Goal: Contribute content: Contribute content

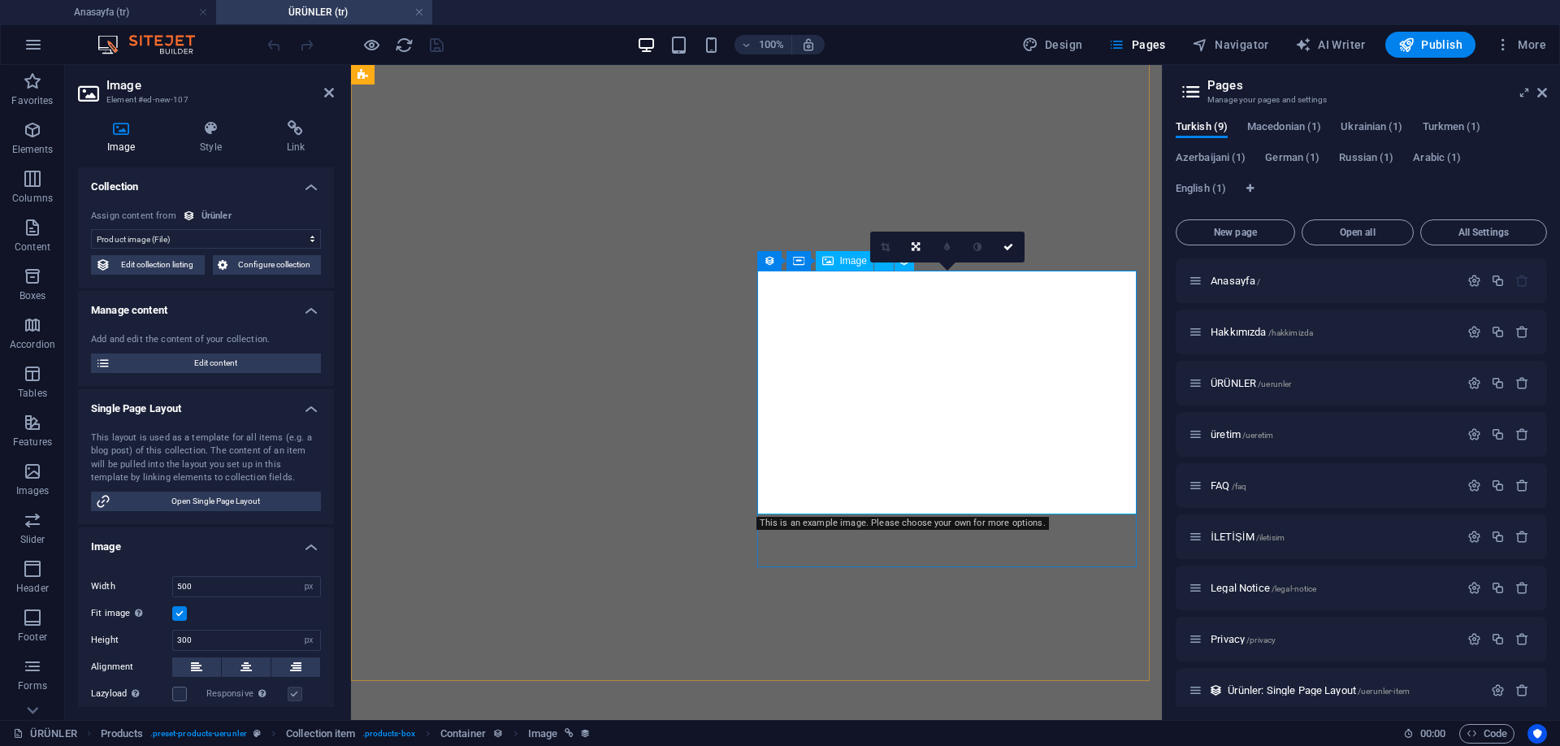
select select "image"
select select "px"
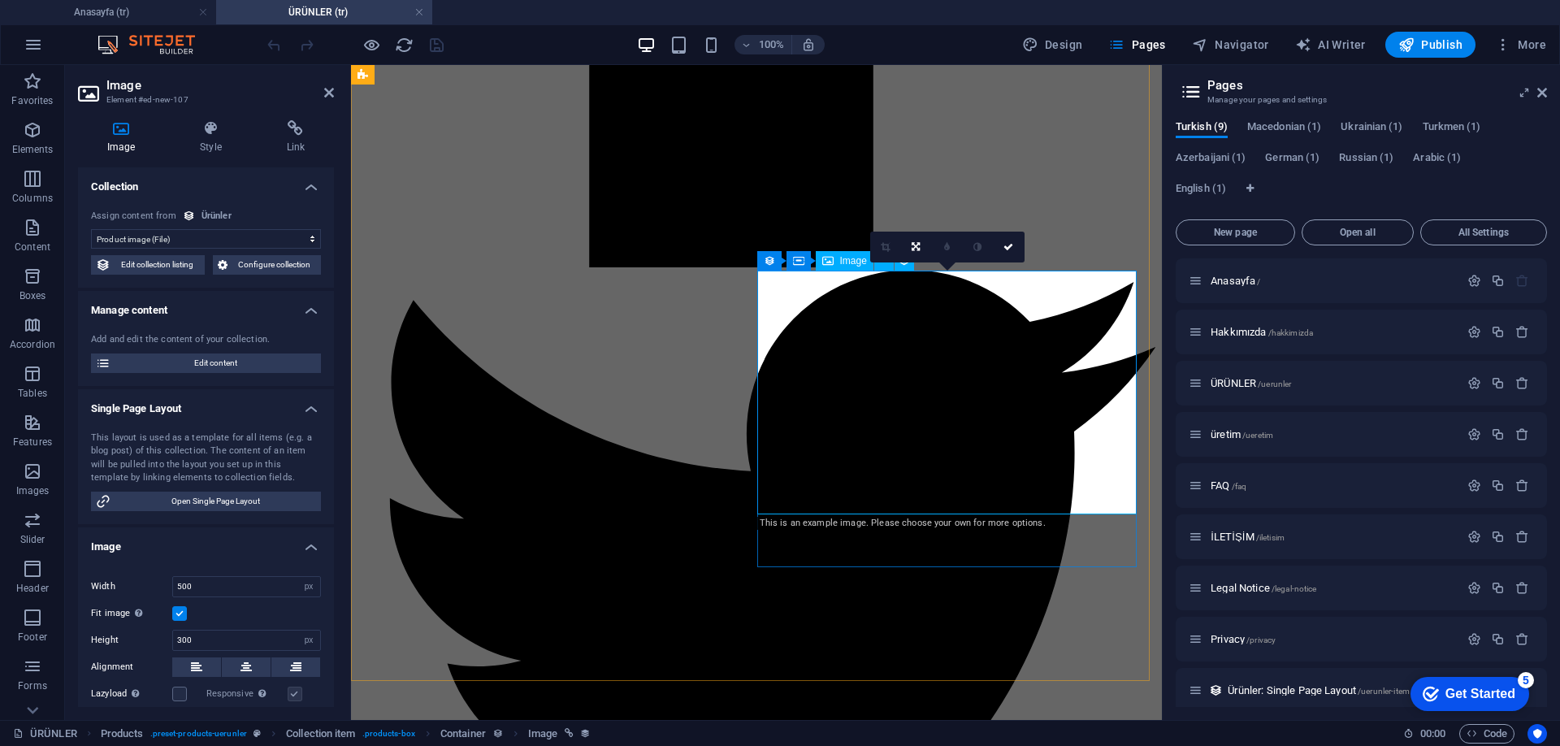
scroll to position [12, 0]
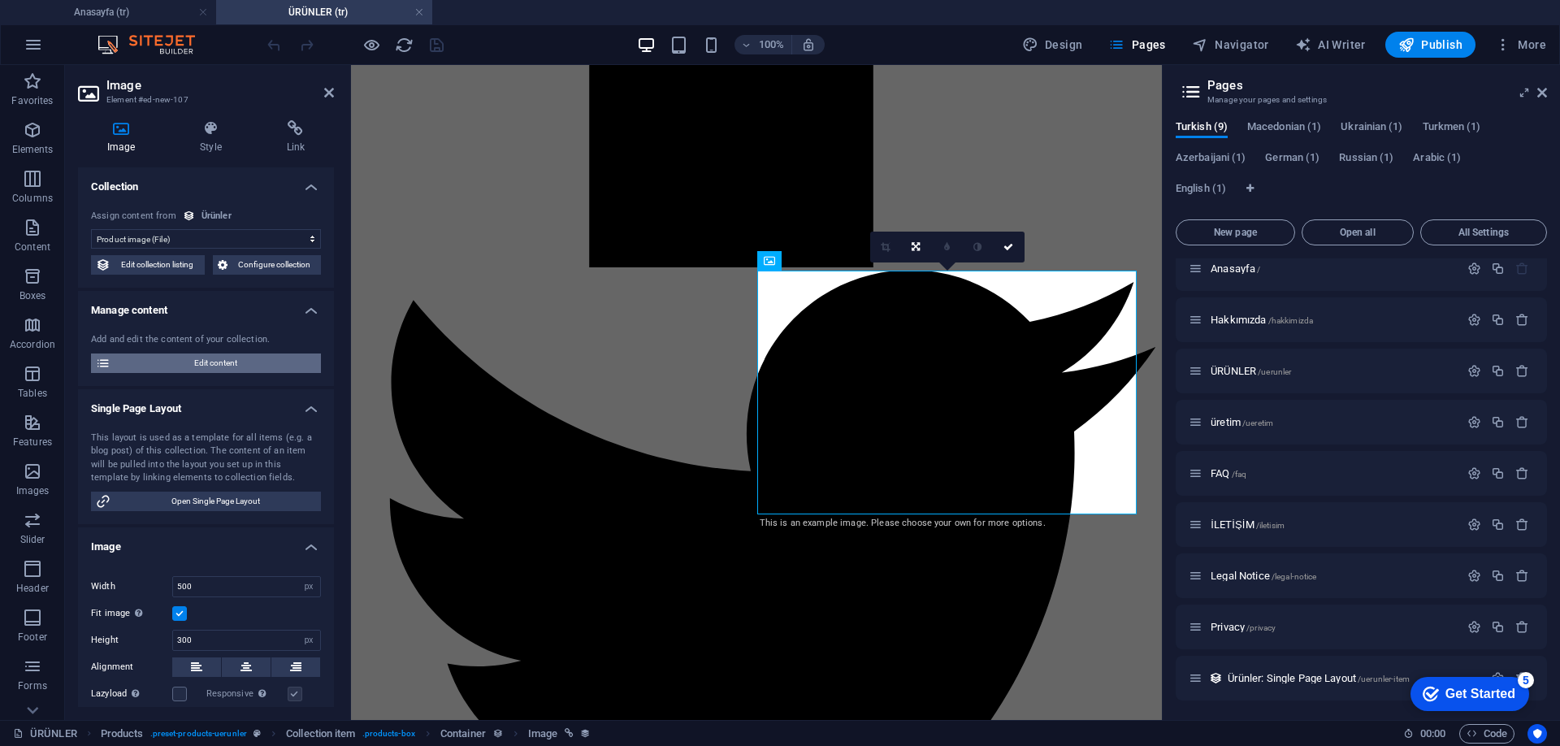
click at [195, 365] on span "Edit content" at bounding box center [215, 363] width 201 height 20
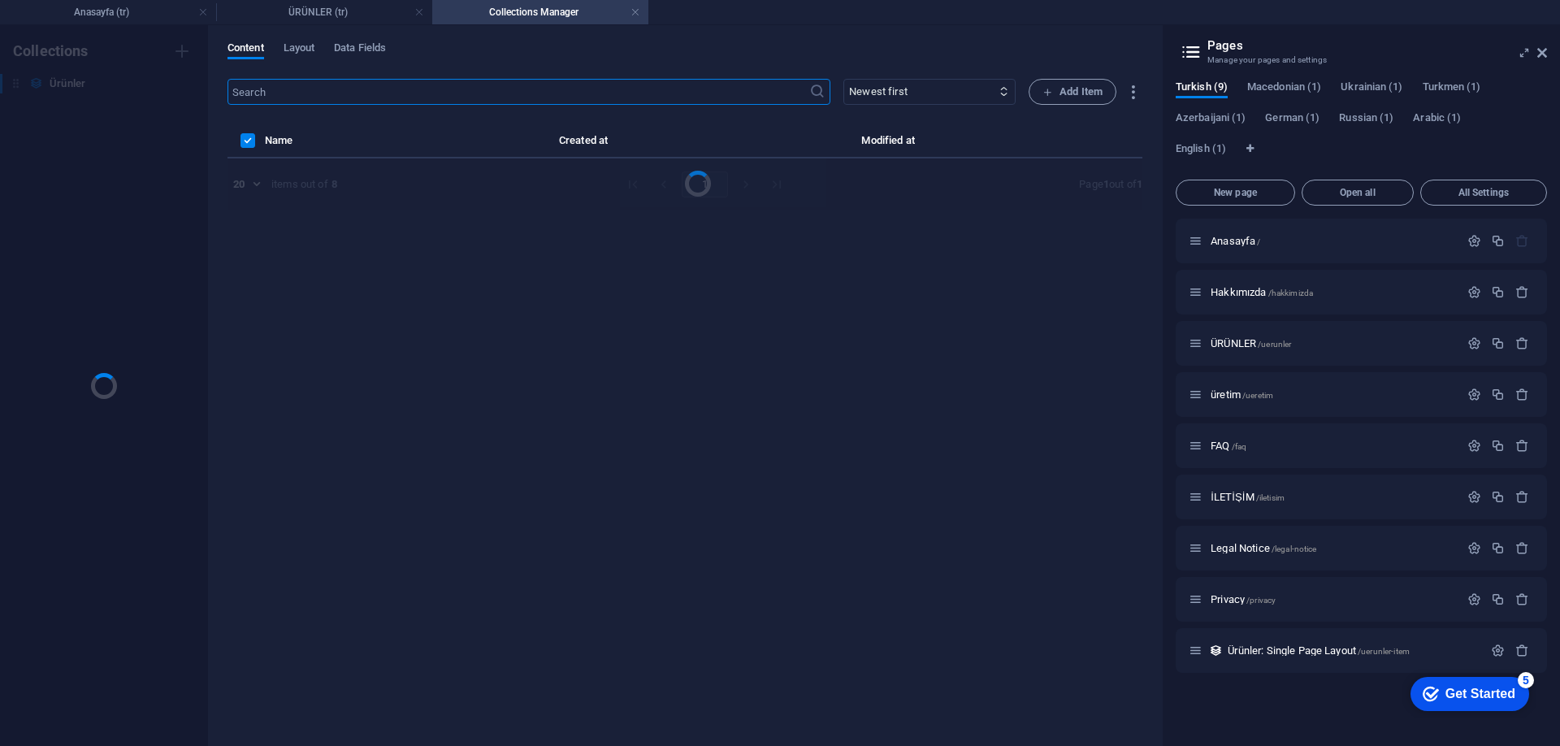
scroll to position [0, 0]
select select "In stock"
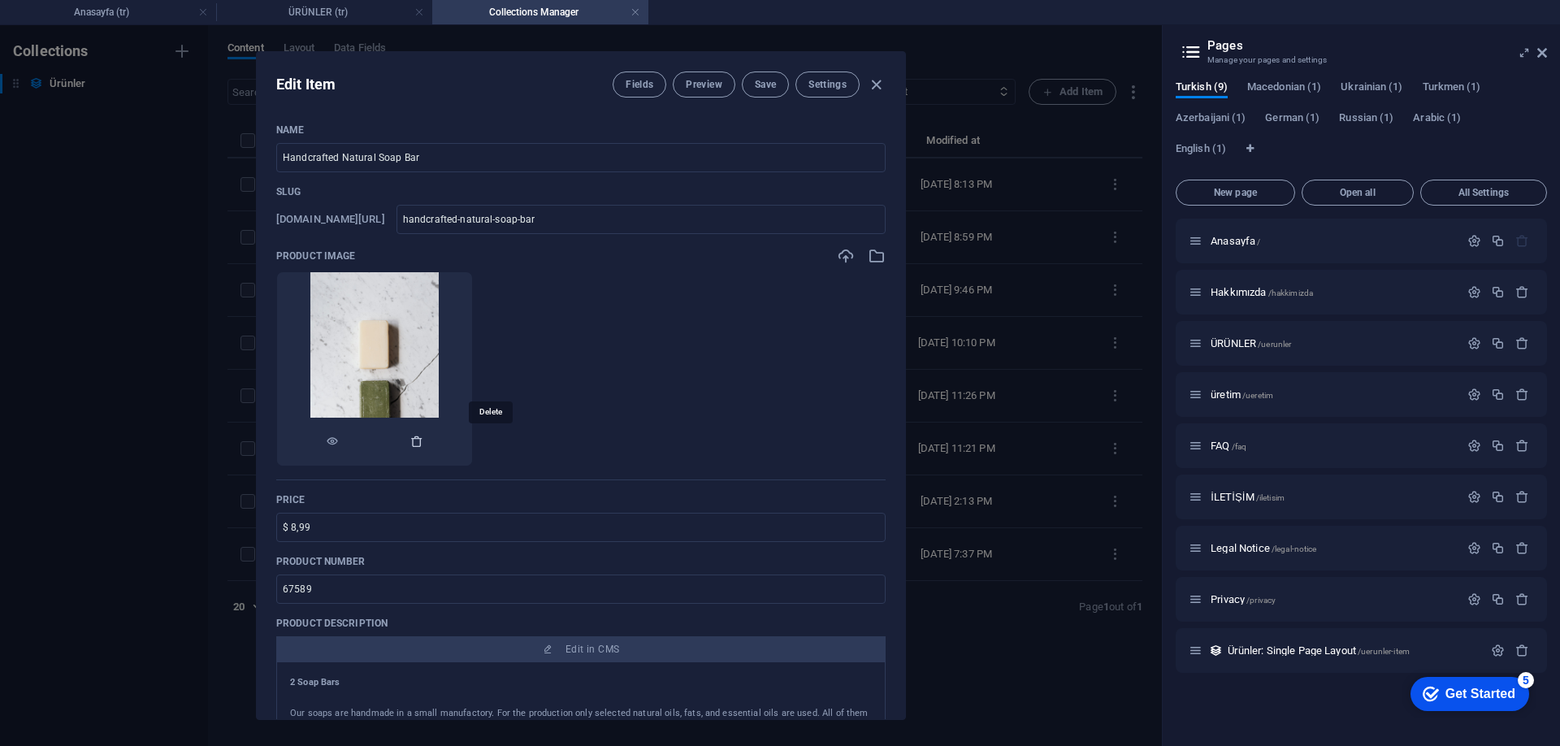
click at [423, 441] on icon "button" at bounding box center [416, 441] width 13 height 13
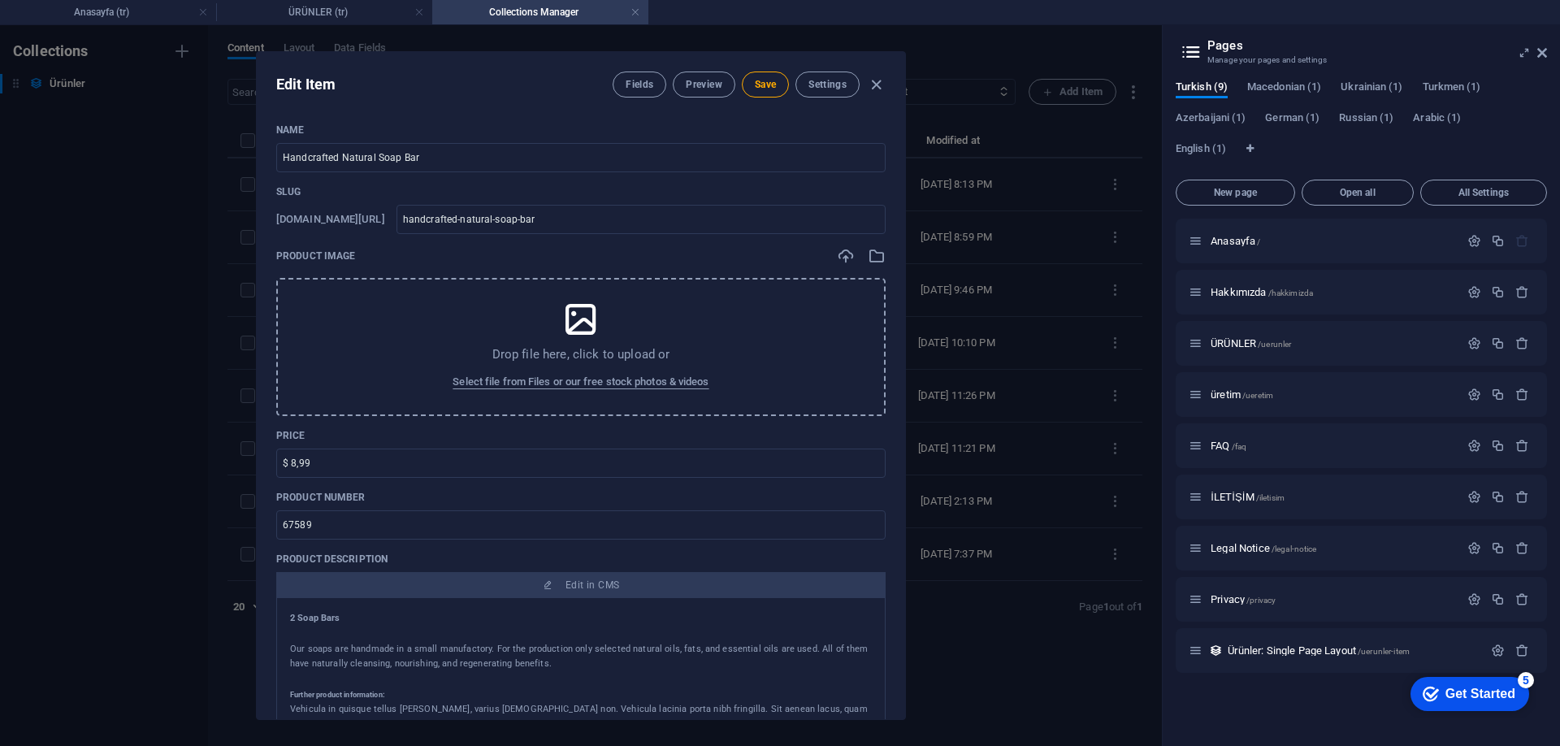
click at [561, 325] on icon at bounding box center [581, 319] width 41 height 41
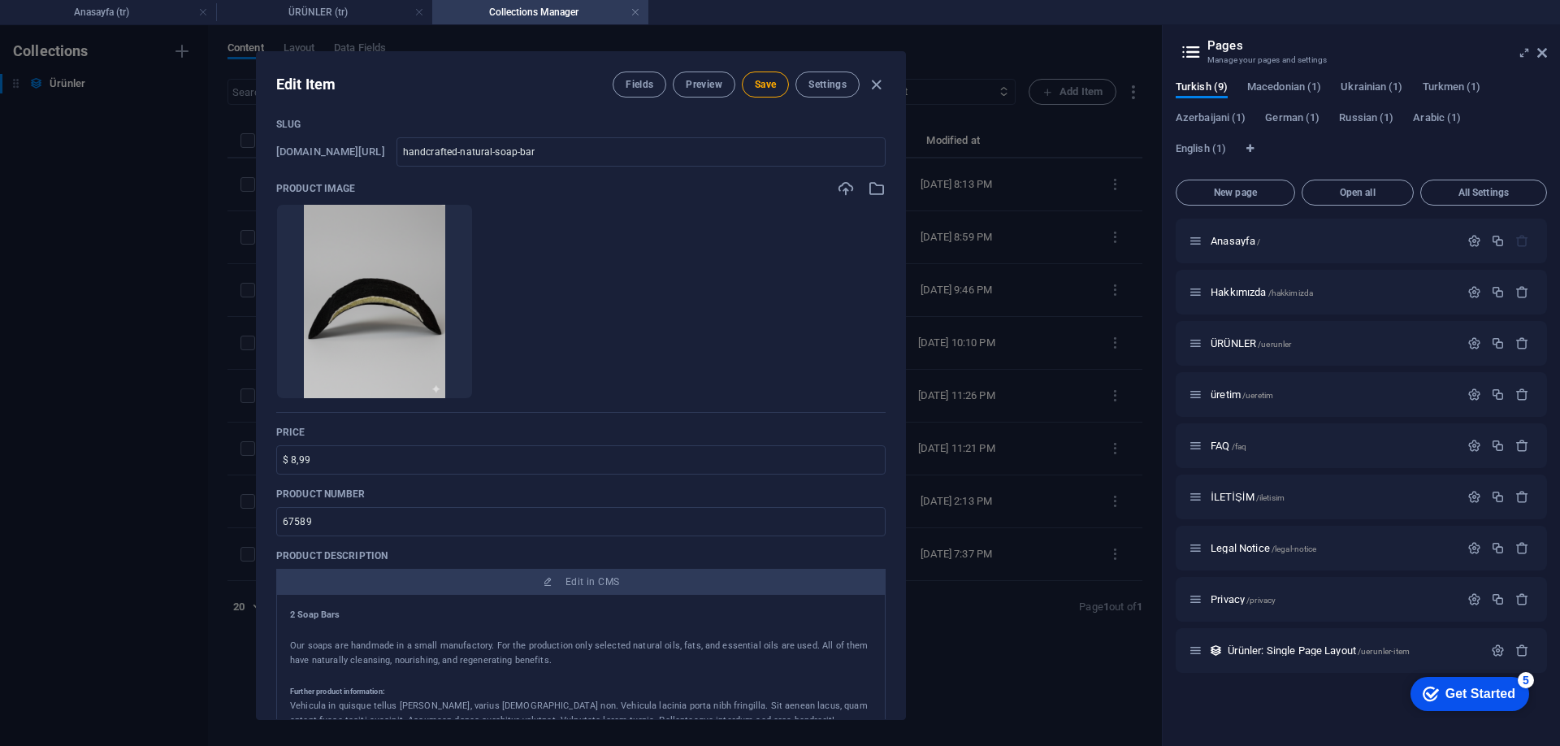
scroll to position [163, 0]
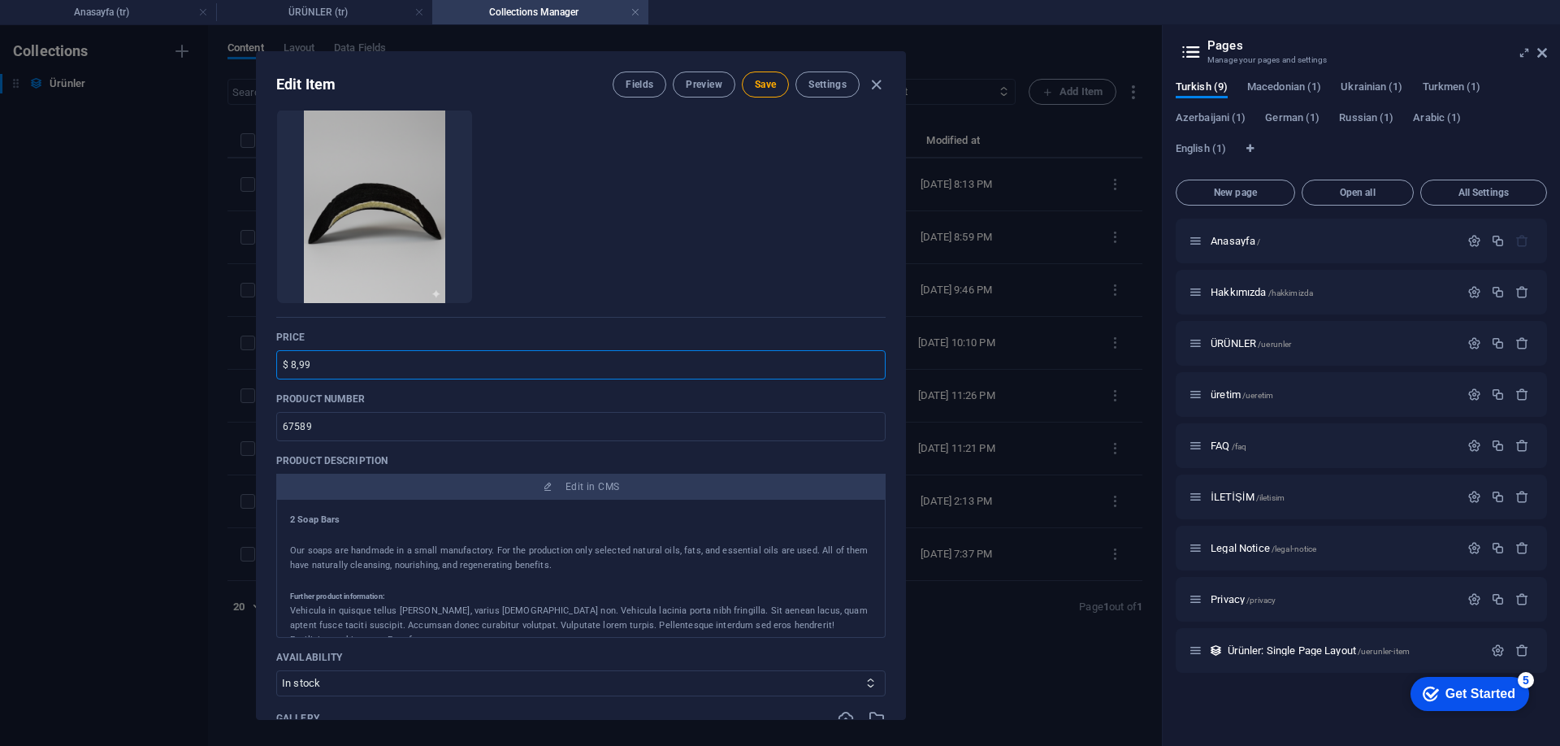
drag, startPoint x: 339, startPoint y: 375, endPoint x: 77, endPoint y: 376, distance: 261.7
click at [77, 376] on div "Edit Item Fields Preview Save Settings Name Handcrafted Natural Soap Bar ​ Slug…" at bounding box center [581, 385] width 1162 height 721
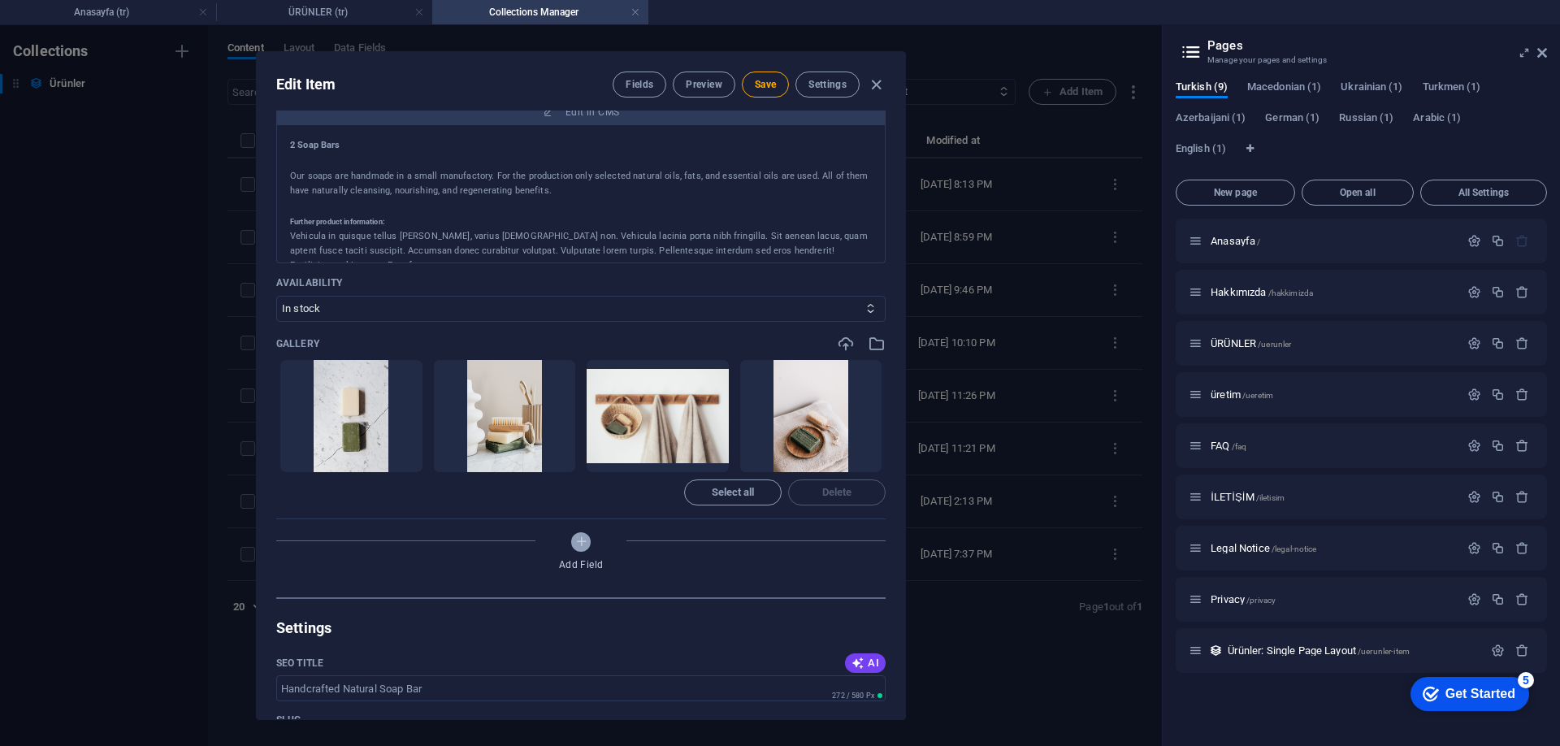
scroll to position [569, 0]
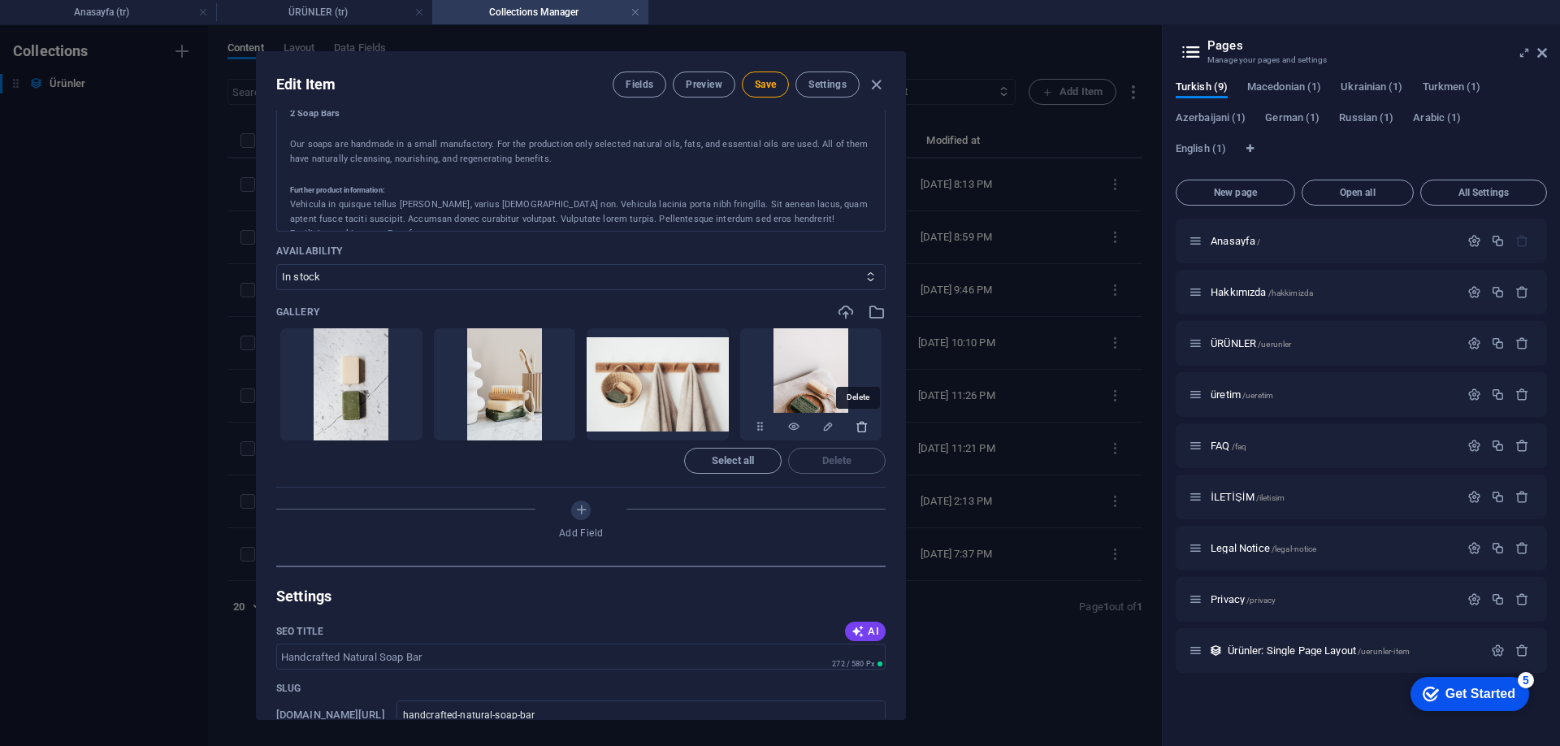
click at [861, 427] on icon "button" at bounding box center [862, 426] width 13 height 13
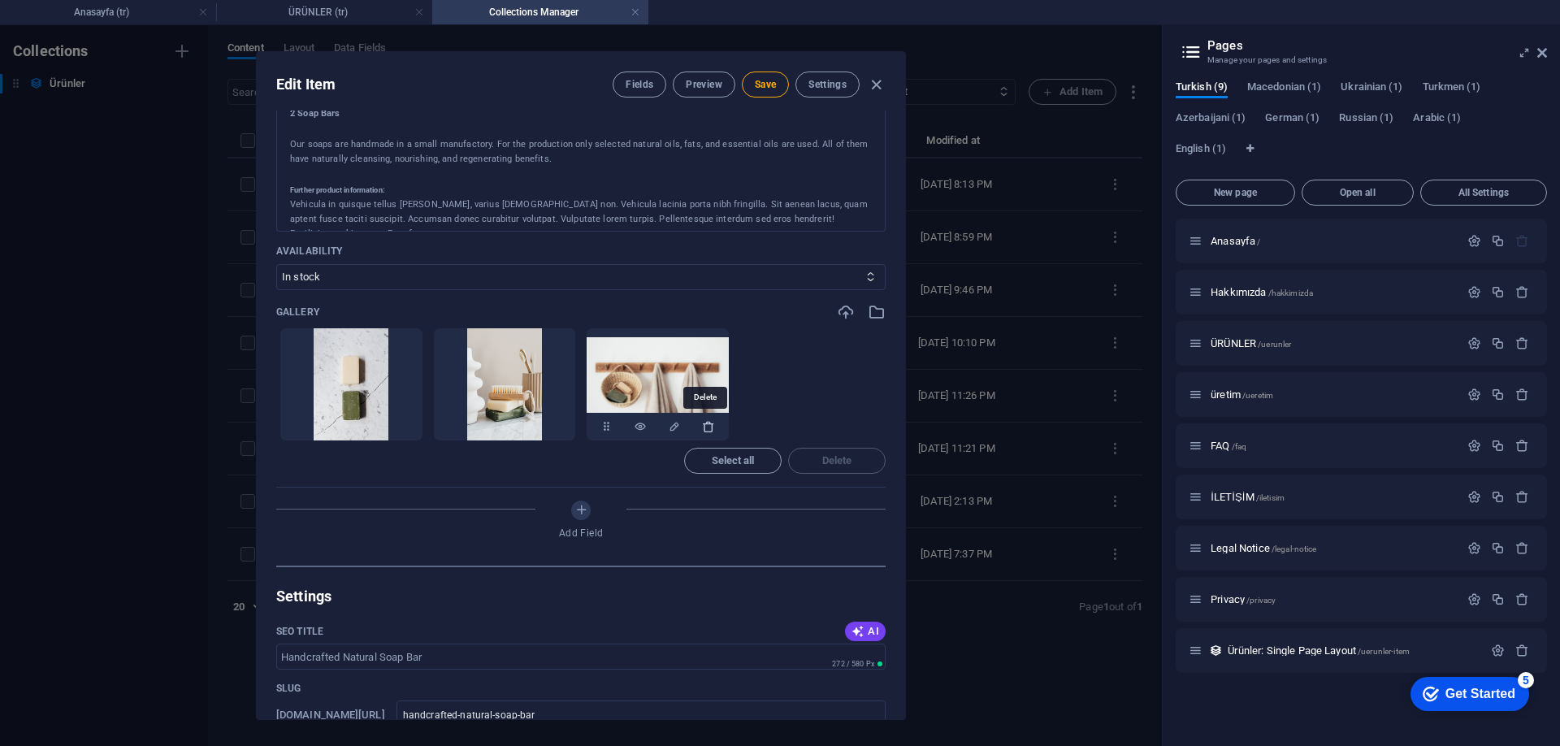
click at [707, 427] on icon "button" at bounding box center [708, 426] width 13 height 13
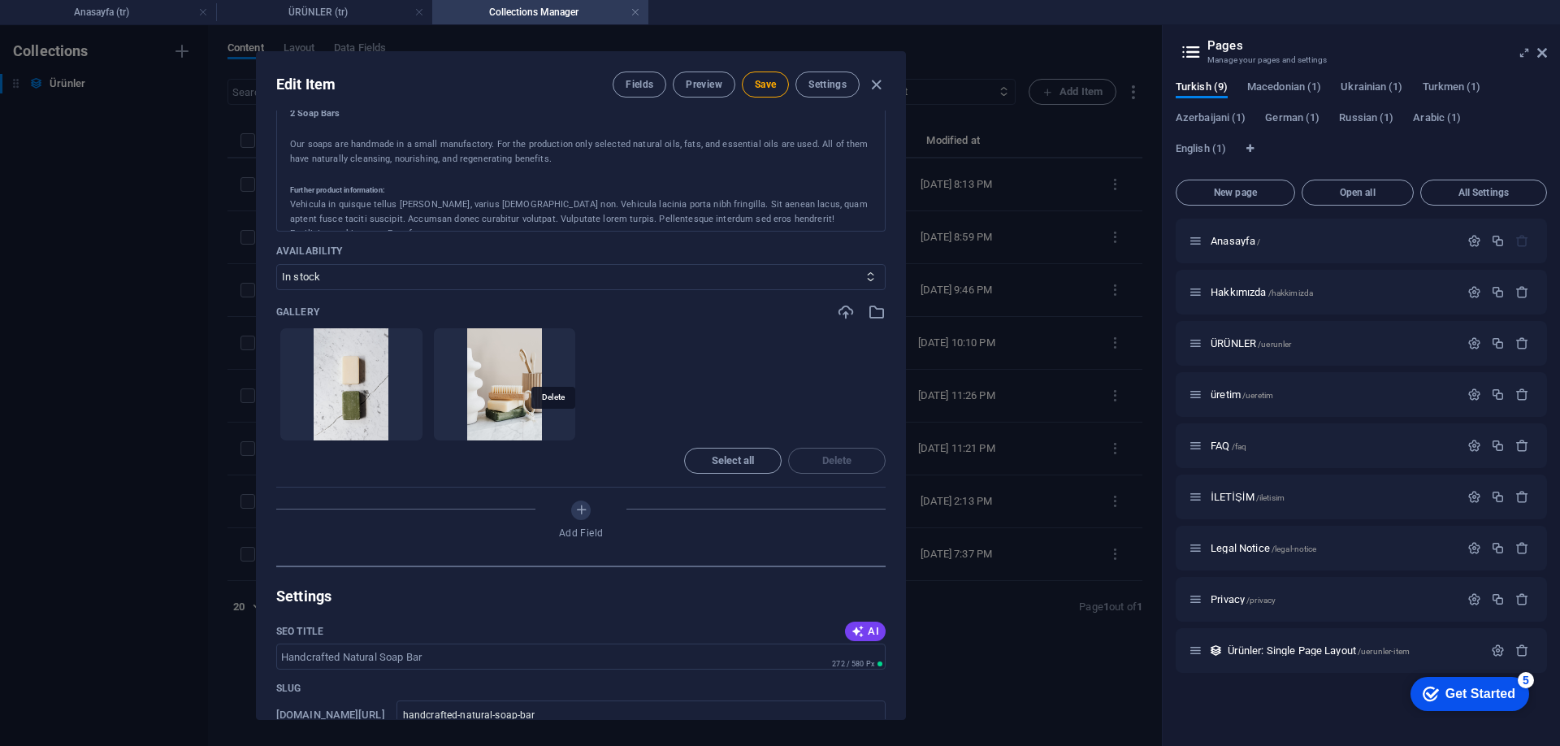
click at [552, 428] on icon "button" at bounding box center [555, 426] width 13 height 13
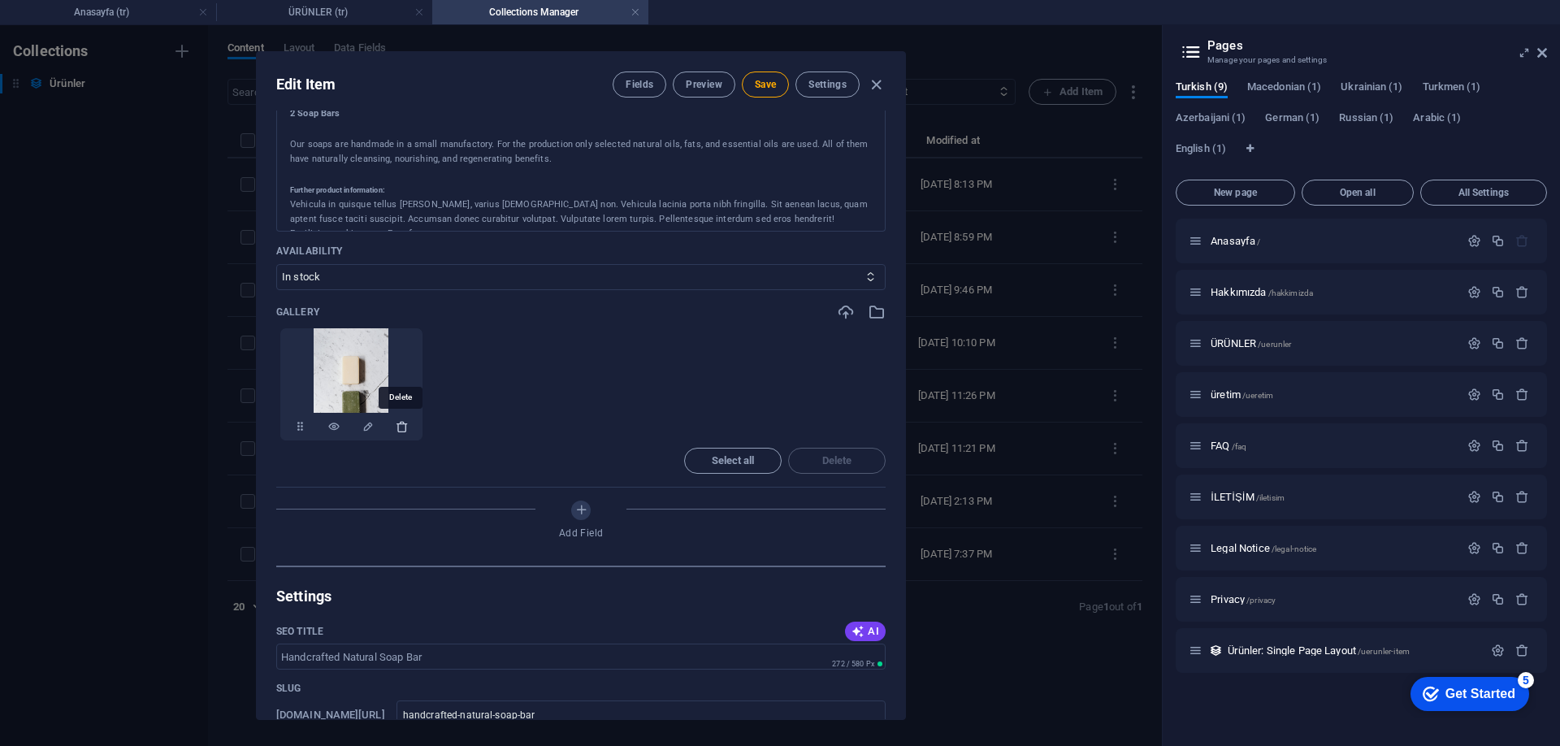
click at [398, 426] on icon "button" at bounding box center [402, 426] width 13 height 13
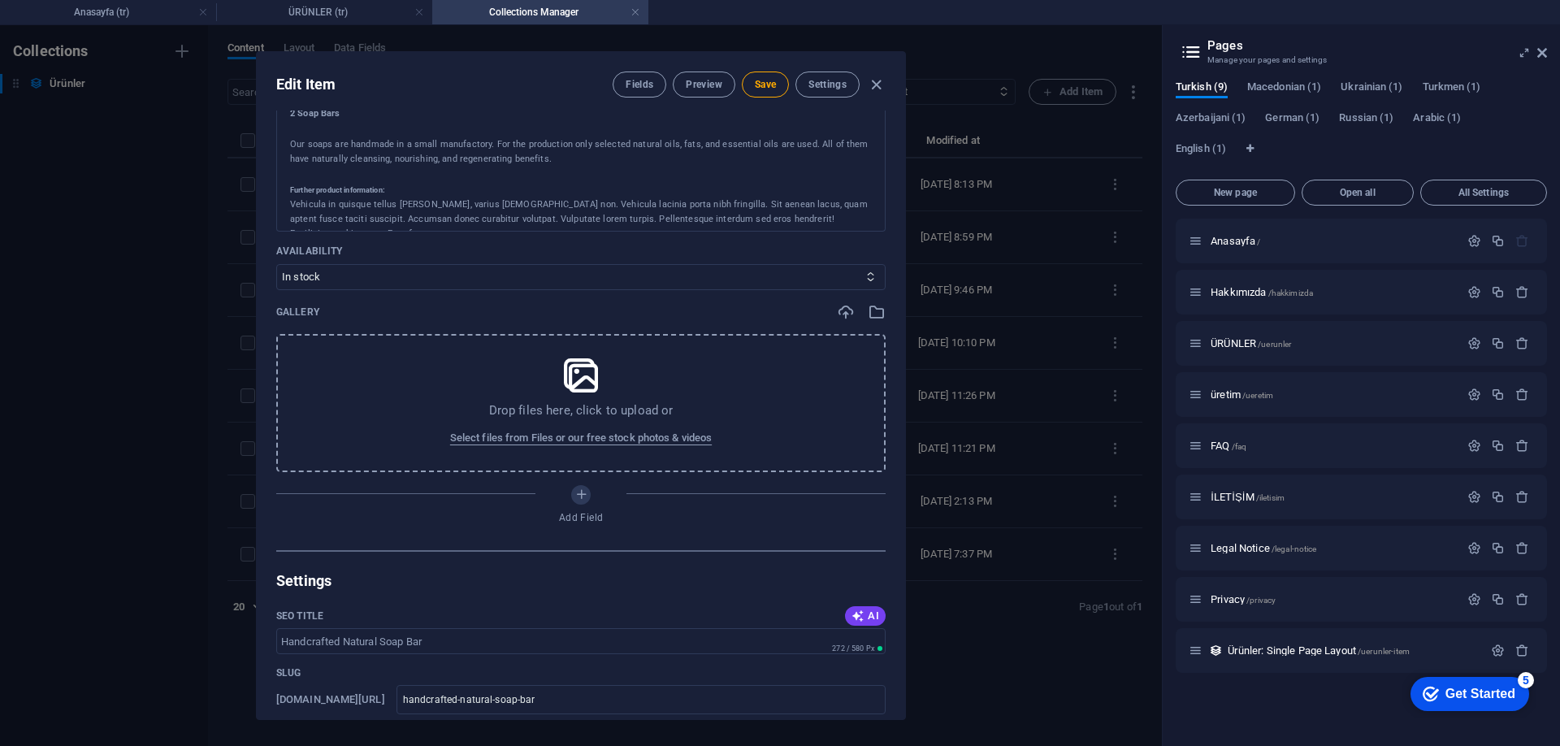
click at [553, 401] on div "Drop files here, click to upload or Select files from Files or our free stock p…" at bounding box center [580, 403] width 609 height 138
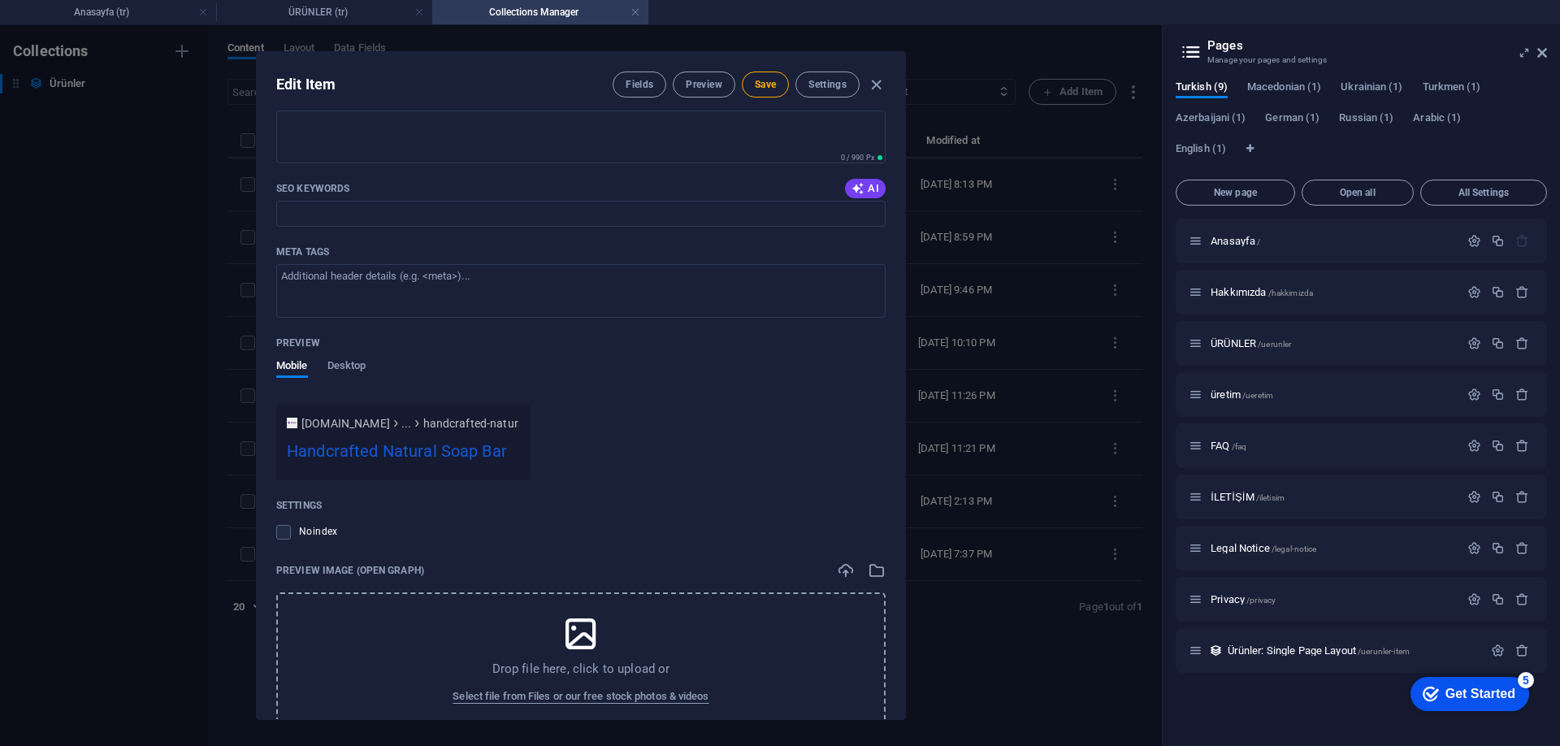
scroll to position [1331, 0]
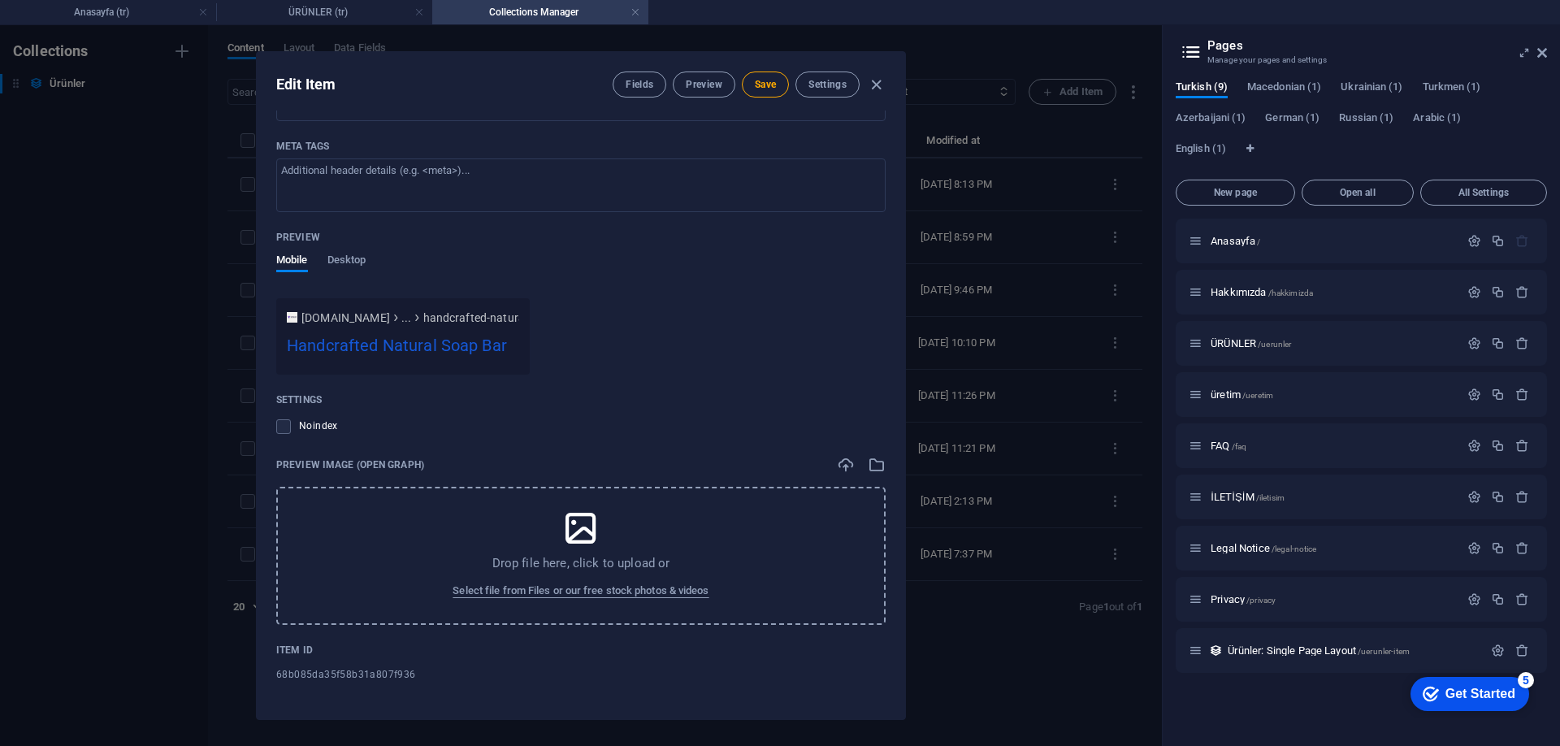
click at [588, 515] on icon at bounding box center [581, 528] width 41 height 41
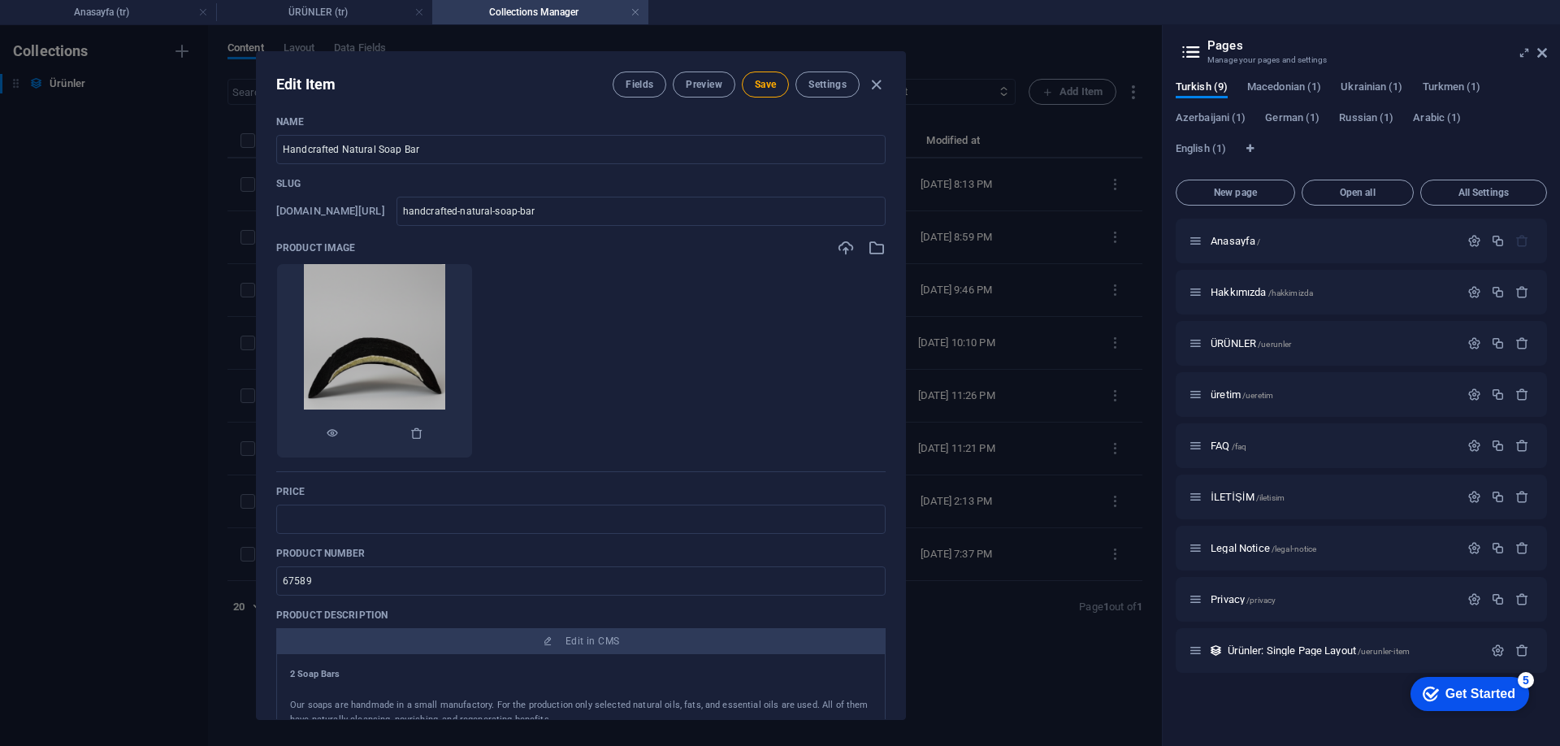
scroll to position [0, 0]
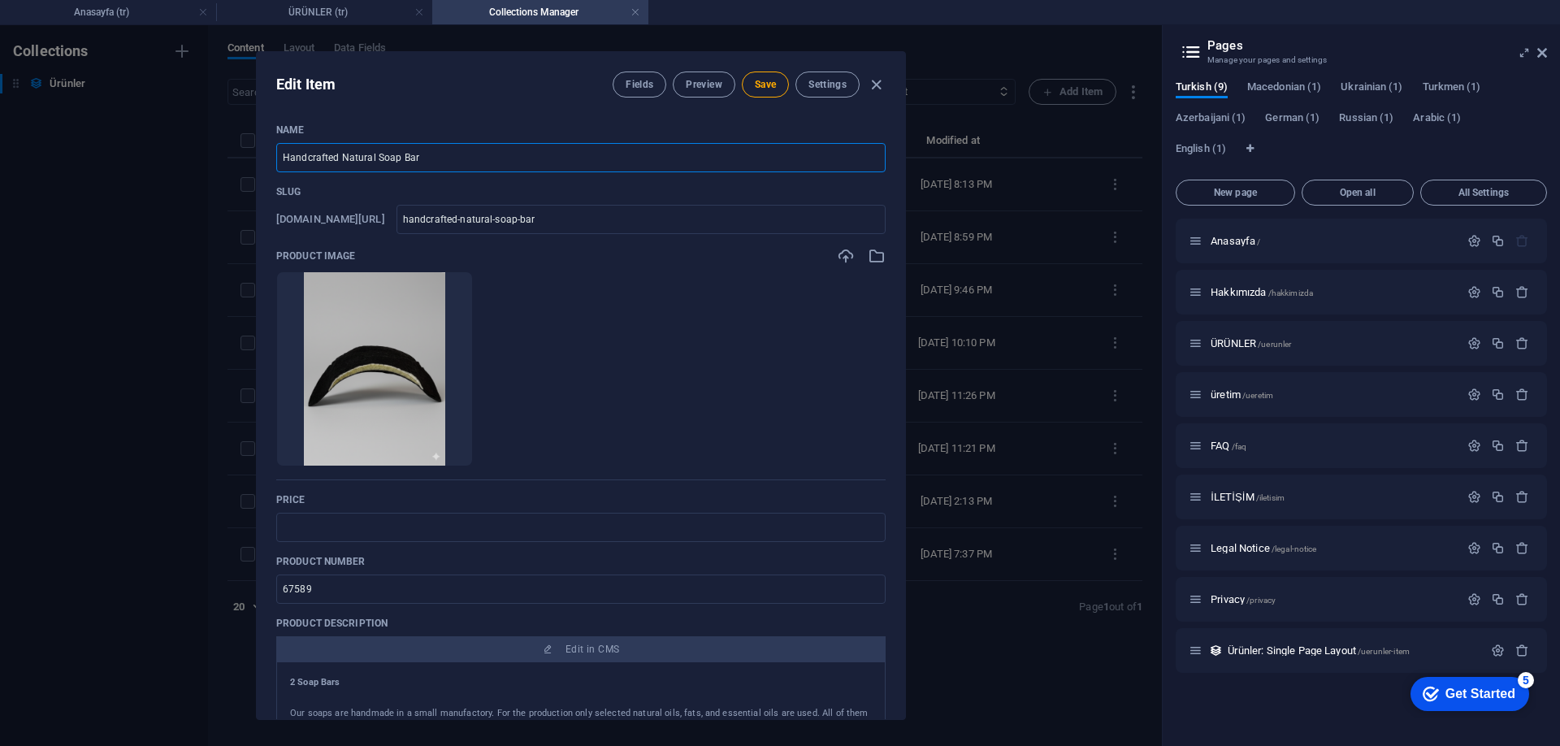
drag, startPoint x: 514, startPoint y: 156, endPoint x: 202, endPoint y: 148, distance: 313.0
click at [202, 147] on div "Edit Item Fields Preview Save Settings Name Handcrafted Natural Soap Bar ​ Slug…" at bounding box center [581, 385] width 1162 height 721
type input "S"
type input "s"
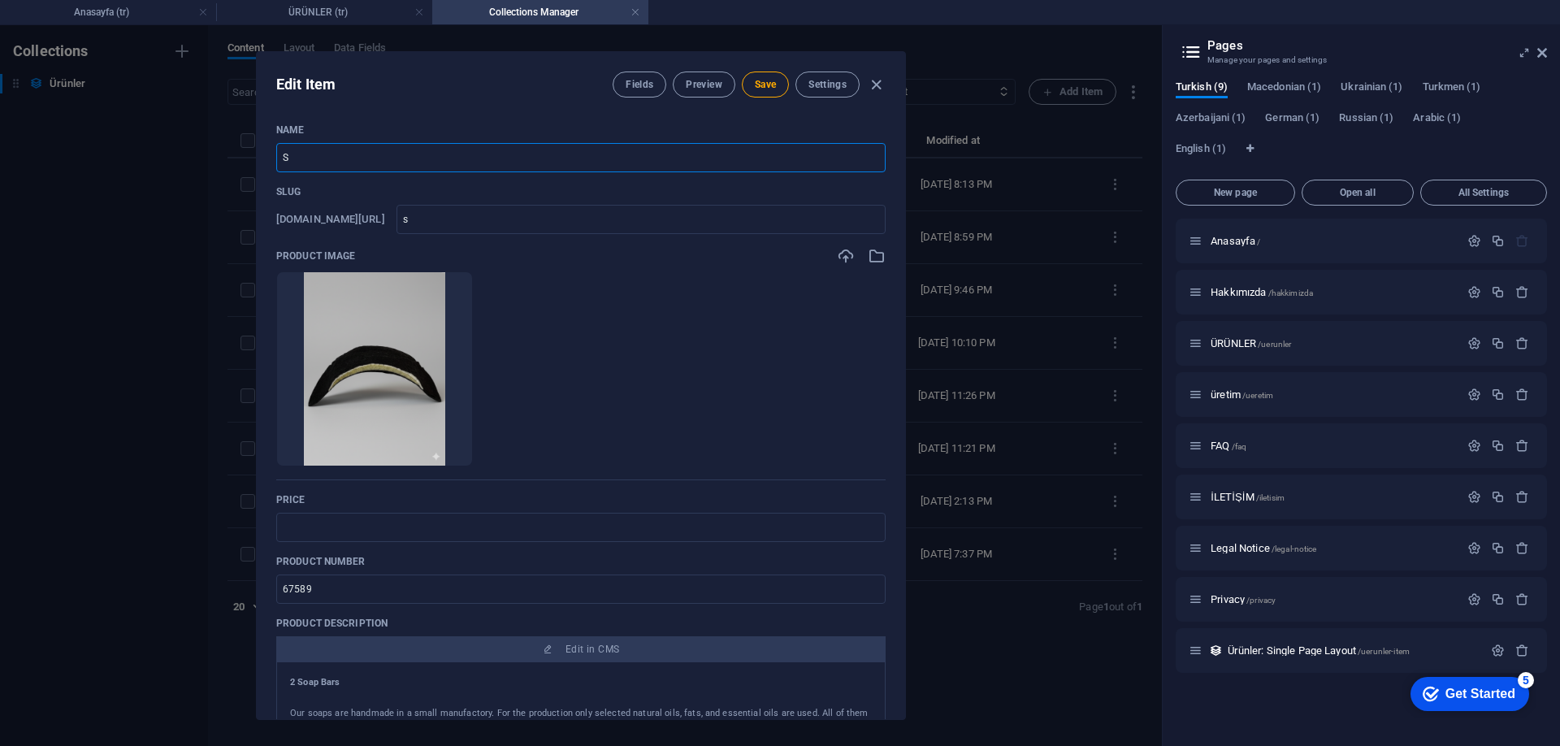
type input "St"
type input "st"
type input "Sta"
type input "sta"
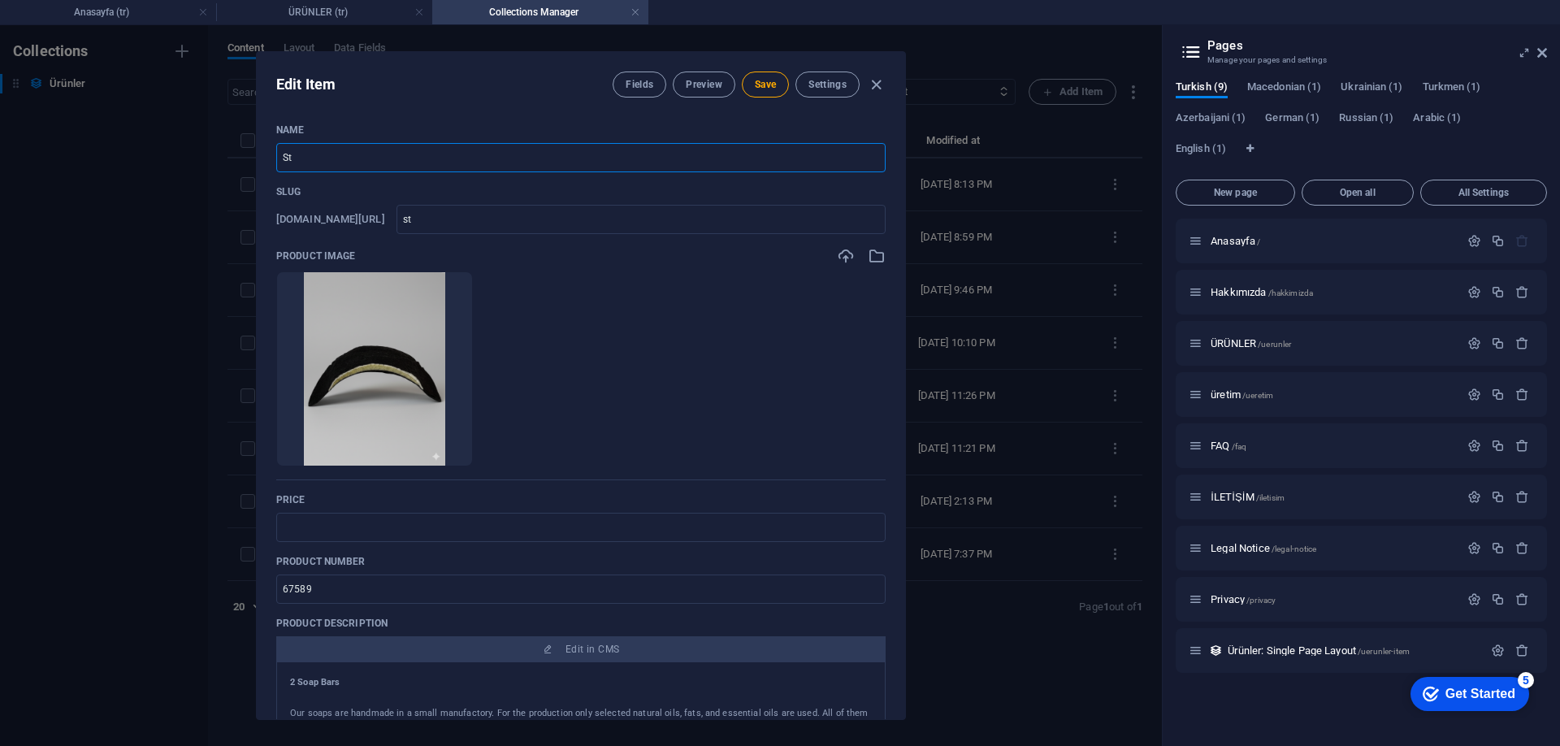
type input "sta"
type input "[PERSON_NAME]"
type input "stan"
type input "Stand"
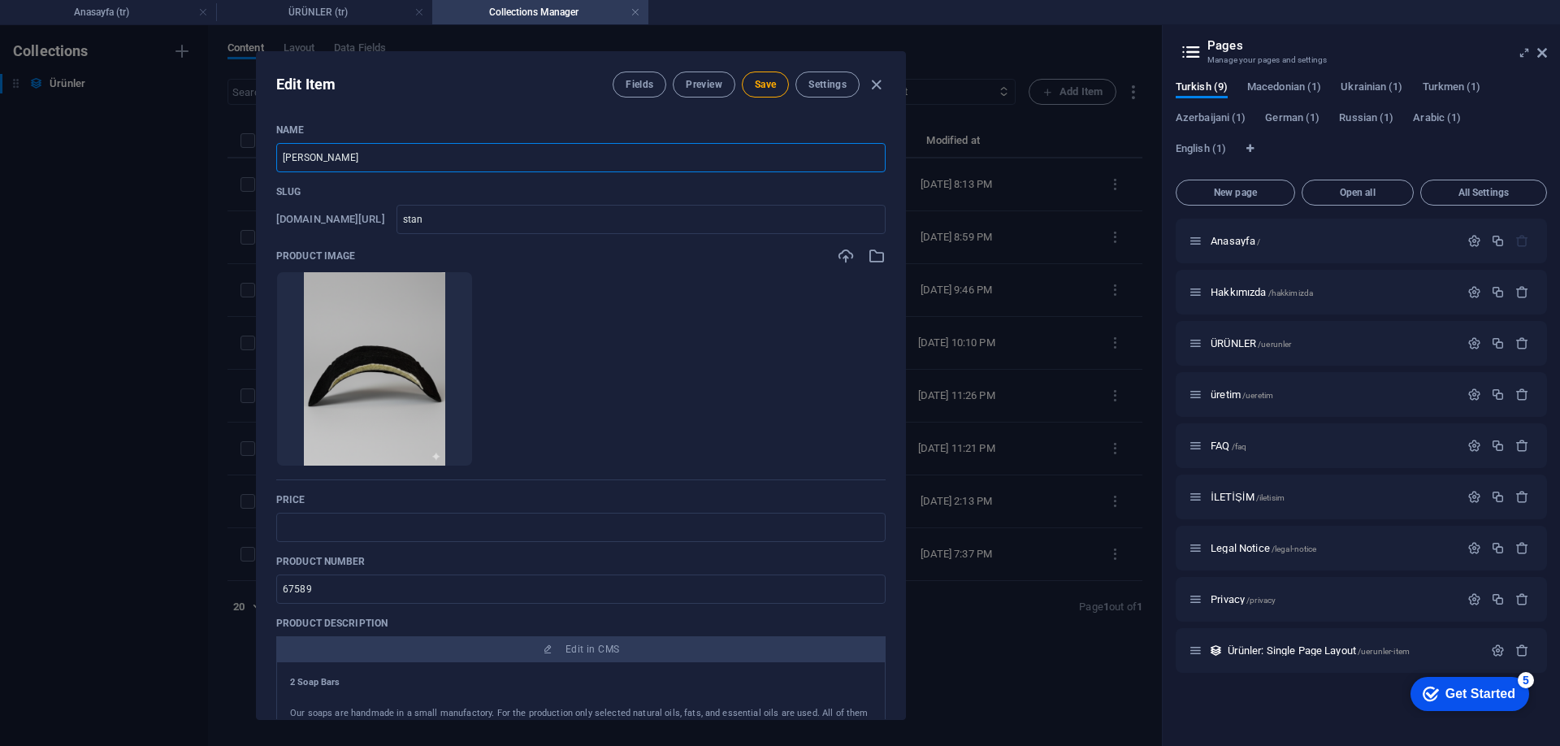
type input "stand"
type input "Standa"
type input "standa"
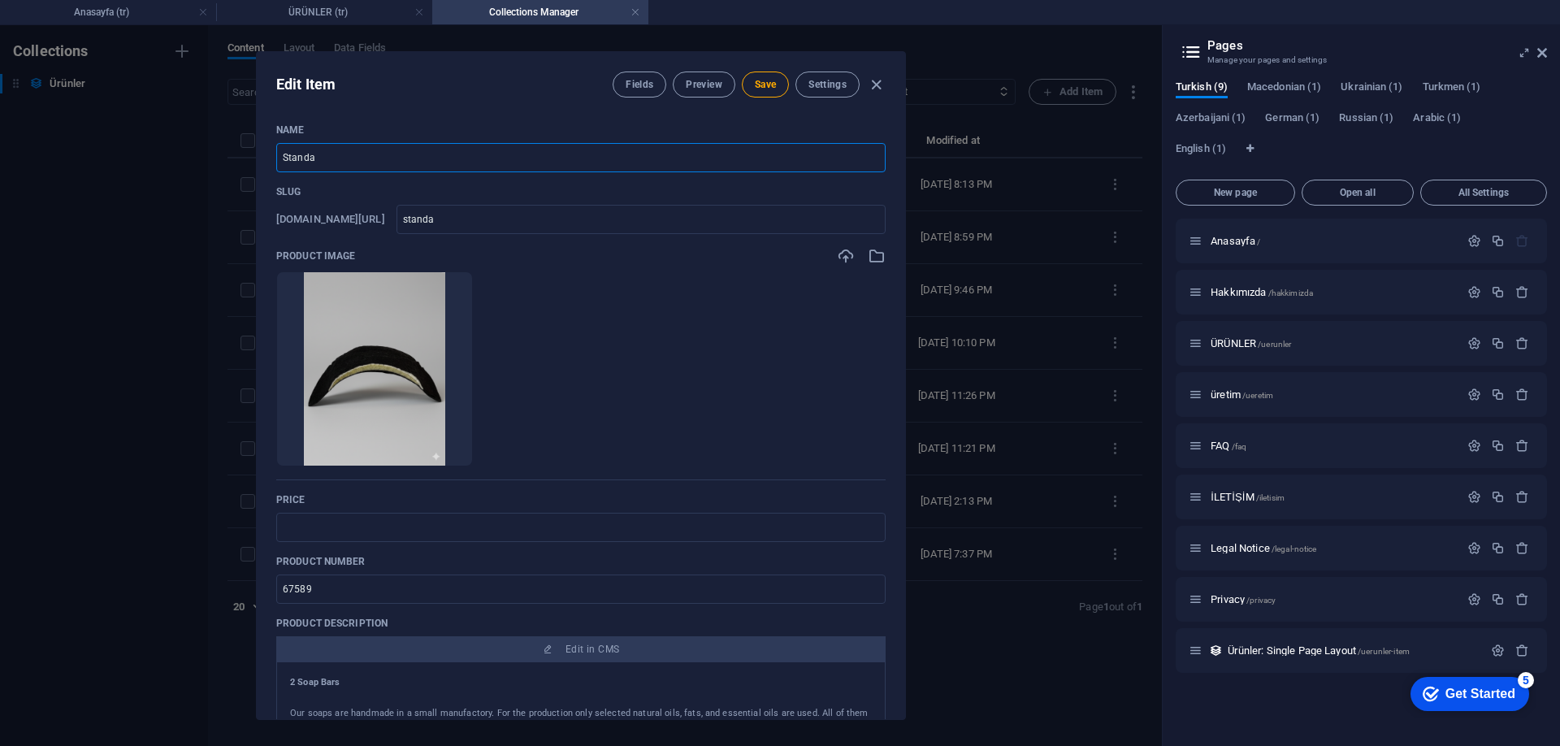
type input "Standar"
type input "standar"
type input "Standart"
type input "standart"
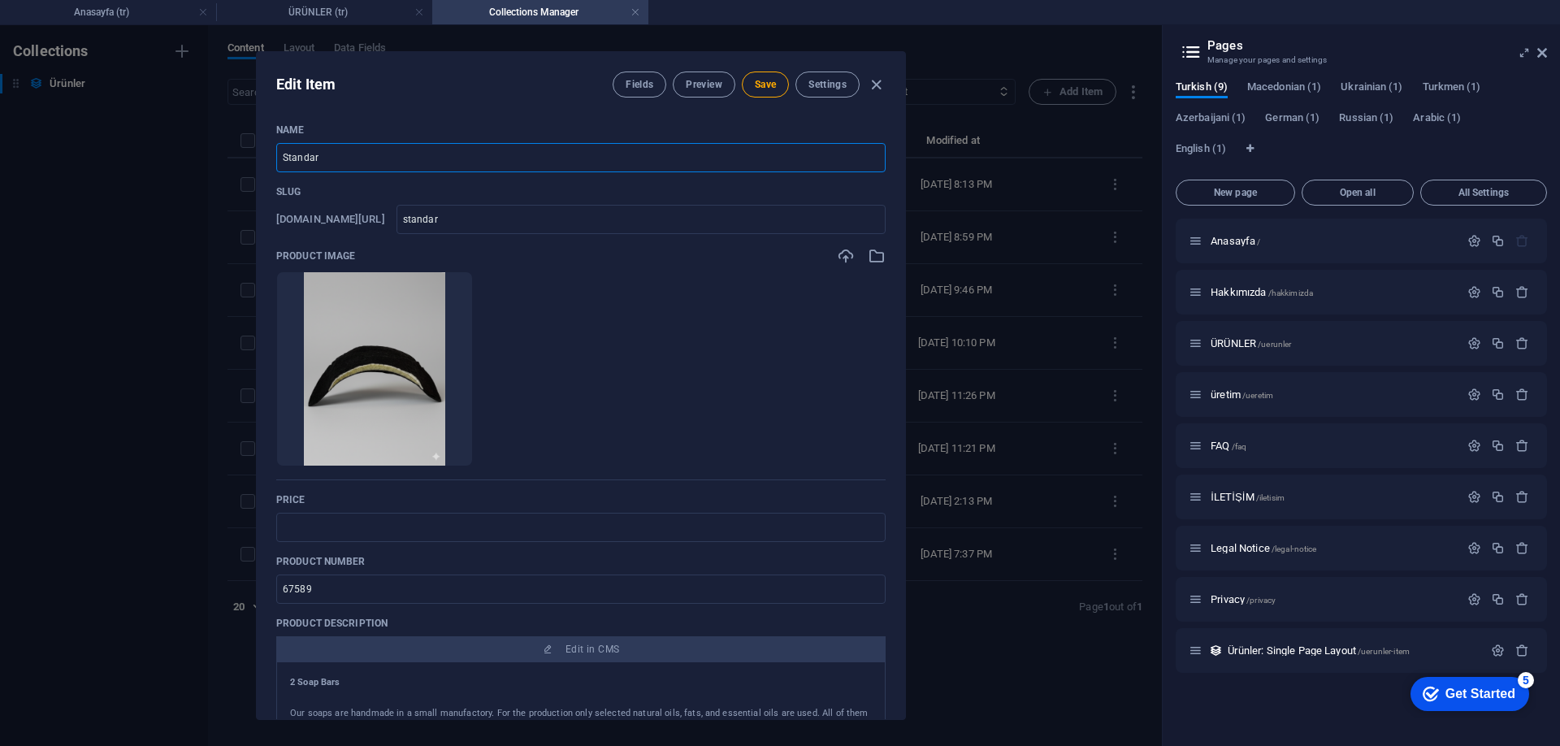
type input "standart"
type input "Standart B"
type input "standart-b"
type input "Standart Ba"
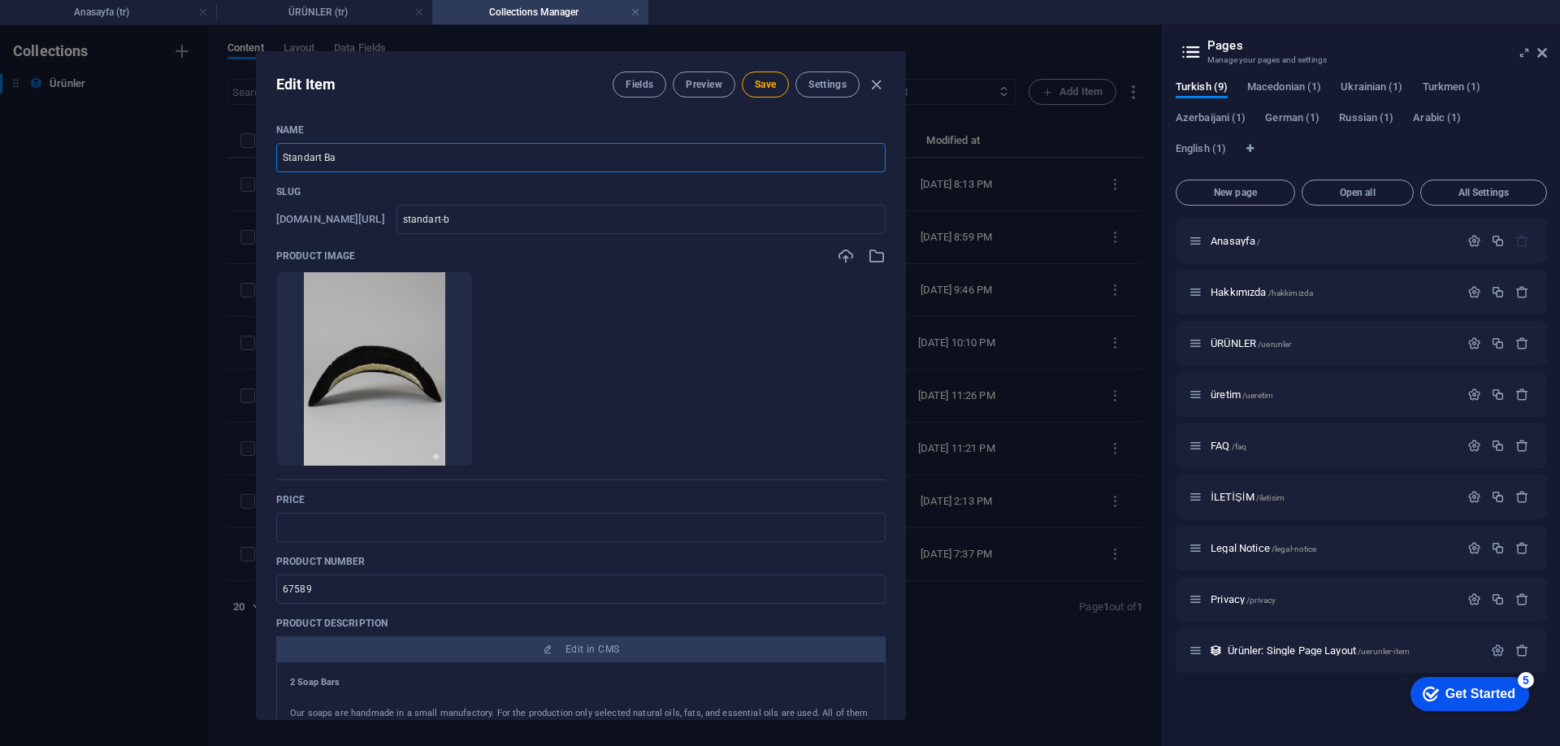
type input "standart-ba"
type input "Standart Bay"
type input "standart-bay"
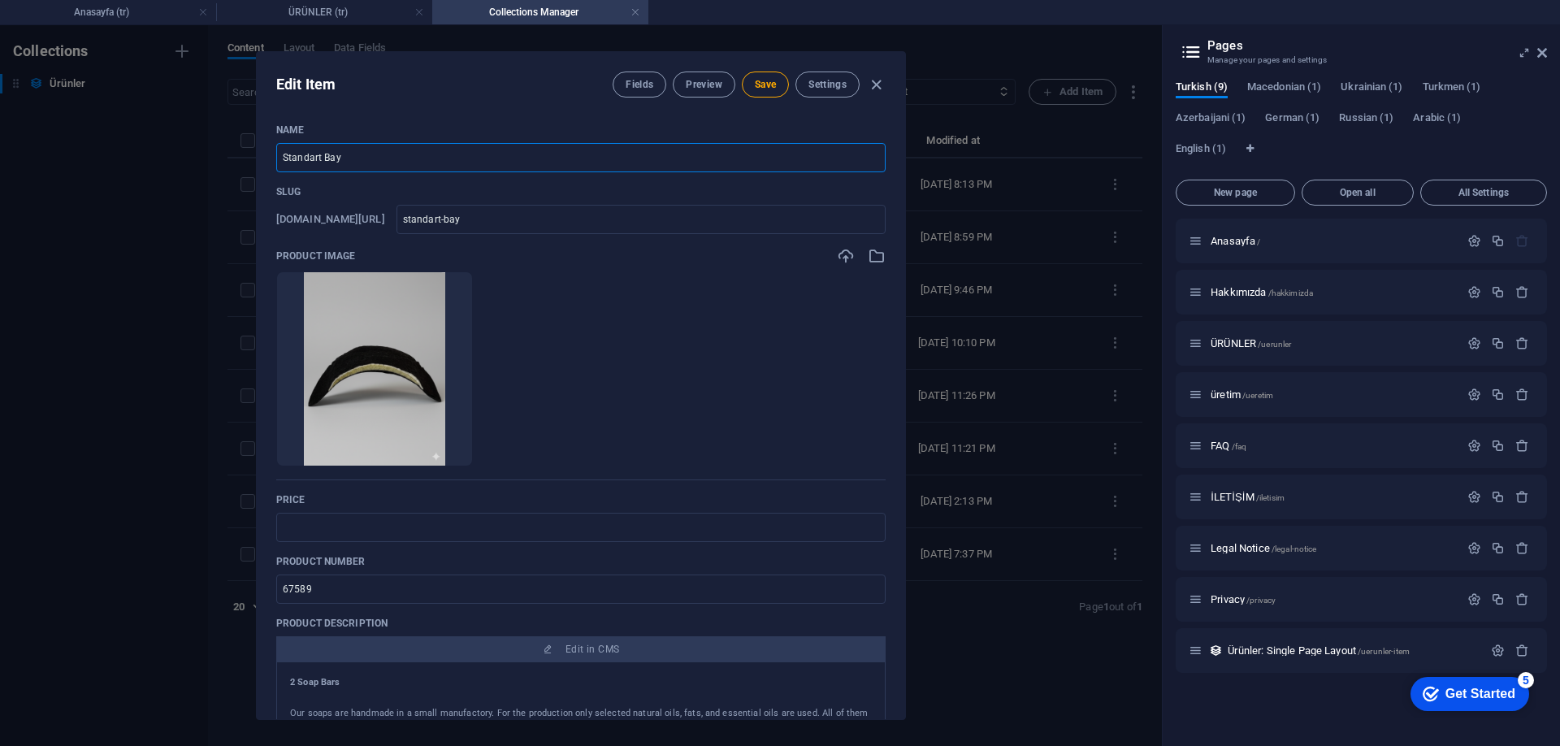
type input "Standart Baya"
type input "standart-baya"
type input "Standart Bayan"
type input "standart-bayan"
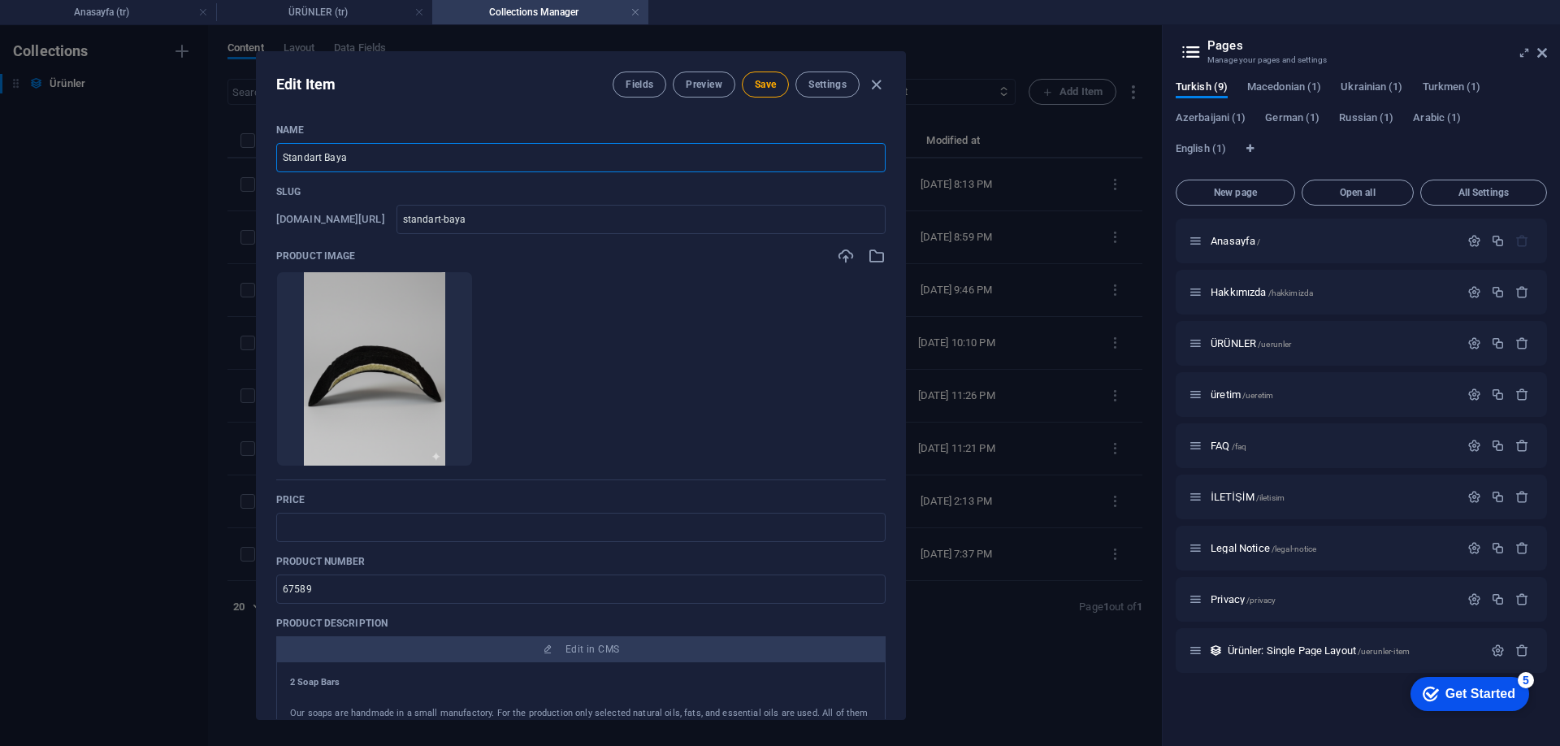
type input "standart-bayan"
type input "Standart Bayan C"
type input "standart-bayan-c"
type input "Standart Bayan Ce"
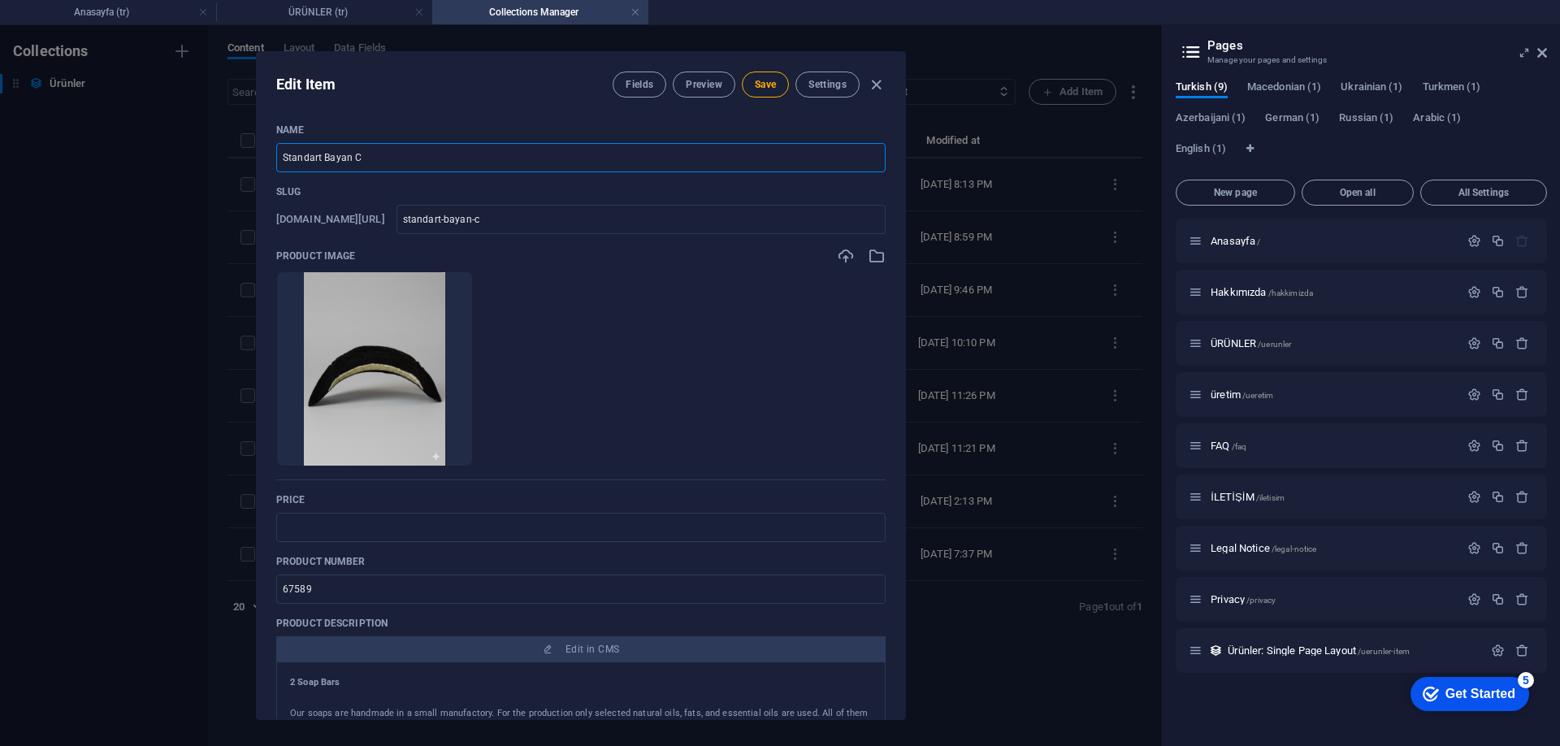
type input "standart-bayan-ce"
type input "Standart Bayan Ceke"
type input "standart-bayan-ceke"
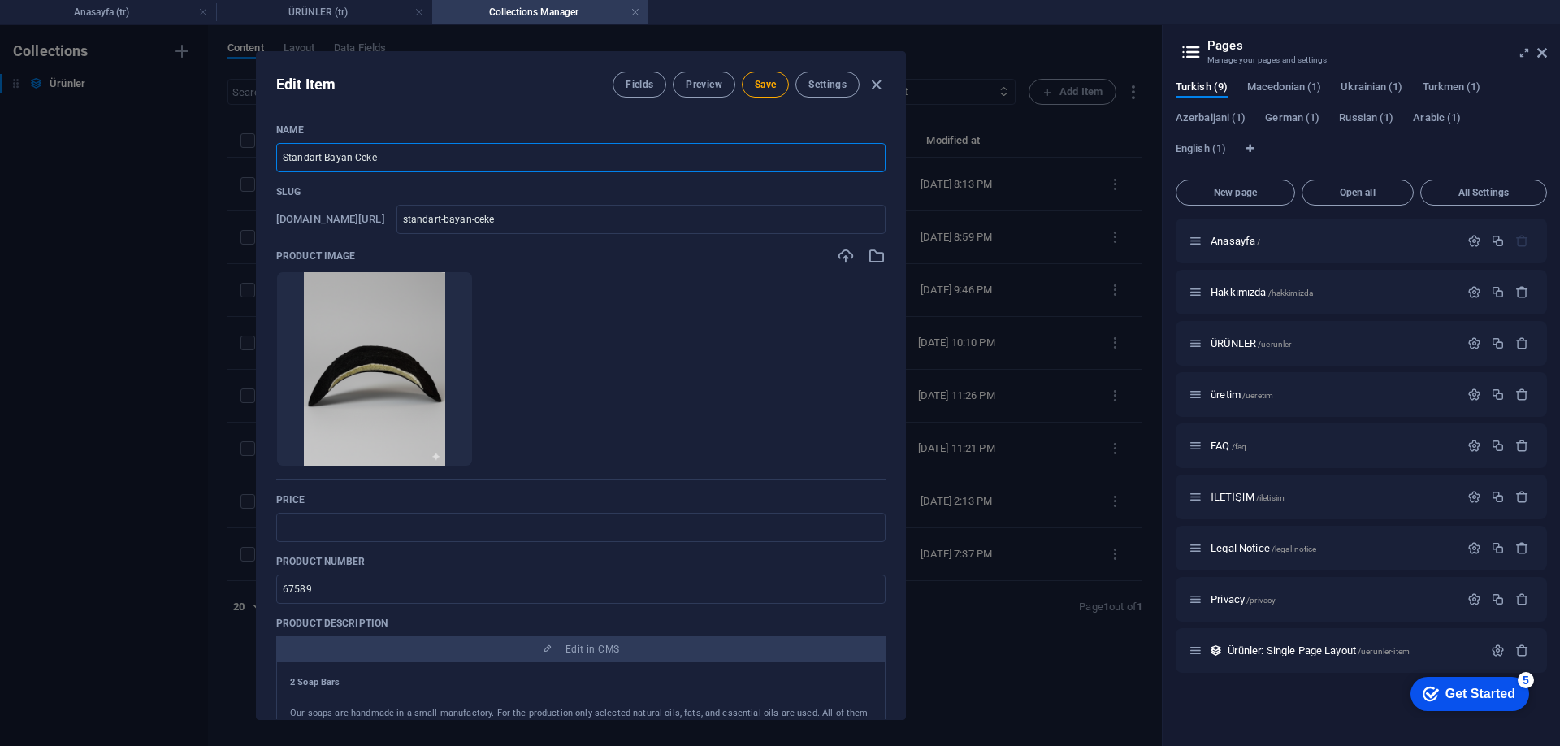
type input "Standart Bayan Ceket"
type input "standart-bayan-ceket"
type input "Standart Bayan Ceket V"
type input "standart-bayan-ceket-v"
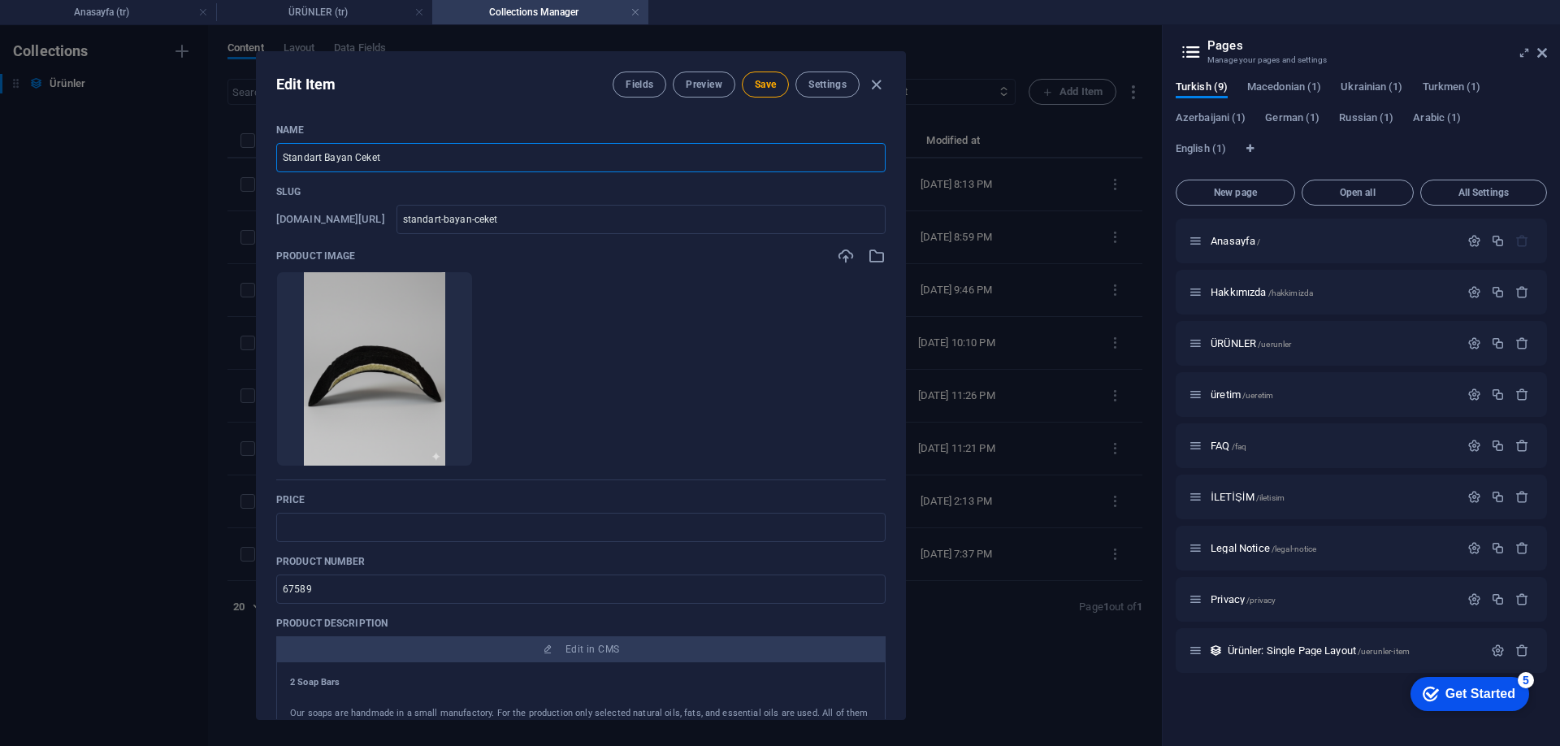
type input "standart-bayan-ceket-v"
type input "Standart Bayan Ceket Va"
type input "standart-bayan-ceket-[GEOGRAPHIC_DATA]"
type input "Standart Bayan Ceket Vat"
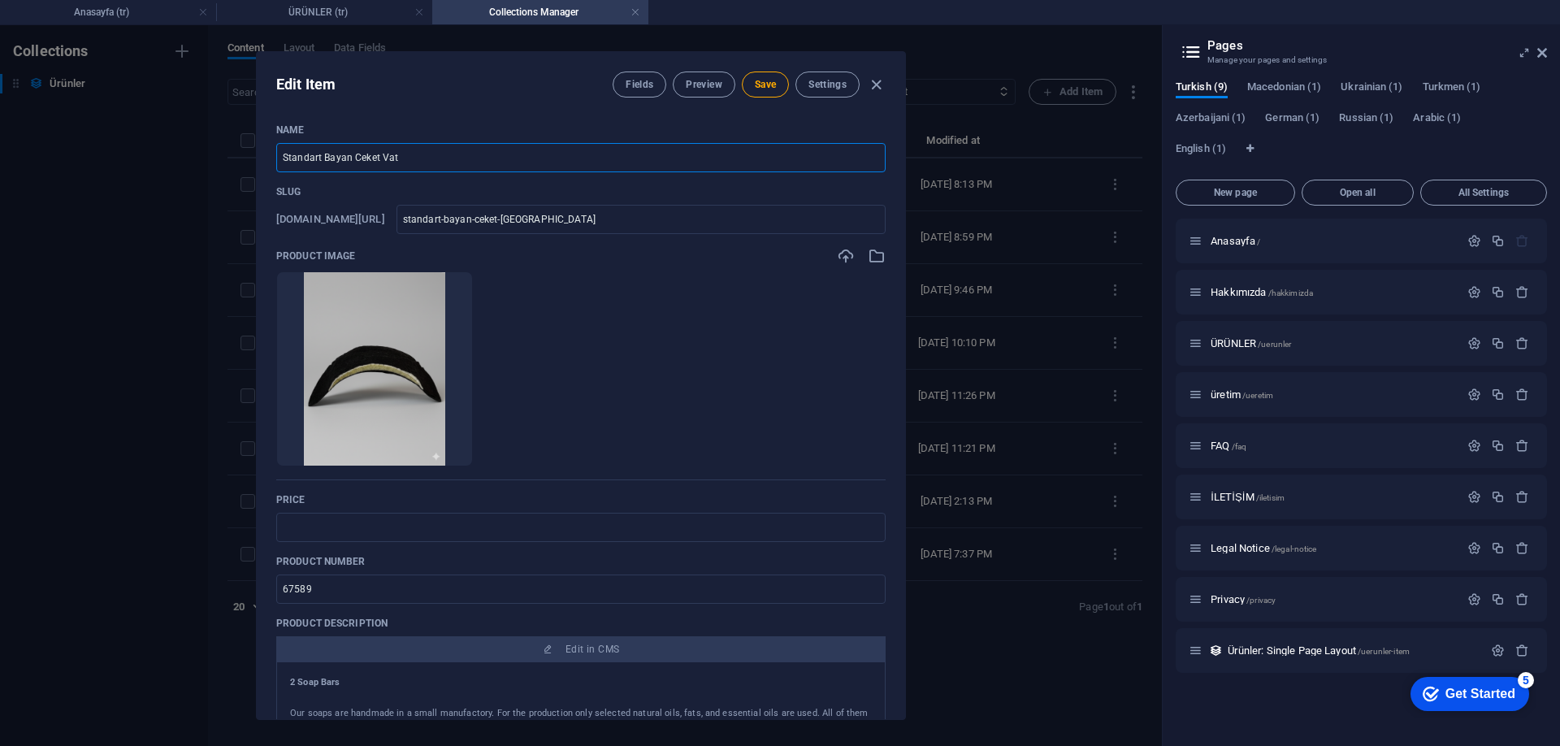
type input "standart-bayan-ceket-vat"
type input "Standart Bayan Ceket Vatka"
type input "standart-bayan-ceket-vatka"
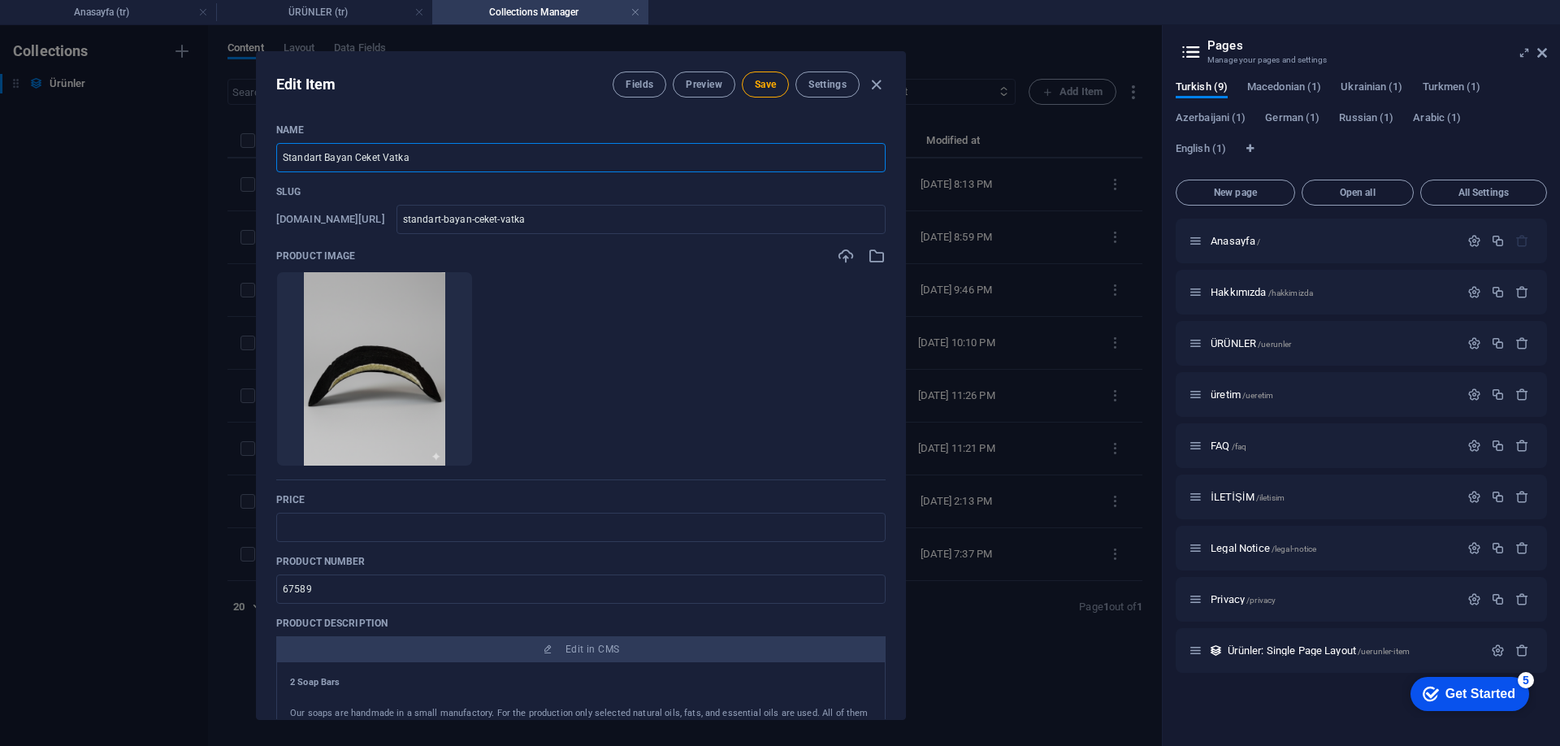
type input "Standart Bayan Ceket Vatkas"
type input "standart-bayan-ceket-vatkas"
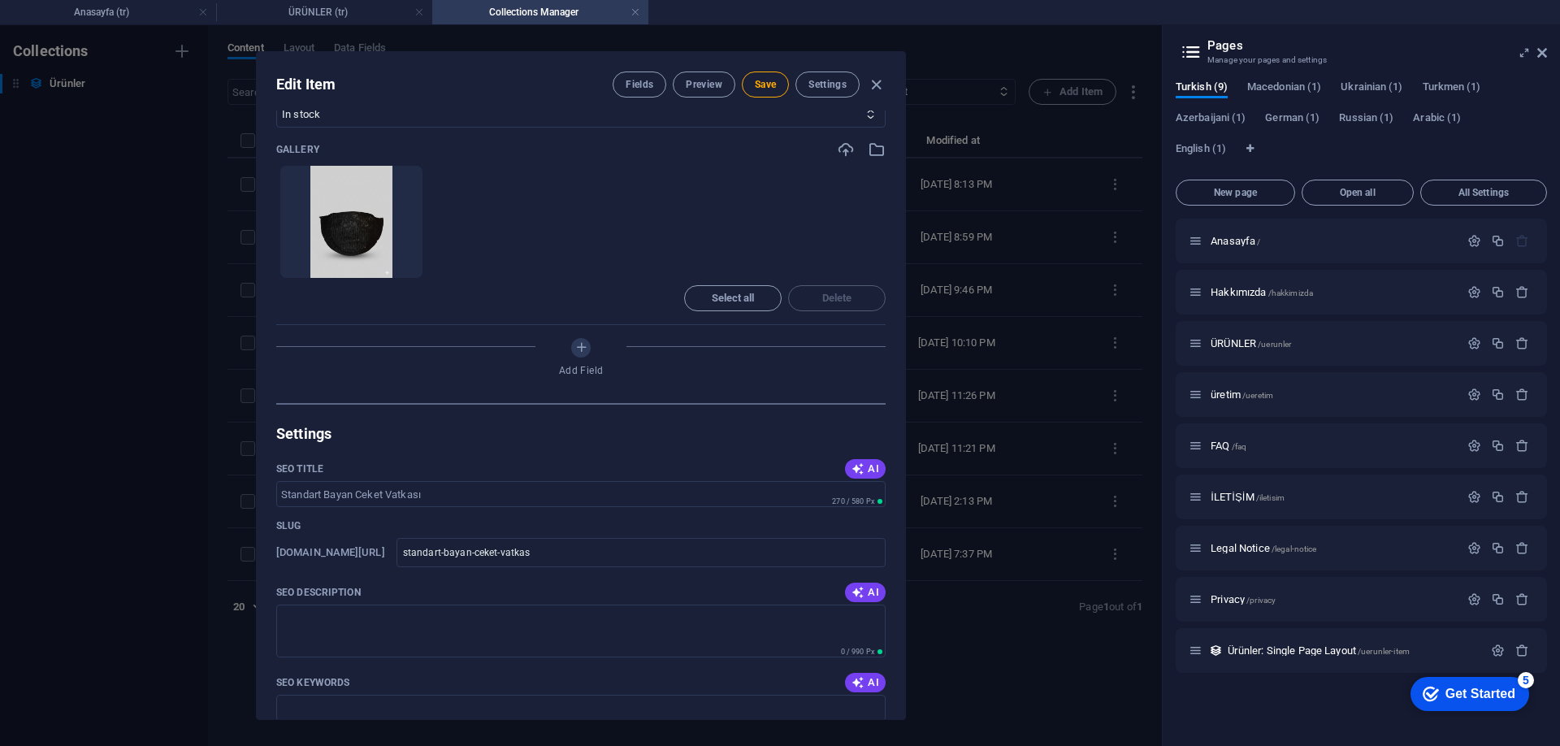
scroll to position [894, 0]
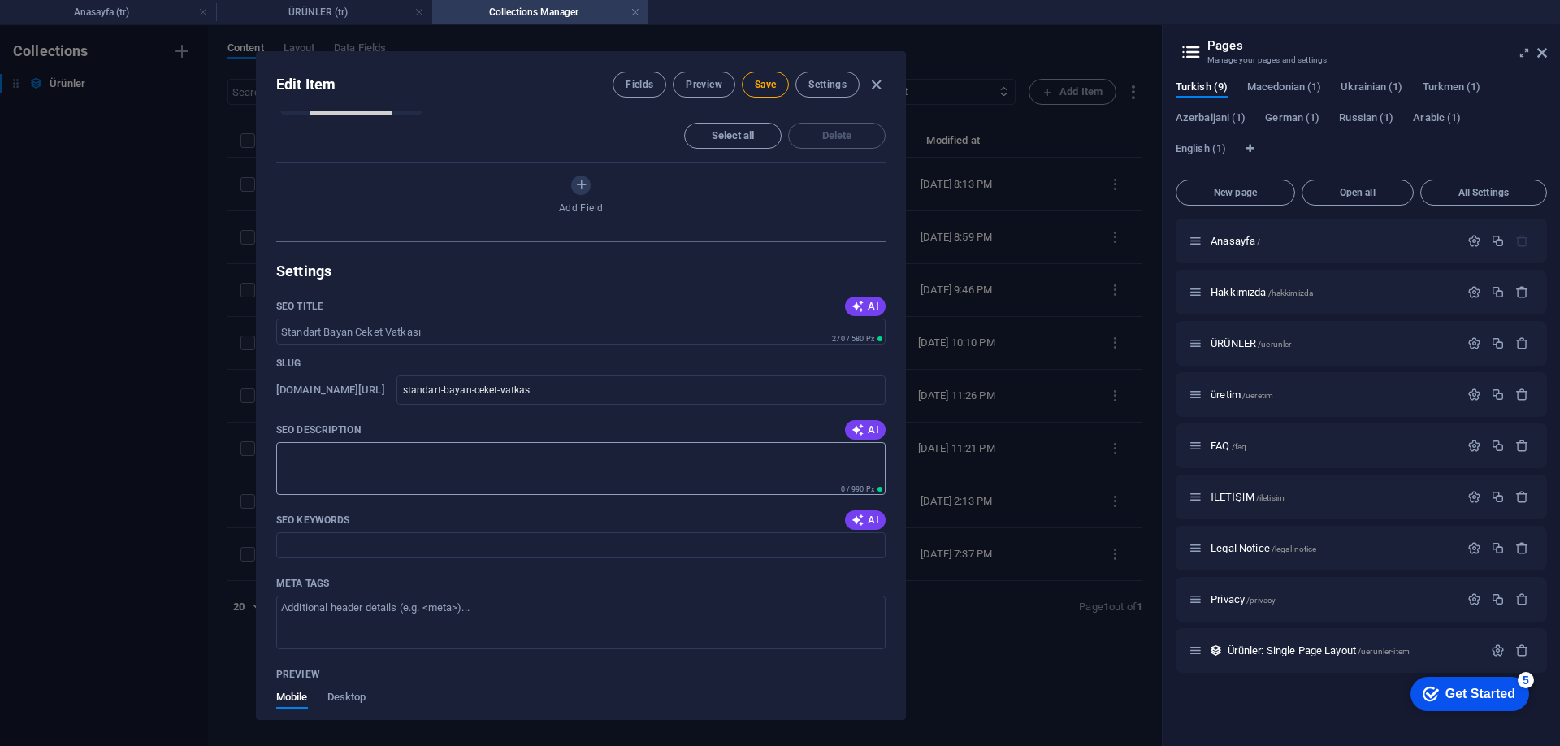
type input "Standart Bayan Ceket Vatkası"
click at [425, 479] on textarea "SEO Description" at bounding box center [580, 468] width 609 height 53
paste textarea "Orta kalın sünger kaplı ceket vatkası, kadın ceketleri, blazer modeller ve asta…"
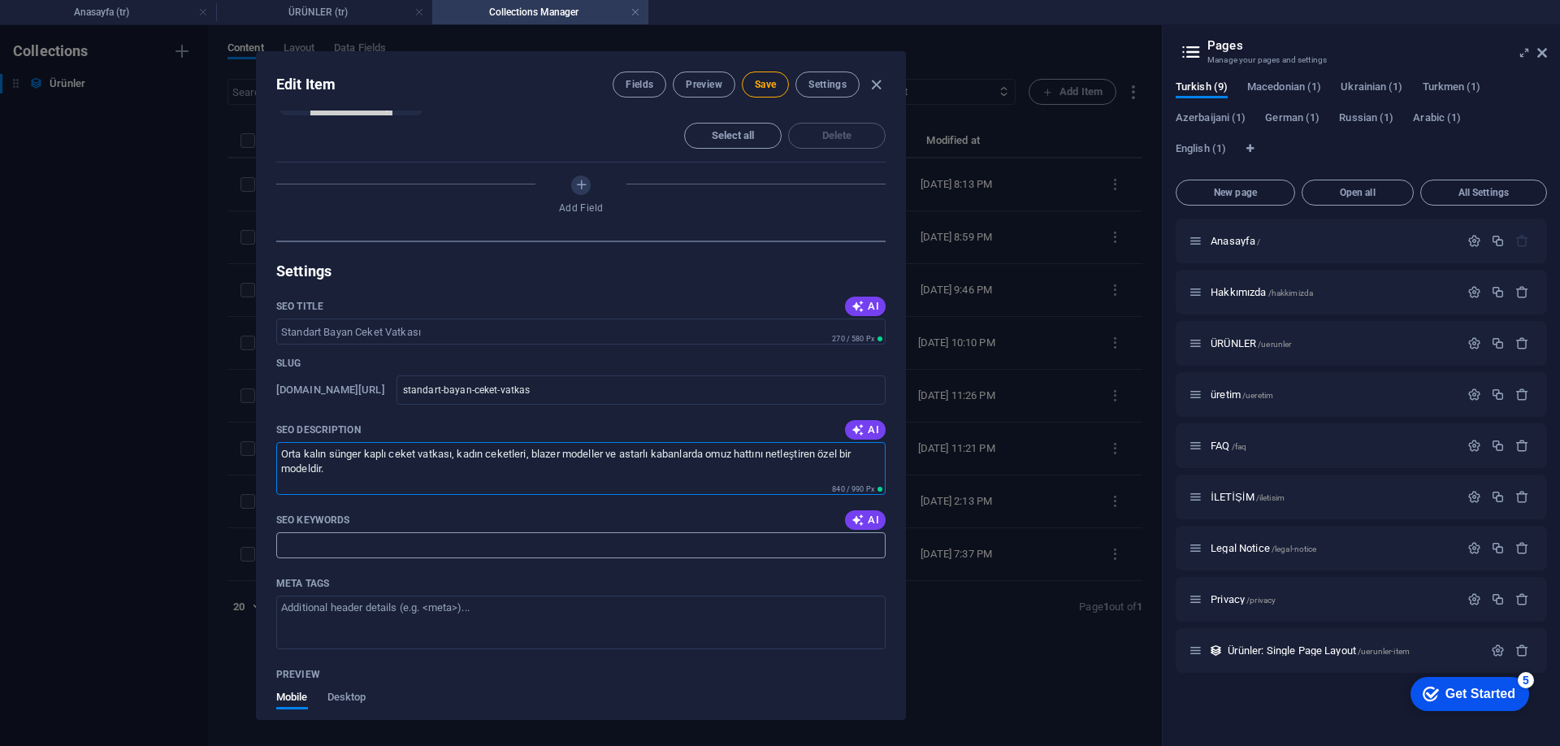
type textarea "Orta kalın sünger kaplı ceket vatkası, kadın ceketleri, blazer modeller ve asta…"
click at [340, 547] on input "SEO Keywords" at bounding box center [580, 545] width 609 height 26
paste input "orta kalın ceket vatkası, sünger kaplı vatka, kadın ceket vatkası, blazer vatka…"
type input "orta kalın ceket vatkası, sünger kaplı vatka, kadın ceket vatkası, blazer vatka…"
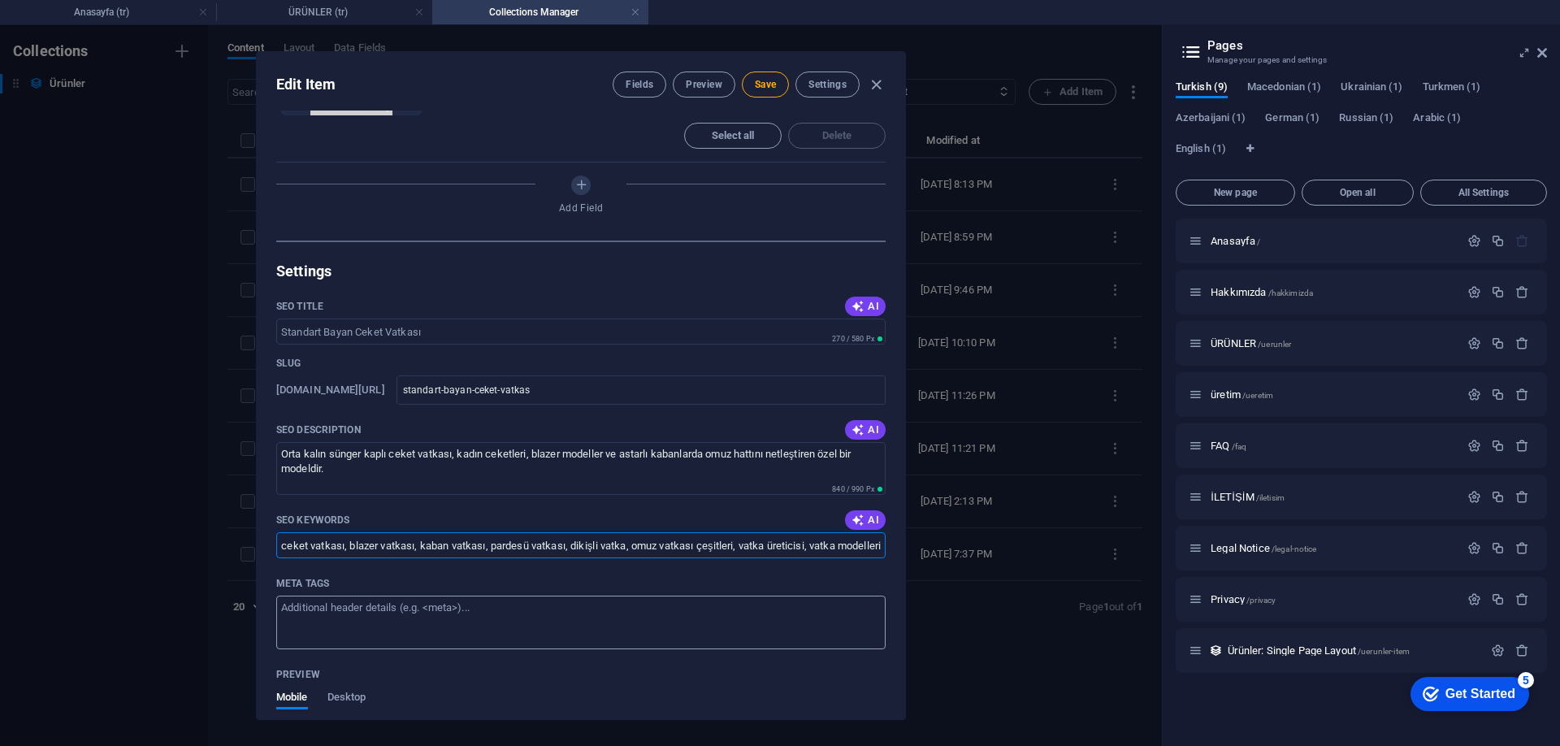
click at [397, 626] on textarea "Meta tags ​" at bounding box center [580, 622] width 609 height 53
paste textarea "<meta name="title" content="Orta Kalın Sünger Kaplı Ceket Vatkası - Kadın Ceket…"
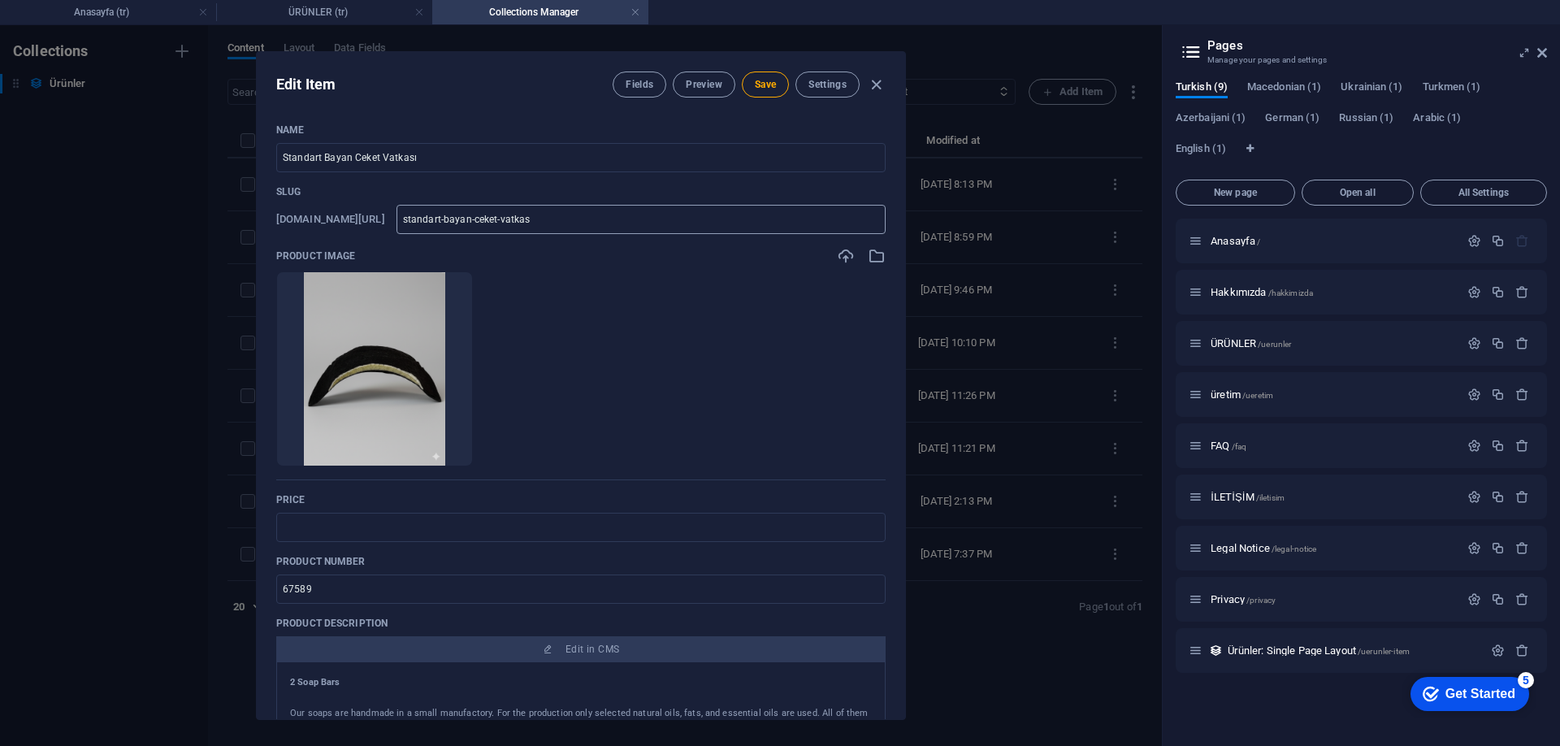
type textarea "<meta name="title" content="Orta Kalın Sünger Kaplı Ceket Vatkası - Kadın Ceket…"
click at [608, 215] on input "standart-bayan-ceket-vatkas" at bounding box center [641, 219] width 489 height 29
type input "standart-bayan-ceket-vatka"
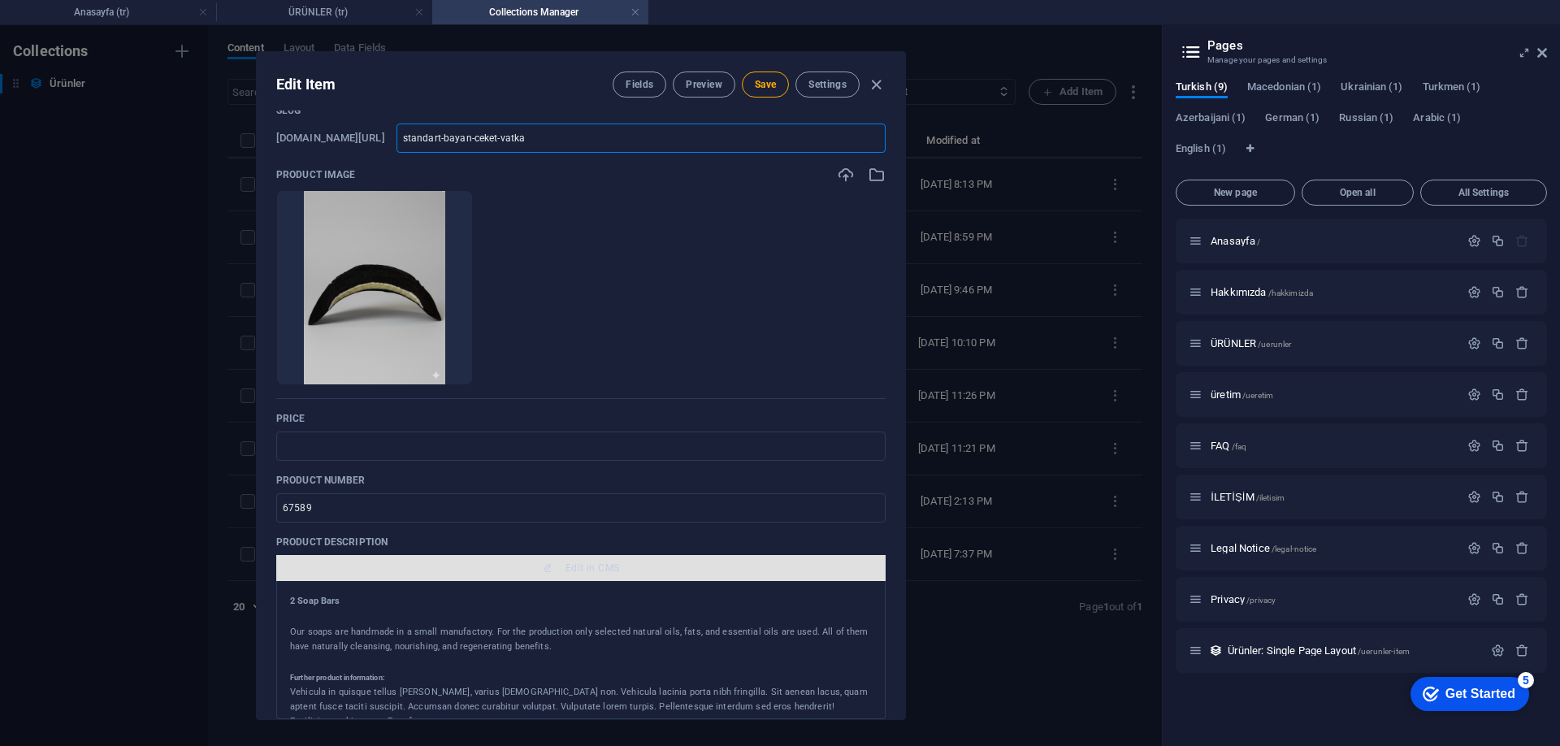
scroll to position [163, 0]
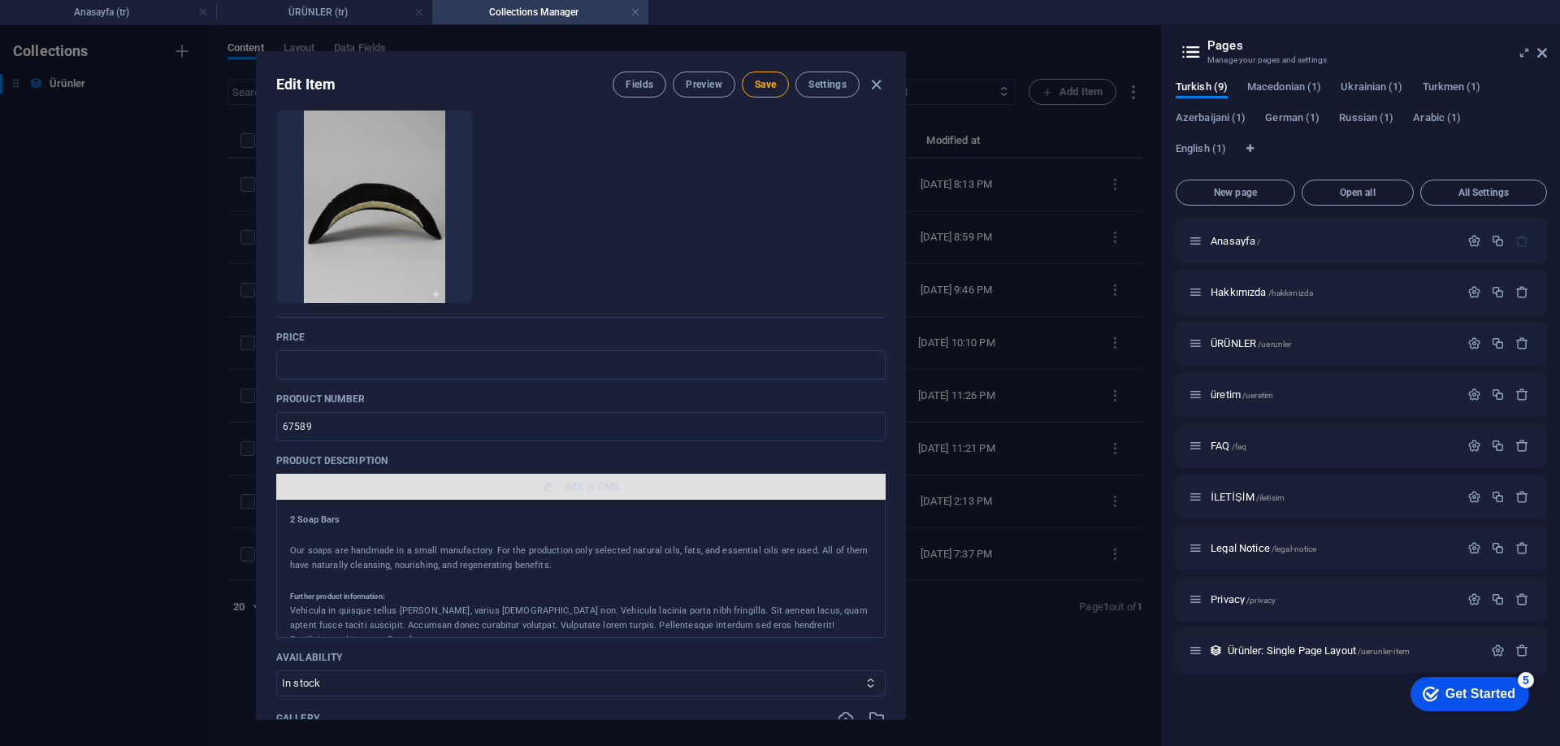
type input "standart-bayan-ceket-vatka"
click at [585, 487] on span "Edit in CMS" at bounding box center [593, 486] width 54 height 13
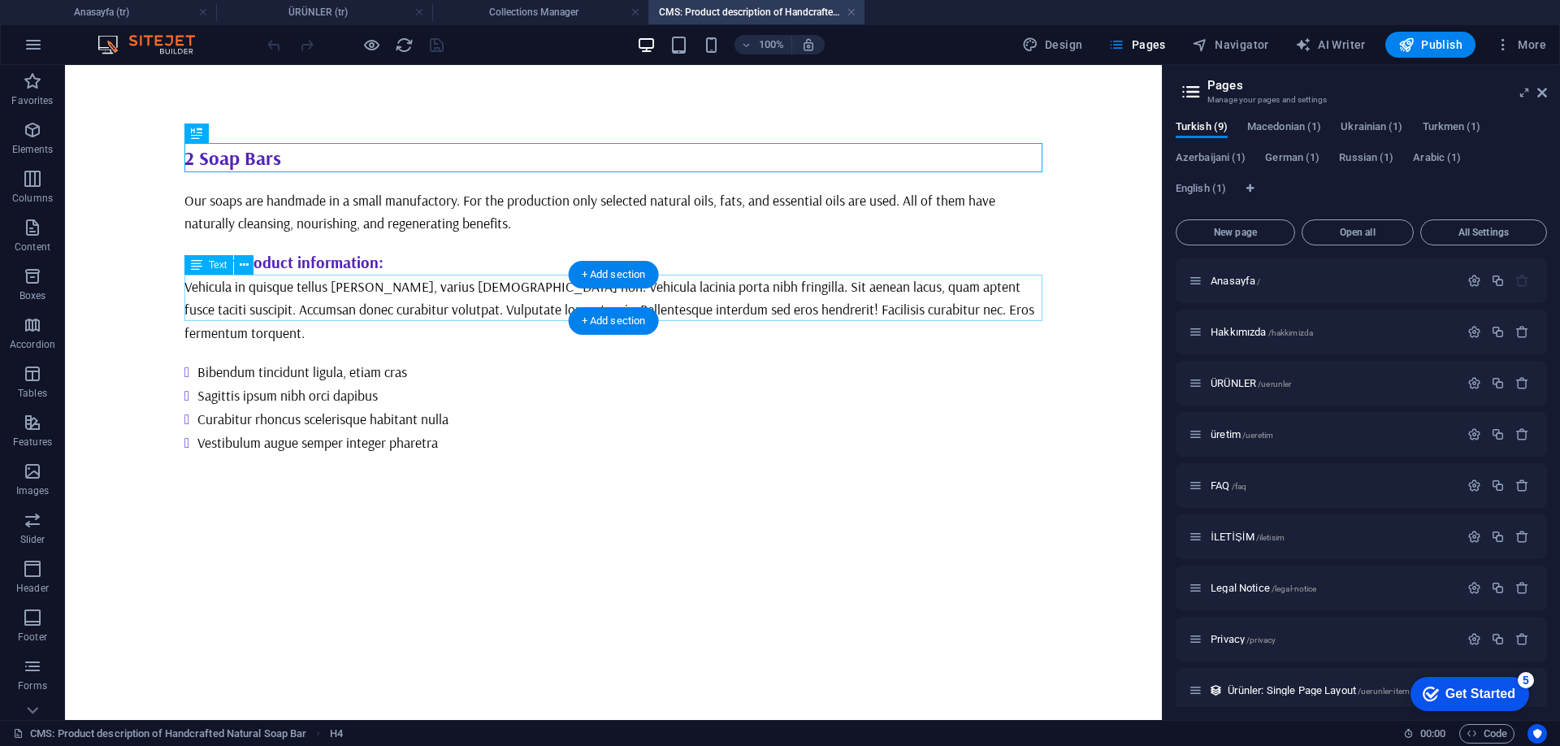
scroll to position [0, 0]
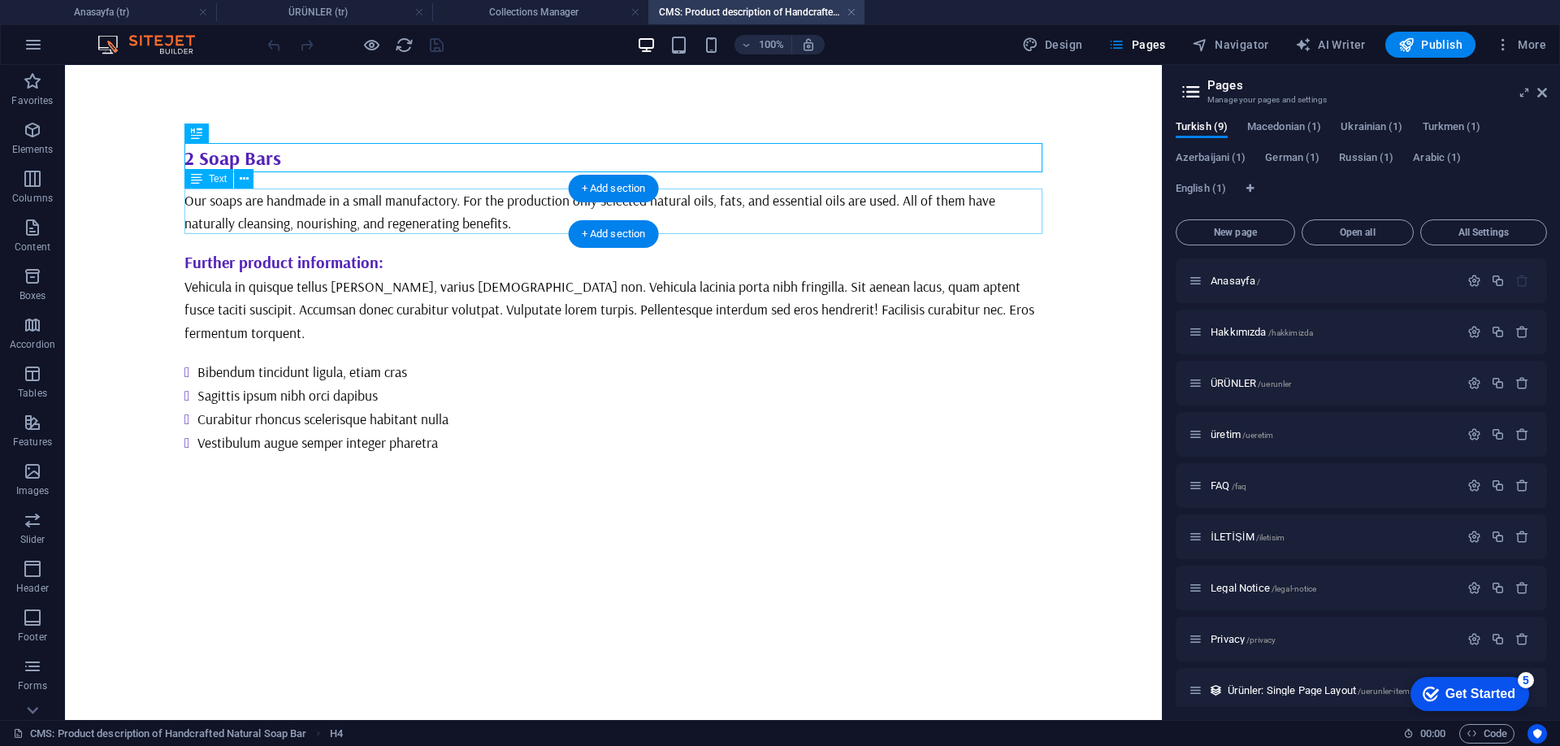
click at [508, 226] on div "Our soaps are handmade in a small manufactory. For the production only selected…" at bounding box center [613, 212] width 858 height 46
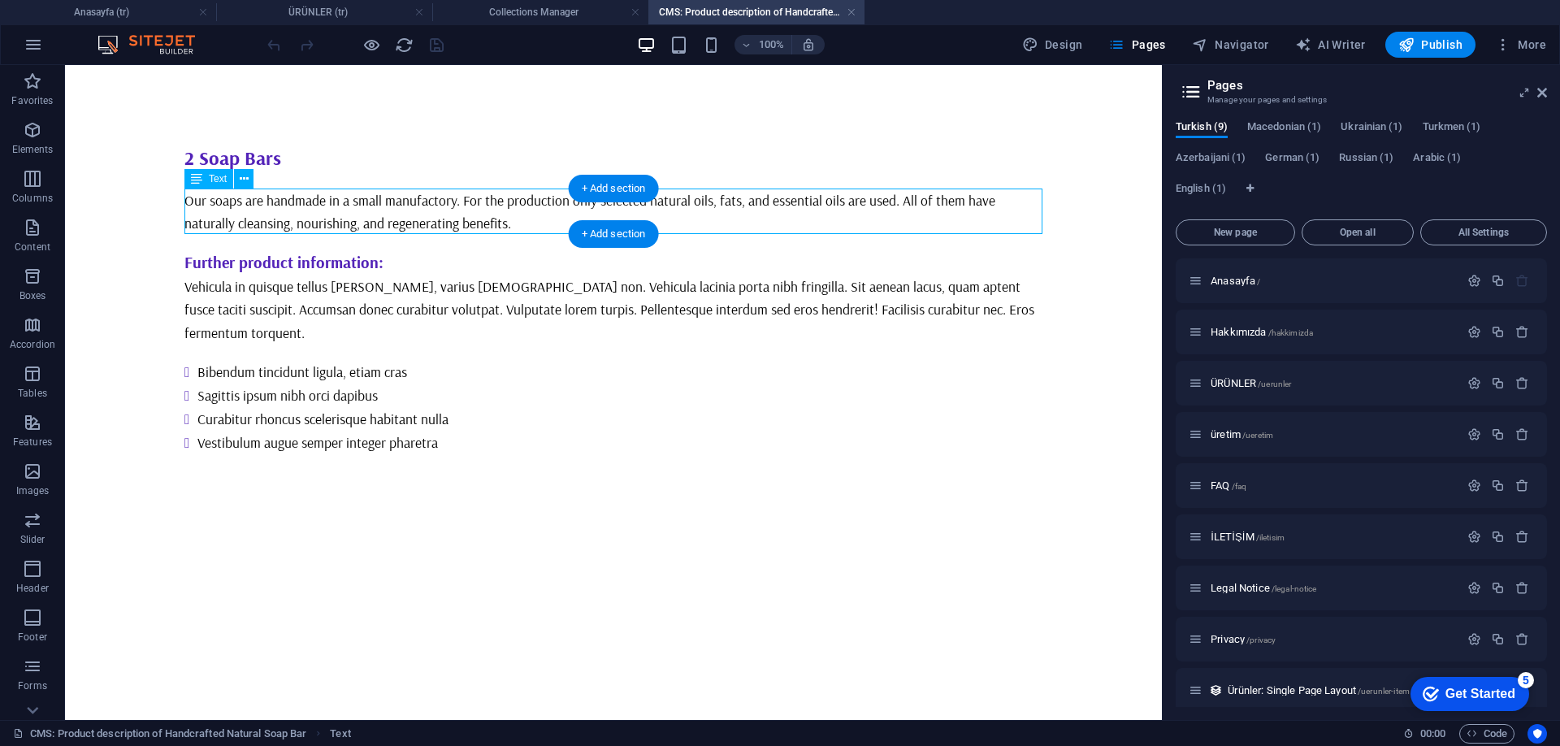
click at [508, 226] on div "Our soaps are handmade in a small manufactory. For the production only selected…" at bounding box center [613, 212] width 858 height 46
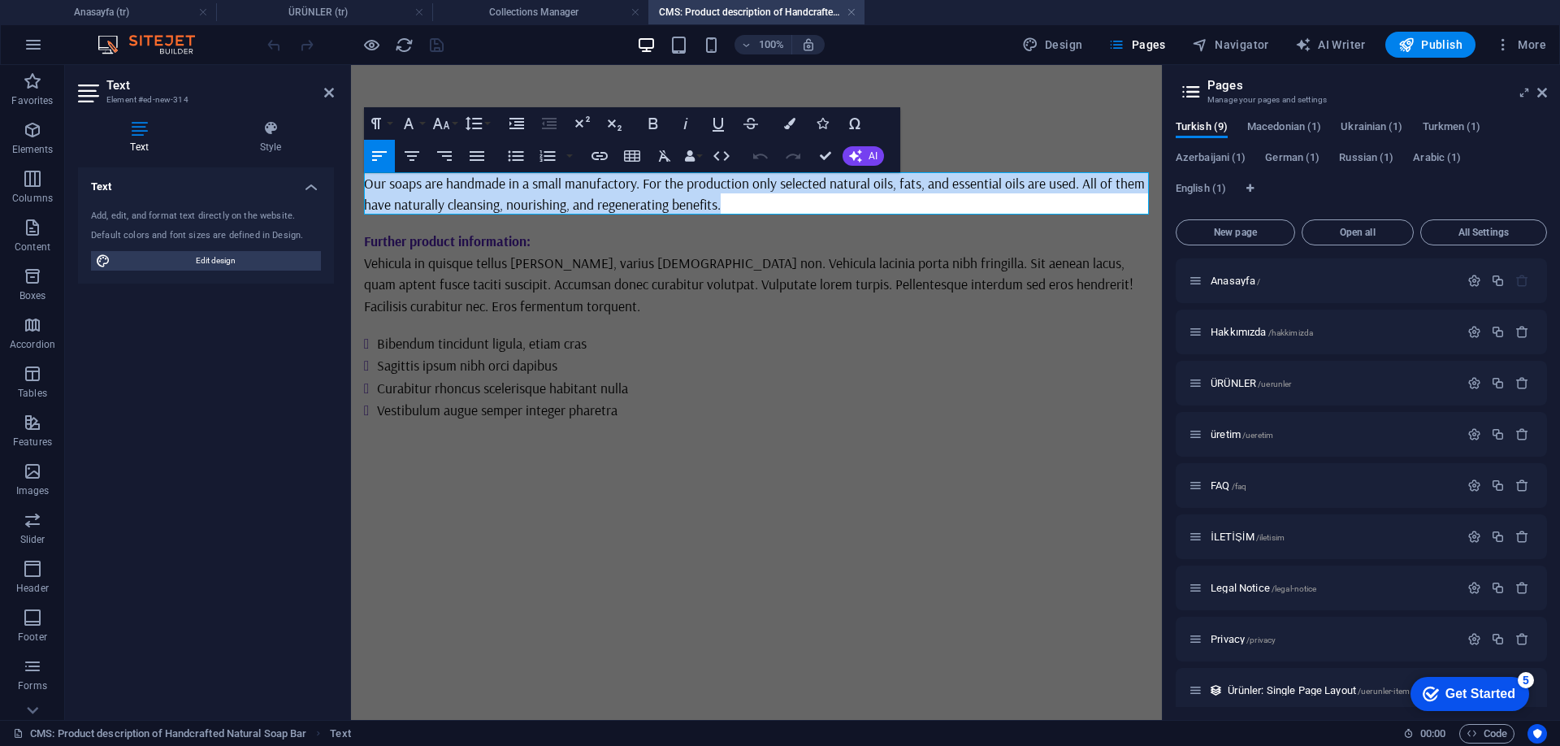
drag, startPoint x: 729, startPoint y: 204, endPoint x: 327, endPoint y: 178, distance: 402.3
click at [351, 178] on html "Skip to main content 2 Soap Bars Our soaps are handmade in a small manufactory.…" at bounding box center [756, 276] width 811 height 422
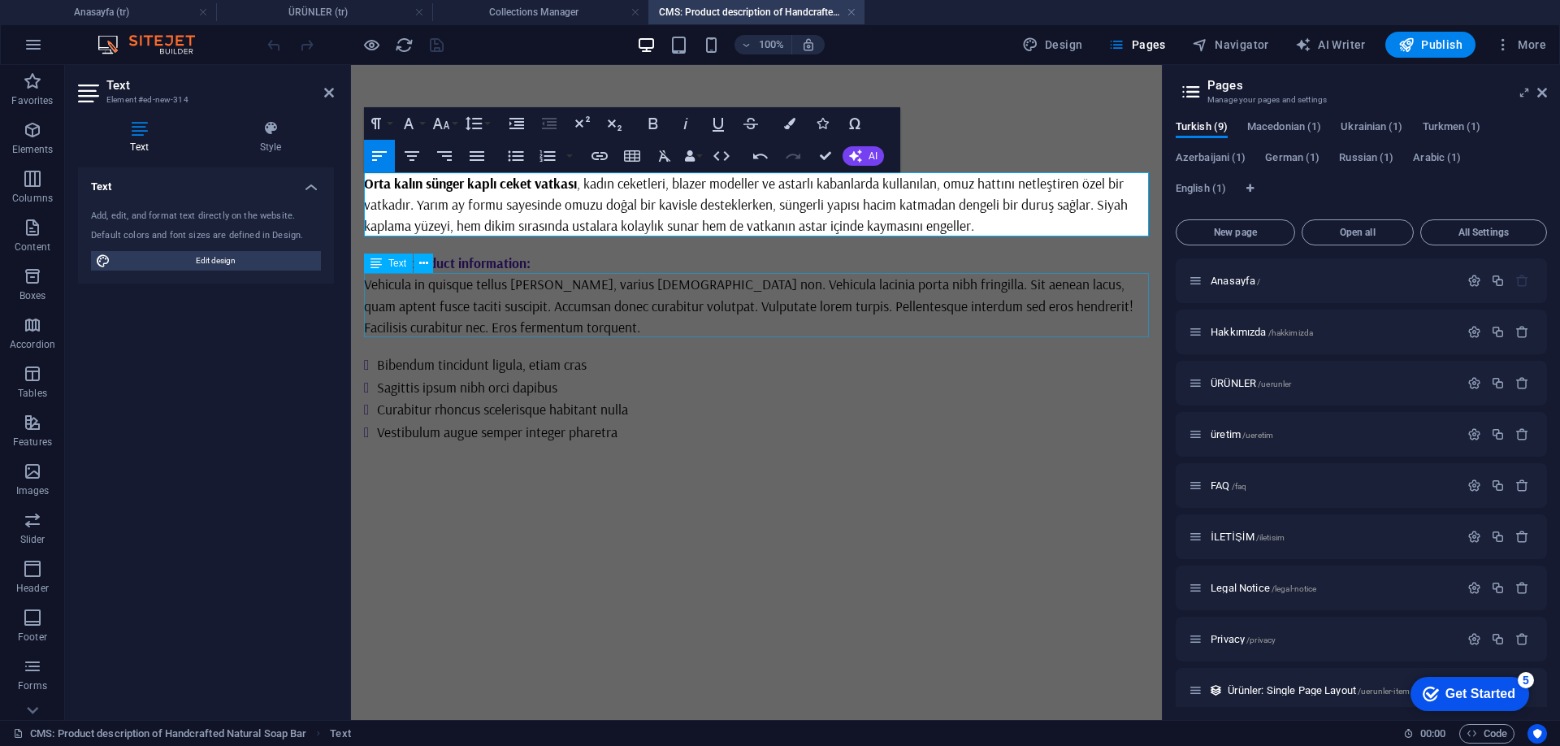
click at [878, 310] on div "Vehicula in quisque tellus [PERSON_NAME], varius [DEMOGRAPHIC_DATA] non. Vehicu…" at bounding box center [756, 305] width 785 height 64
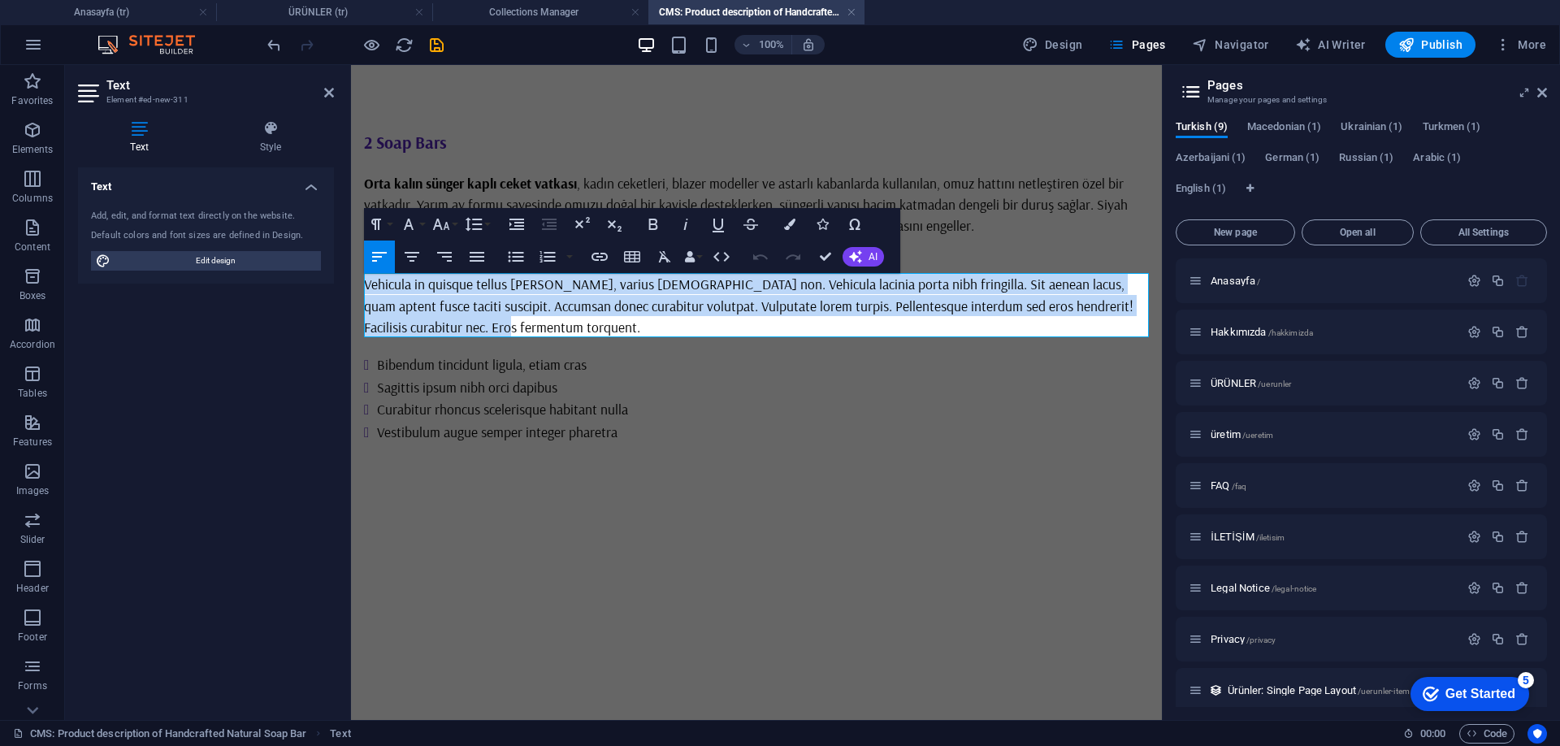
drag, startPoint x: 539, startPoint y: 327, endPoint x: 351, endPoint y: 287, distance: 192.1
click at [351, 287] on div "2 Soap Bars Orta kalın sünger kaplı ceket vatkası , kadın ceketleri, blazer mod…" at bounding box center [756, 286] width 811 height 443
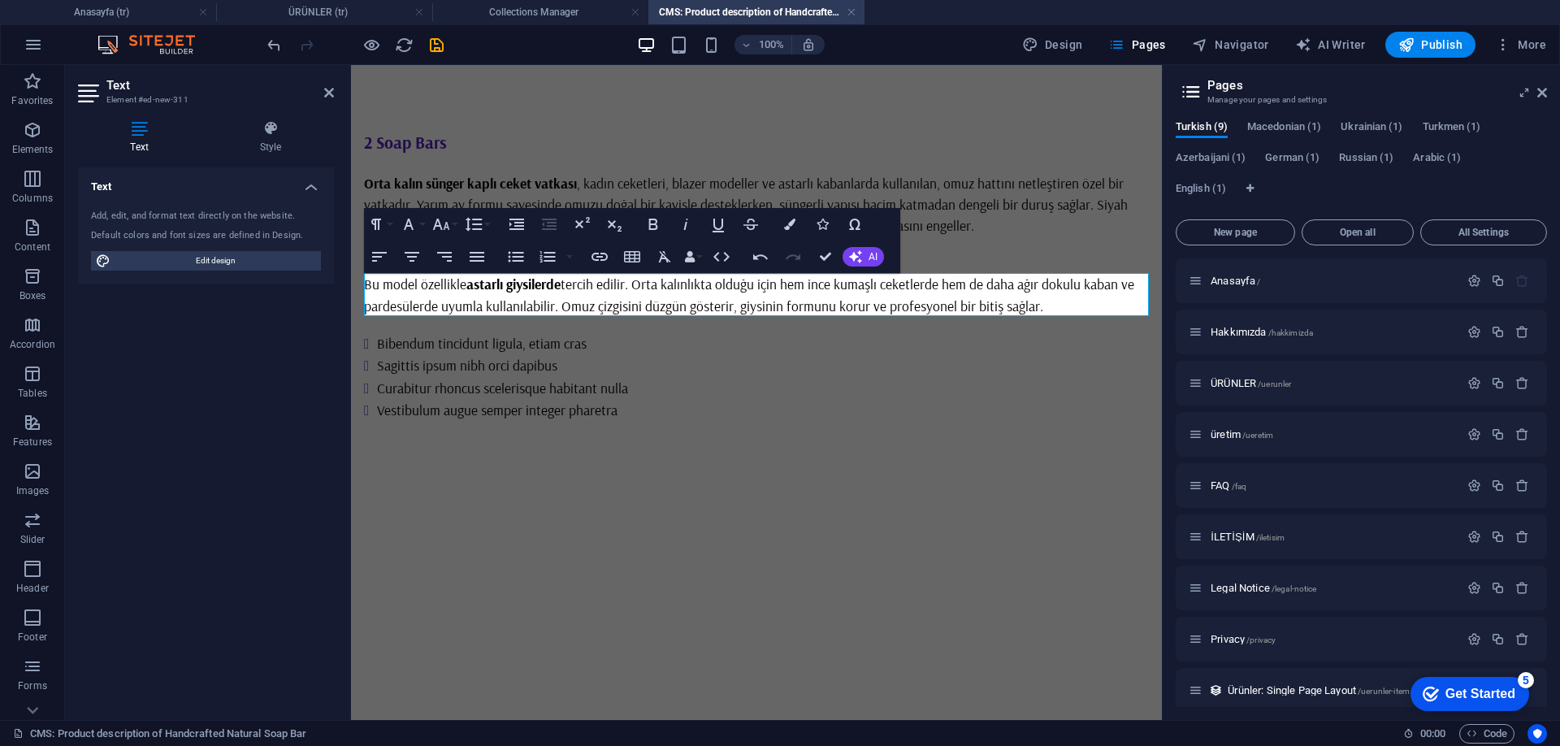
click at [830, 487] on html "Skip to main content 2 Soap Bars Orta kalın sünger kaplı ceket vatkası , kadın …" at bounding box center [756, 276] width 811 height 422
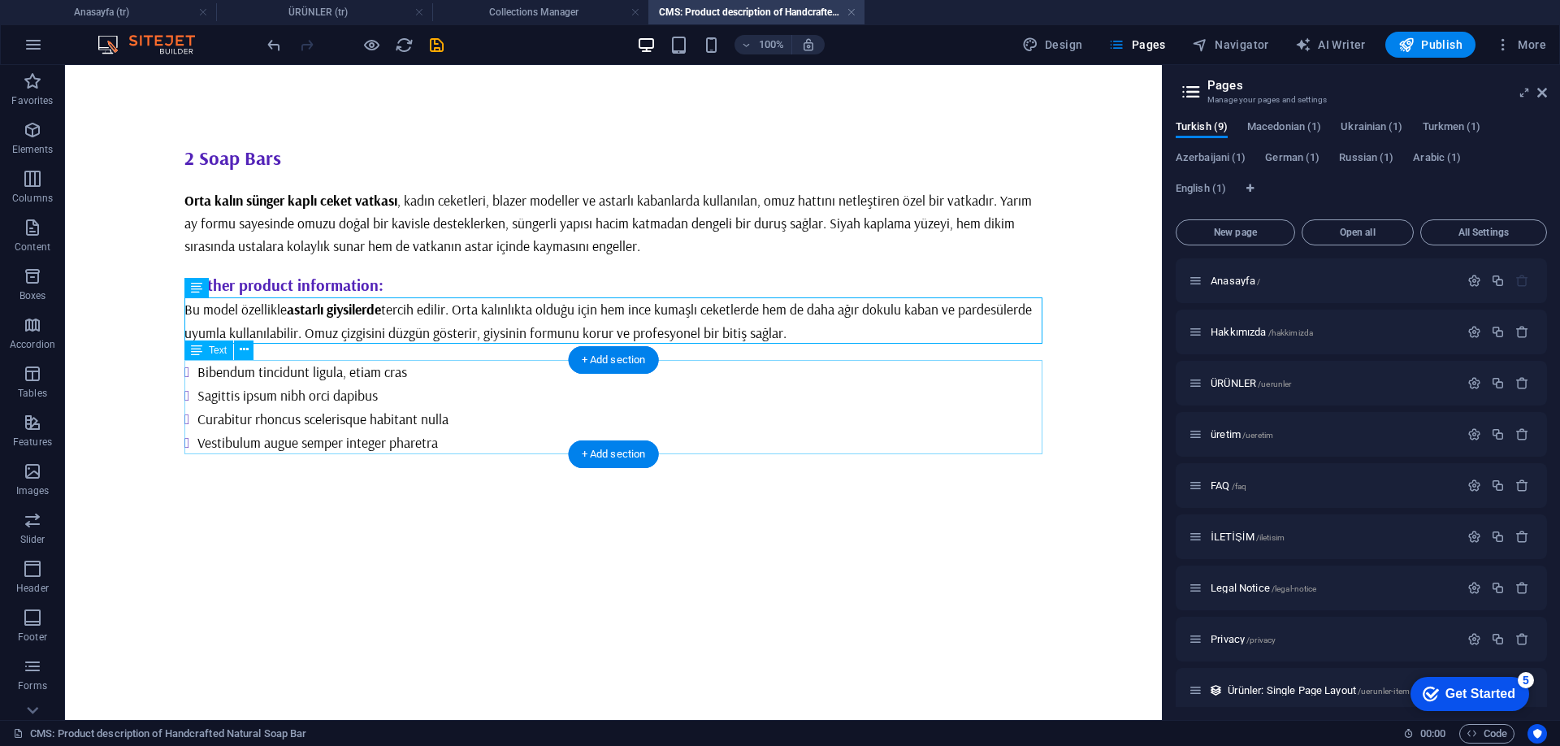
click at [464, 440] on div "Bibendum tincidunt ligula, etiam cras Sagittis ipsum nibh orci dapibus Curabitu…" at bounding box center [613, 407] width 858 height 95
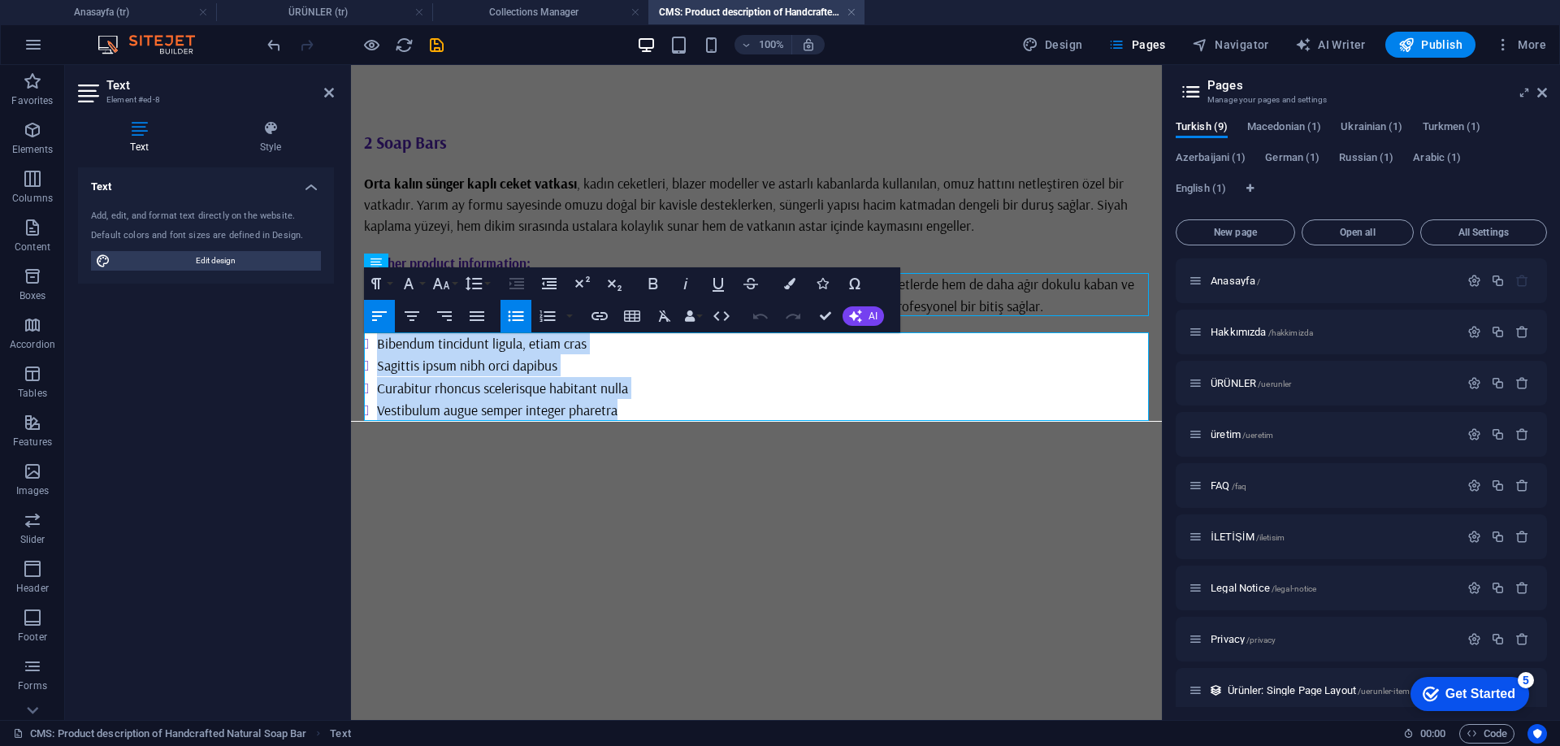
drag, startPoint x: 643, startPoint y: 418, endPoint x: 679, endPoint y: 388, distance: 46.2
click at [351, 323] on html "Skip to main content 2 Soap Bars Orta kalın sünger kaplı ceket vatkası , kadın …" at bounding box center [756, 276] width 811 height 422
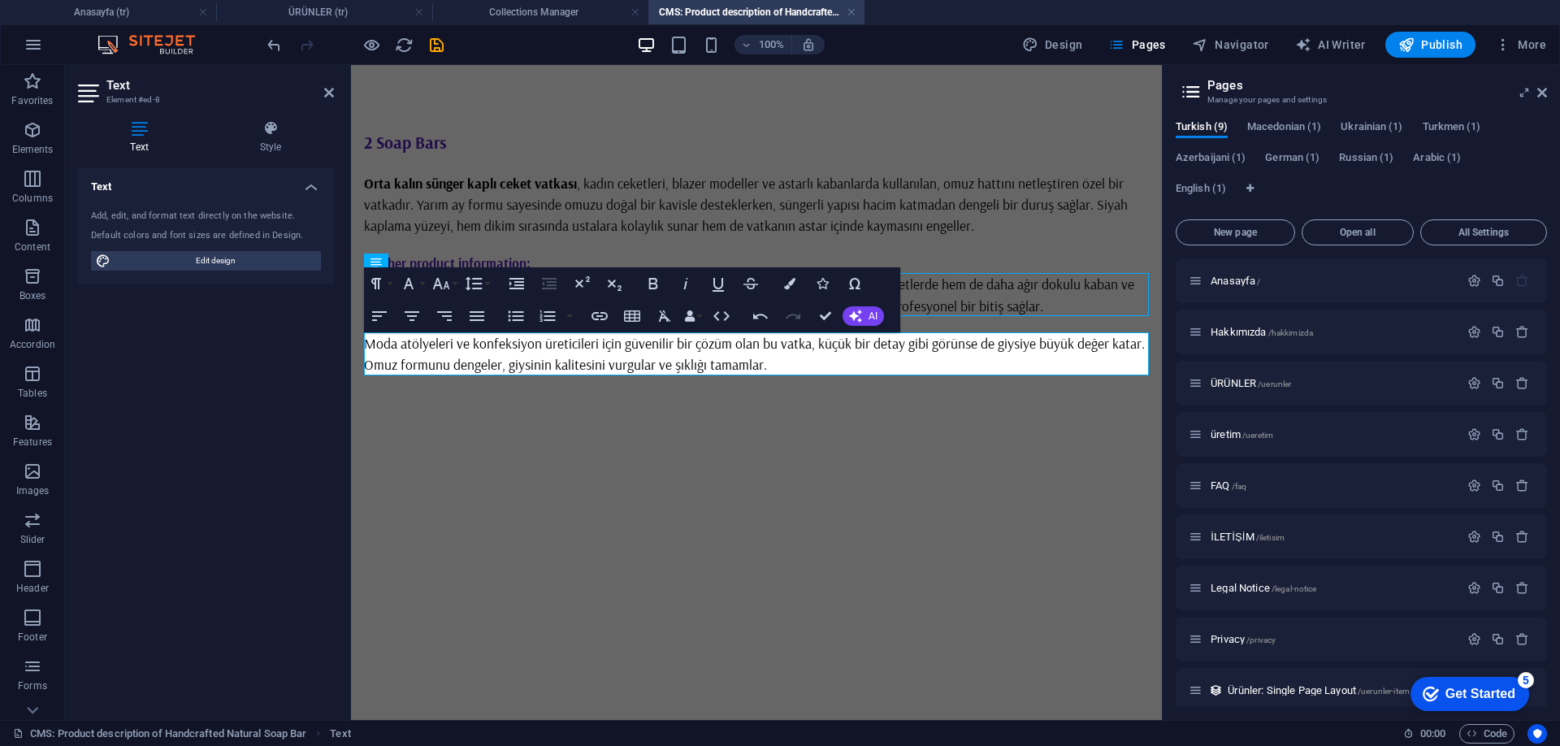
drag, startPoint x: 940, startPoint y: 420, endPoint x: 831, endPoint y: 355, distance: 126.8
click at [834, 358] on div "2 Soap Bars Orta kalın sünger kaplı ceket vatkası , kadın ceketleri, blazer mod…" at bounding box center [756, 252] width 811 height 375
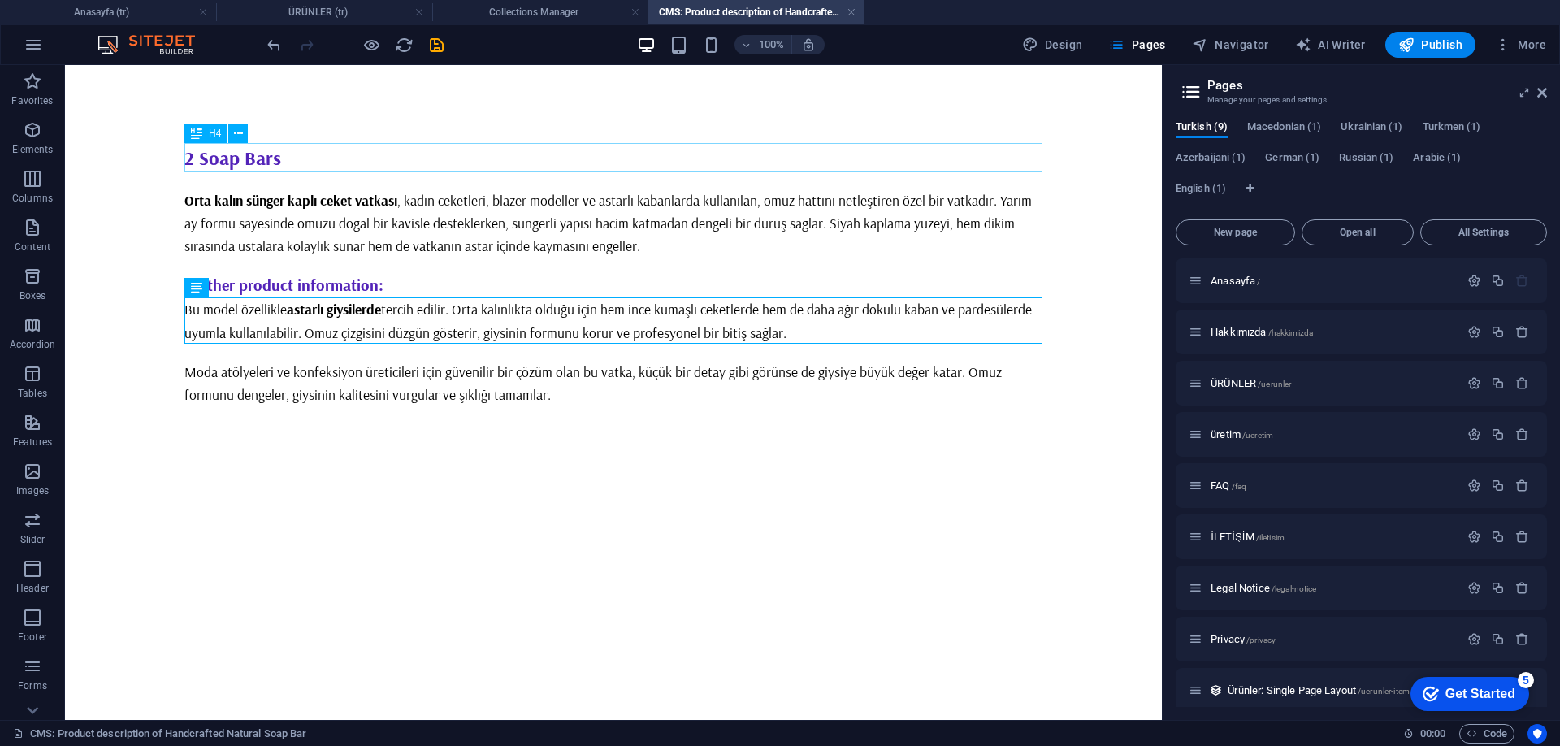
click at [288, 158] on div "2 Soap Bars" at bounding box center [613, 157] width 858 height 29
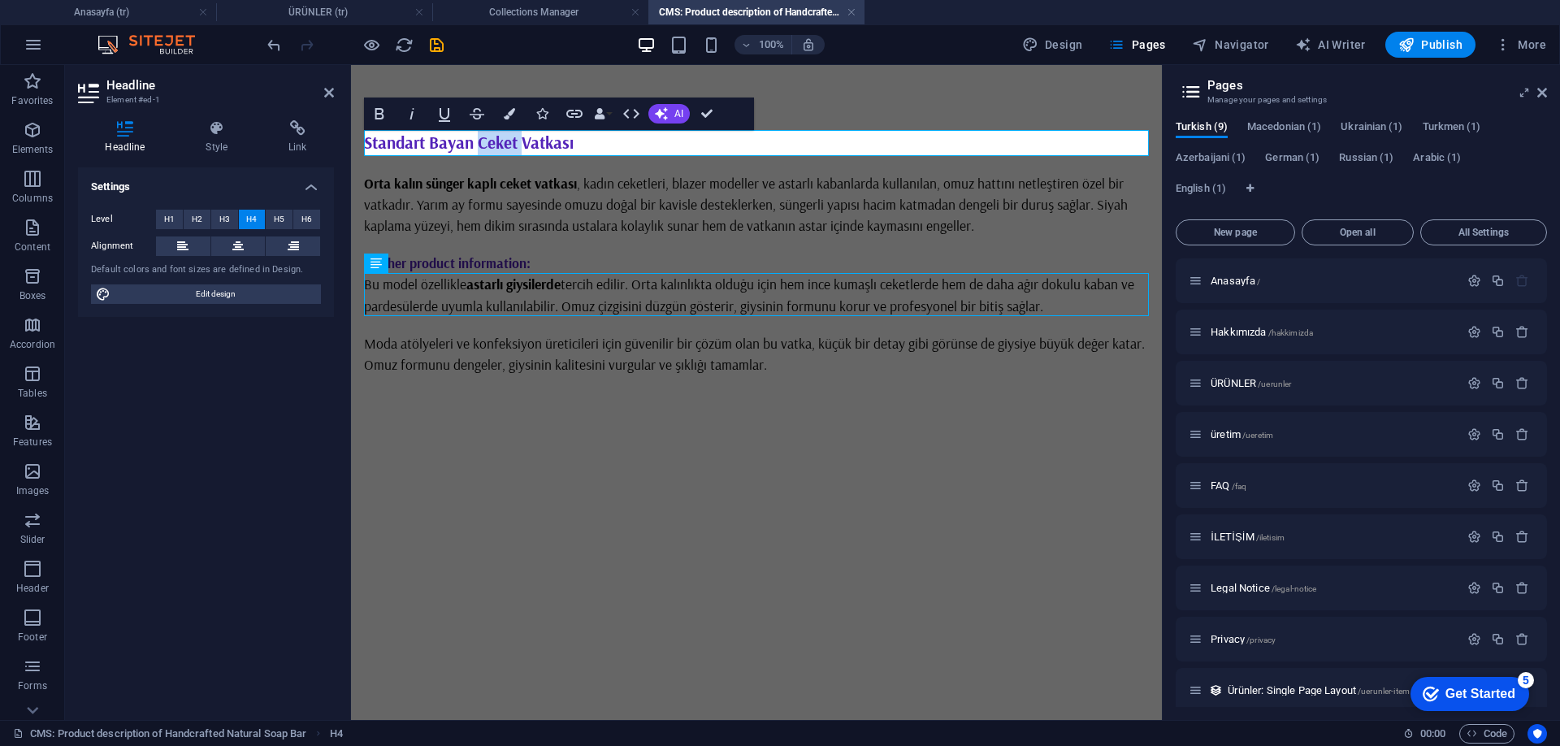
drag, startPoint x: 524, startPoint y: 139, endPoint x: 479, endPoint y: 141, distance: 45.5
click at [479, 141] on h4 "Standart Bayan Ceket Vatkası" at bounding box center [756, 143] width 785 height 26
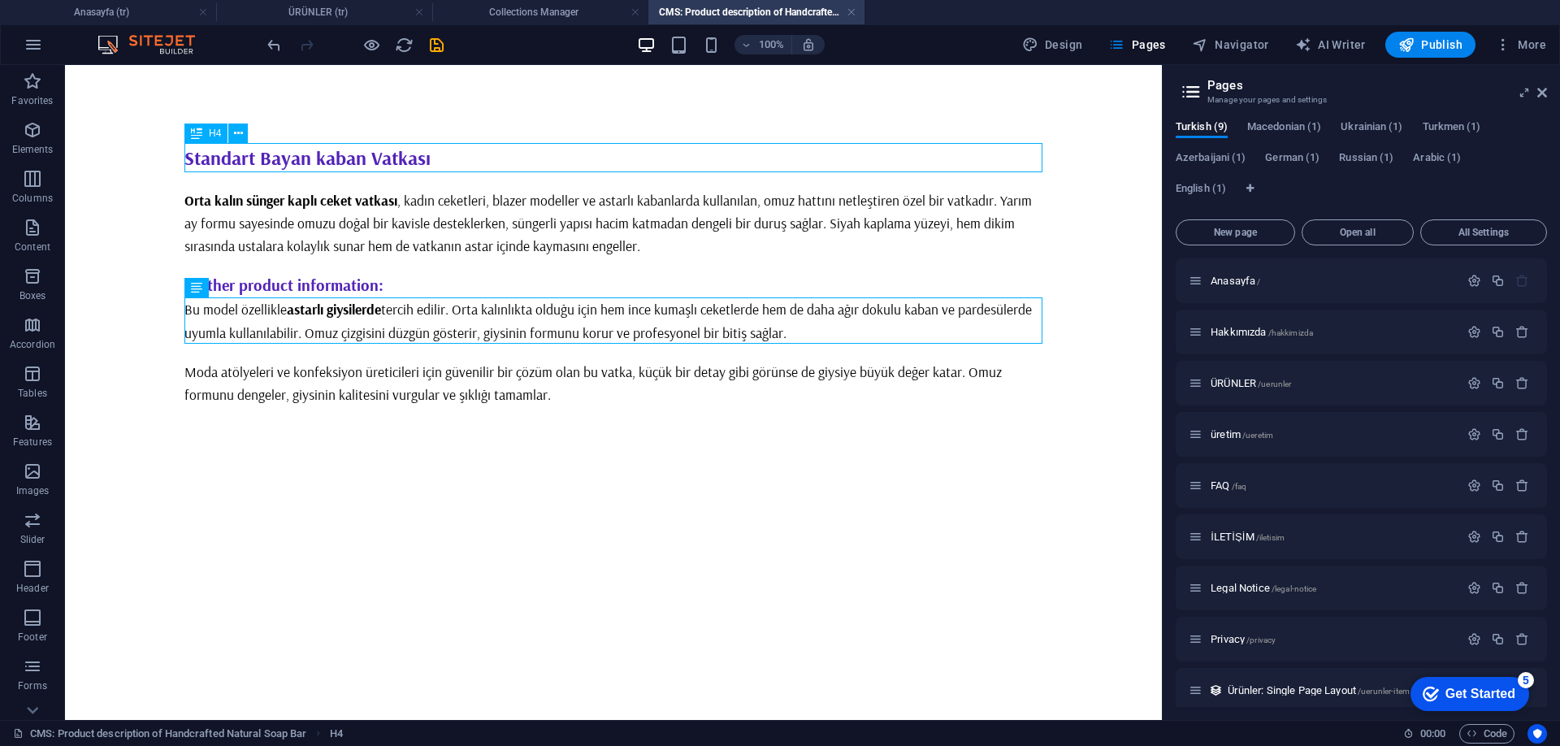
click at [362, 160] on div "Standart Bayan kaban Vatkası" at bounding box center [613, 157] width 858 height 29
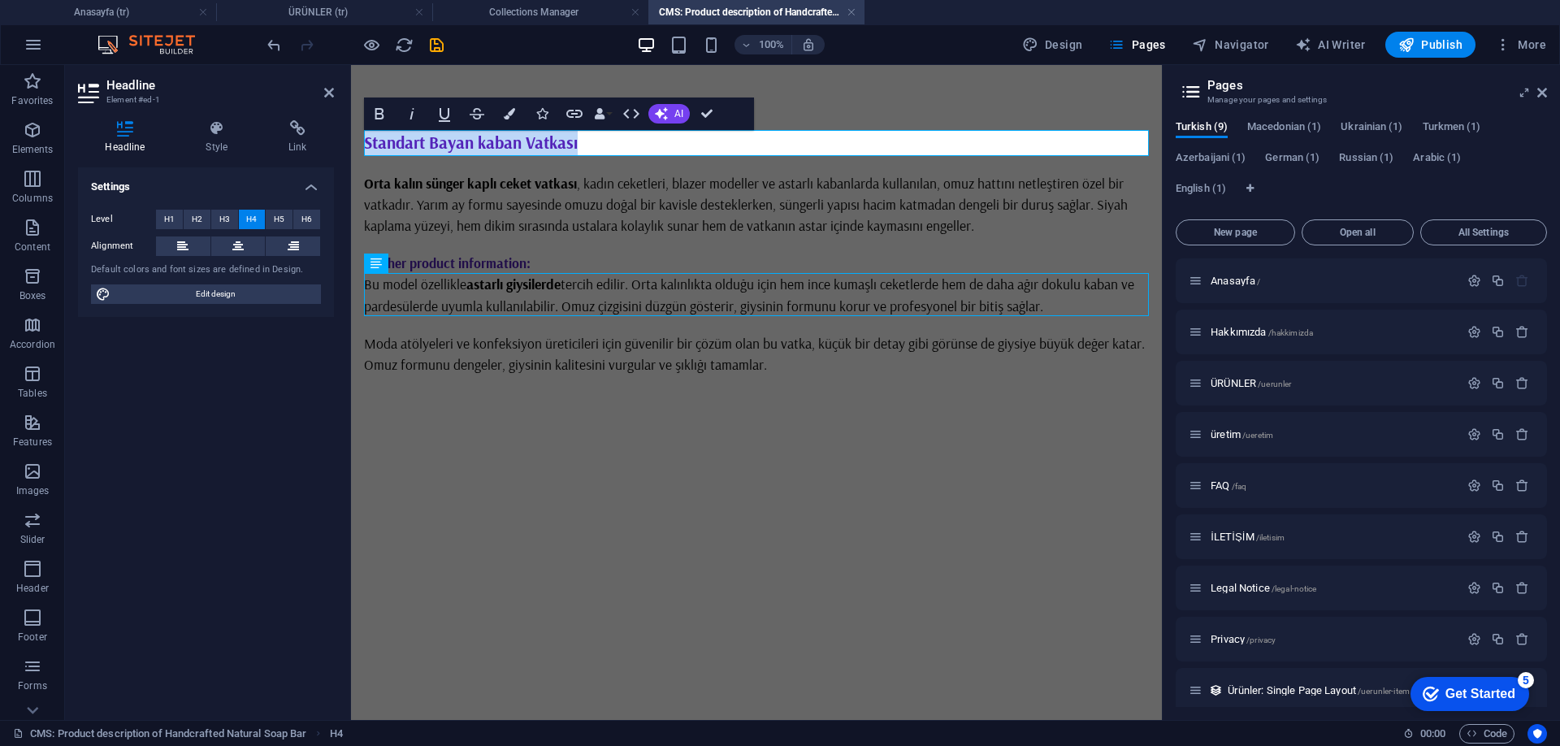
click at [592, 148] on h4 "Standart Bayan kaban Vatkası" at bounding box center [756, 143] width 785 height 26
click at [476, 139] on h4 "Standart Bayan kaban Vatkası" at bounding box center [756, 143] width 785 height 26
drag, startPoint x: 426, startPoint y: 139, endPoint x: 270, endPoint y: 159, distance: 157.3
click at [351, 159] on html "Skip to main content Standart Bayan ceket ve kaban Vatkası Orta kalın sünger ka…" at bounding box center [756, 252] width 811 height 375
drag, startPoint x: 714, startPoint y: 115, endPoint x: 602, endPoint y: 127, distance: 112.7
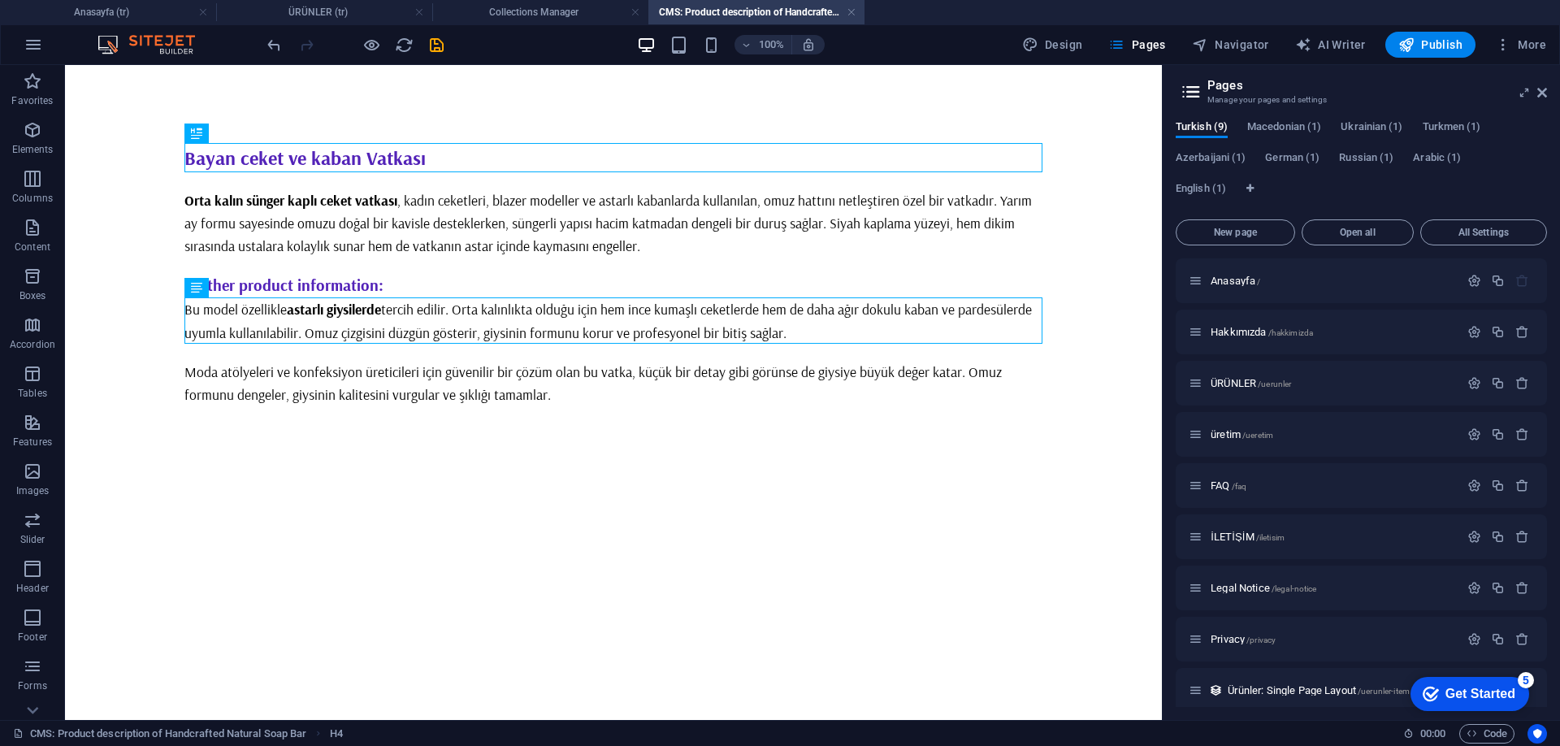
click at [497, 483] on html "Skip to main content Bayan ceket ve kaban Vatkası Orta kalın sünger kaplı ceket…" at bounding box center [613, 274] width 1097 height 418
click at [434, 42] on icon "save" at bounding box center [436, 45] width 19 height 19
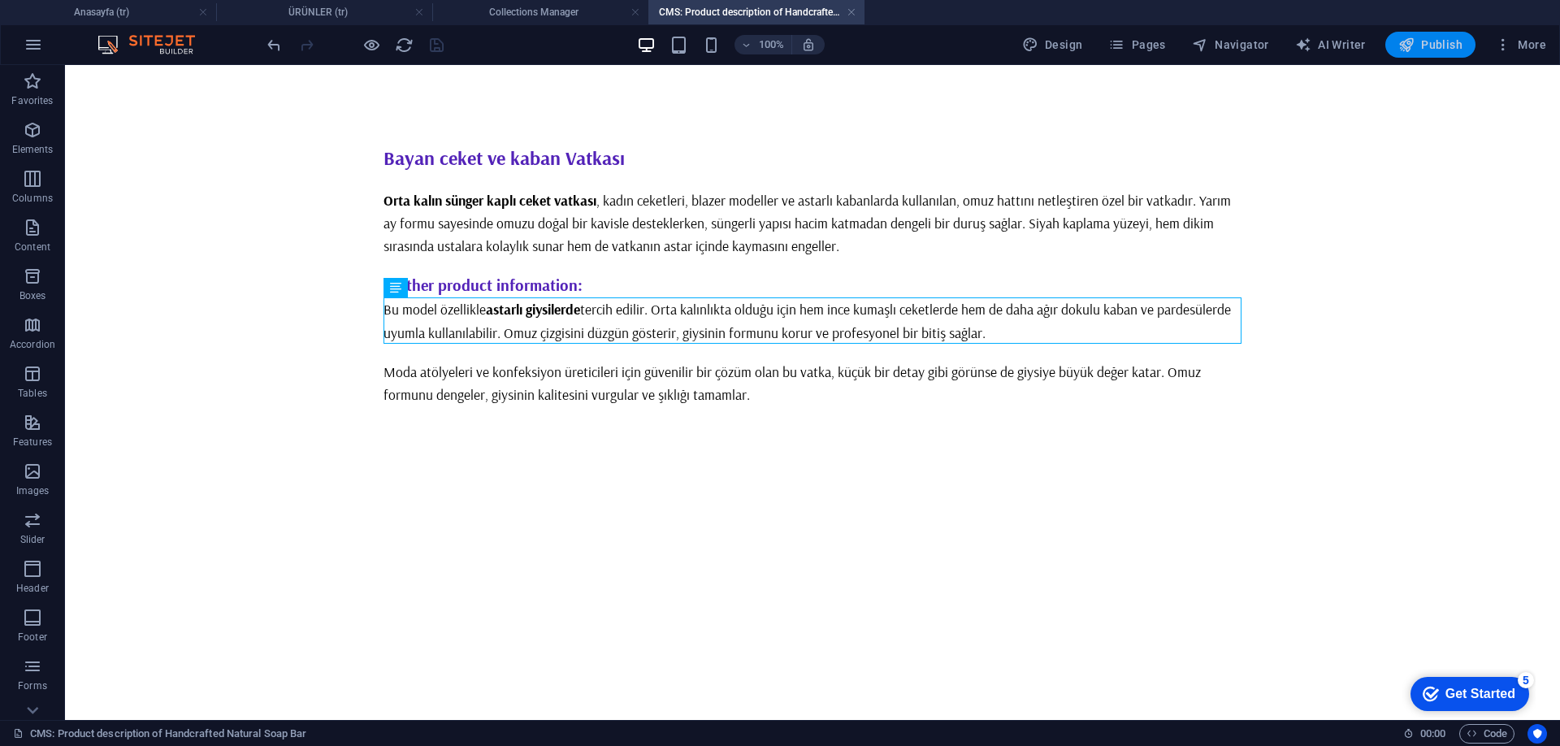
click at [1452, 46] on span "Publish" at bounding box center [1430, 45] width 64 height 16
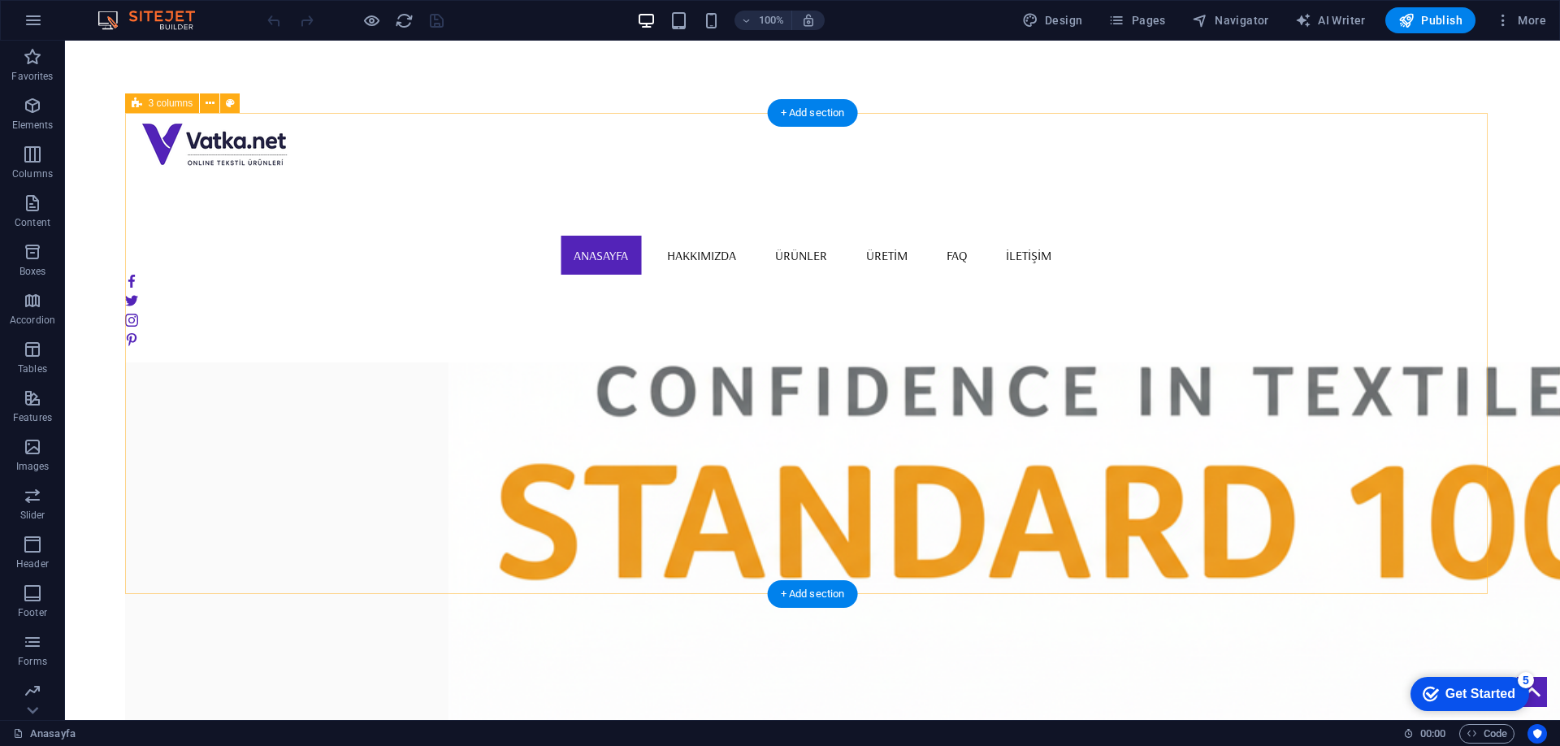
scroll to position [1381, 0]
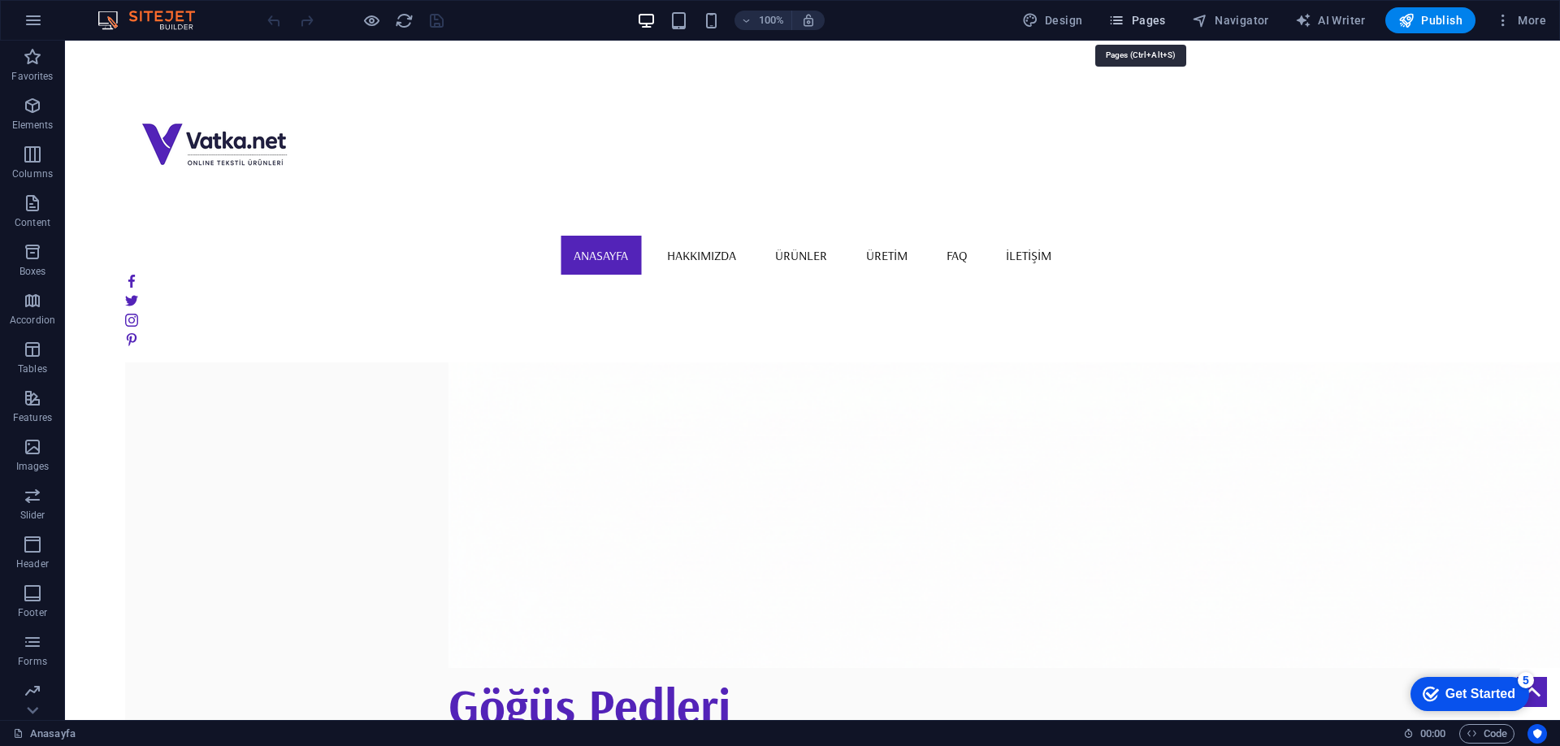
click at [1134, 30] on button "Pages" at bounding box center [1137, 20] width 70 height 26
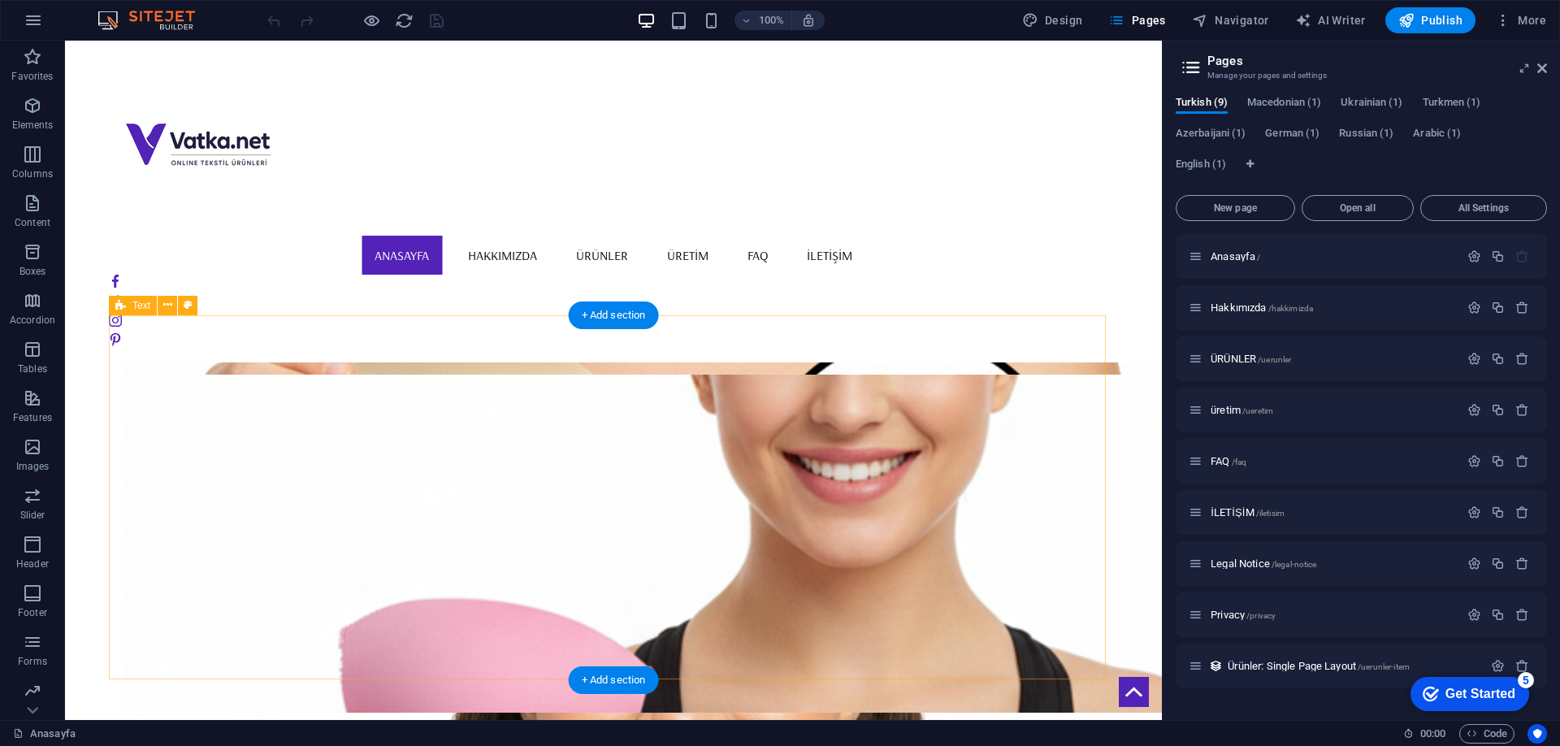
scroll to position [2356, 0]
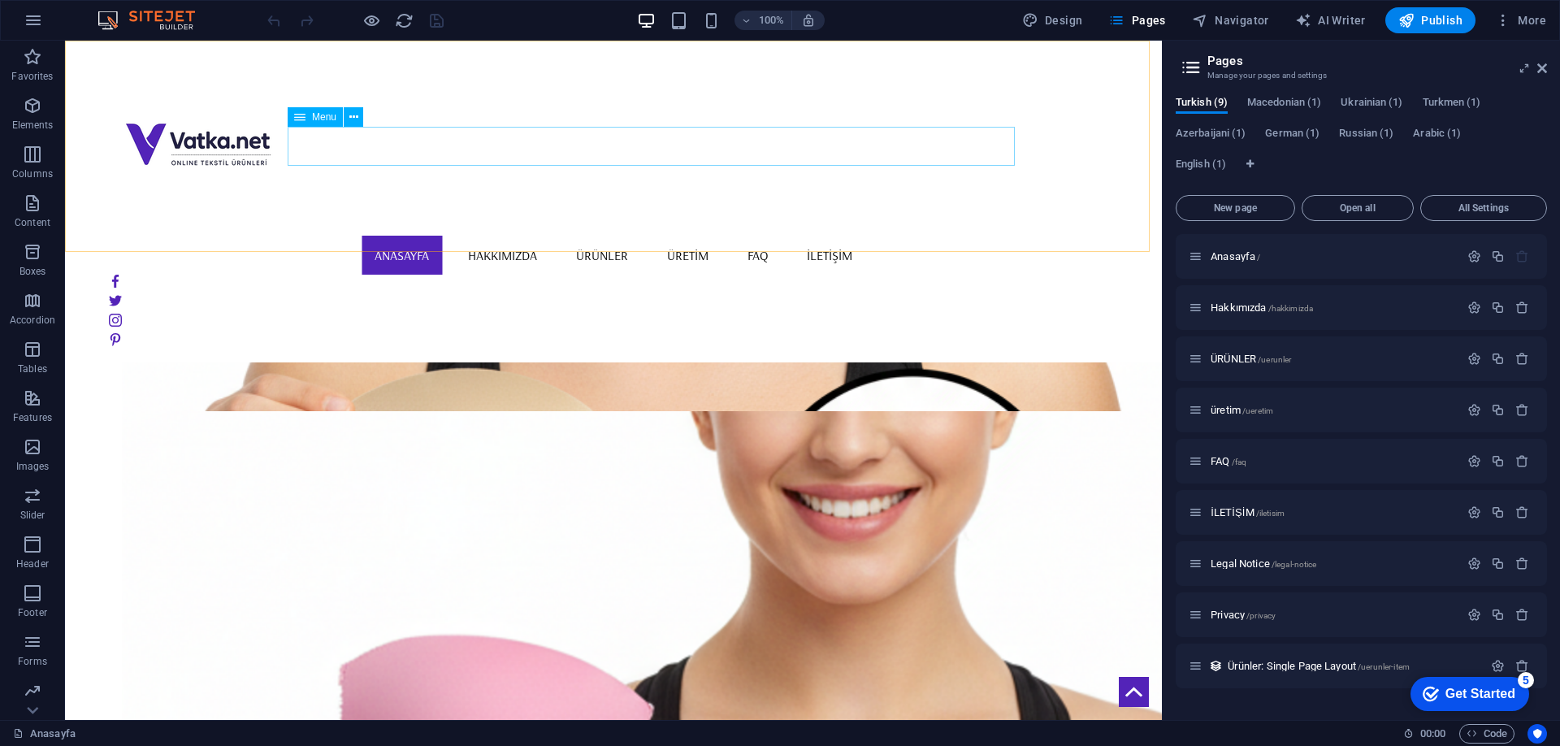
click at [631, 236] on nav "Anasayfa Hakkımızda ÜRÜNLER üretim FAQ İLETİŞİM" at bounding box center [613, 255] width 1009 height 39
click at [1238, 358] on div "ÜRÜNLER /uerunler" at bounding box center [1324, 358] width 271 height 19
click at [1238, 358] on span "ÜRÜNLER /uerunler" at bounding box center [1251, 359] width 80 height 12
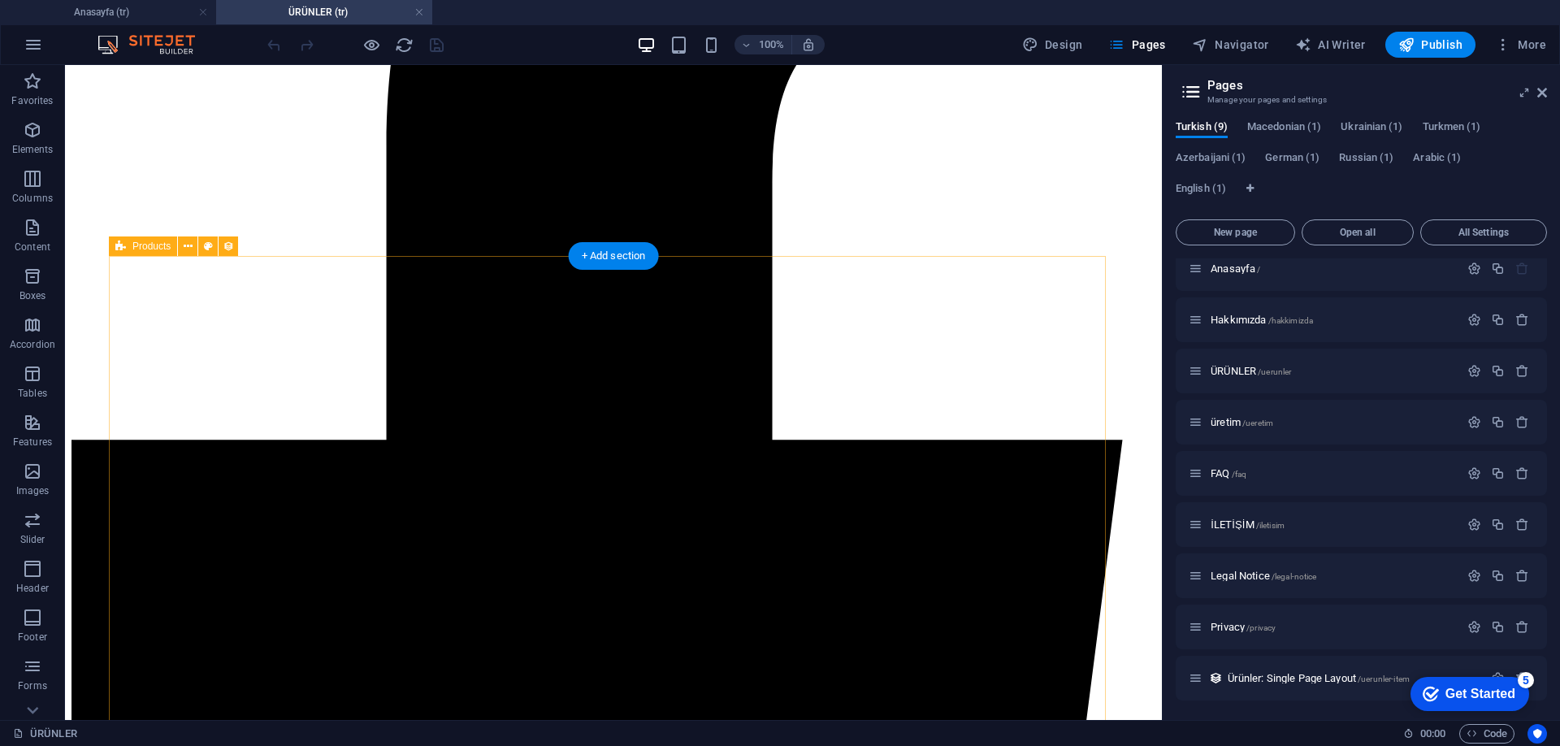
scroll to position [729, 0]
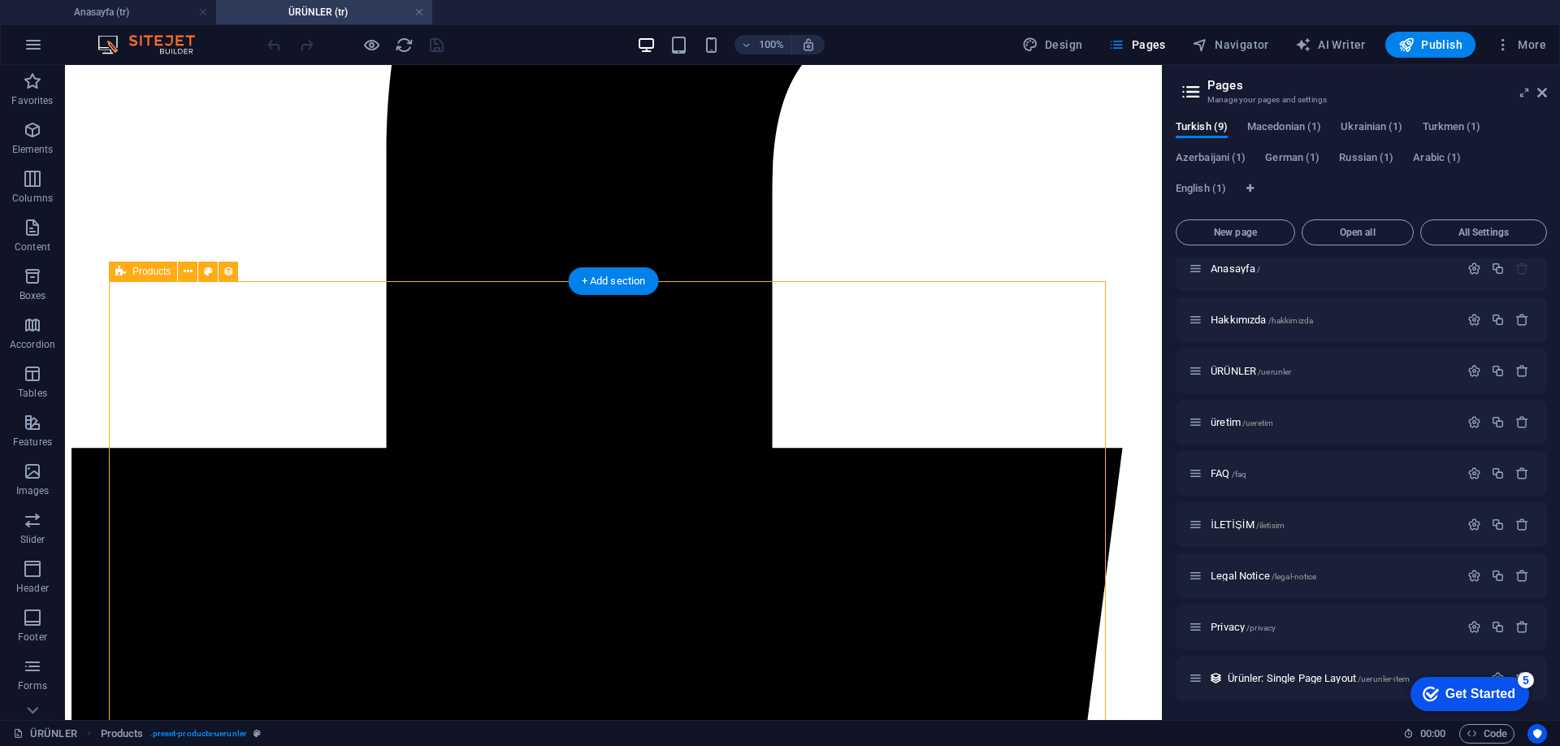
select select "createdAt_DESC"
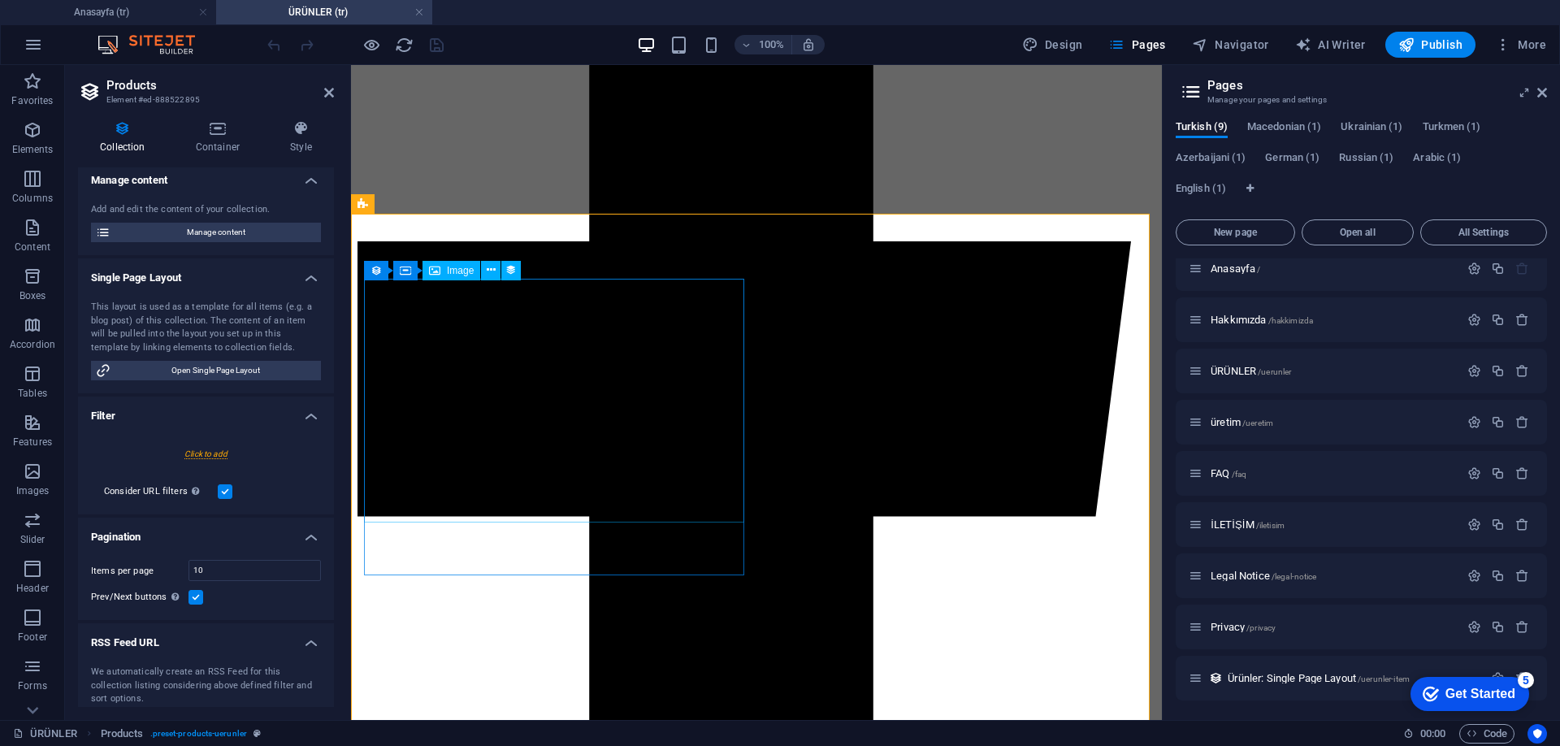
scroll to position [802, 0]
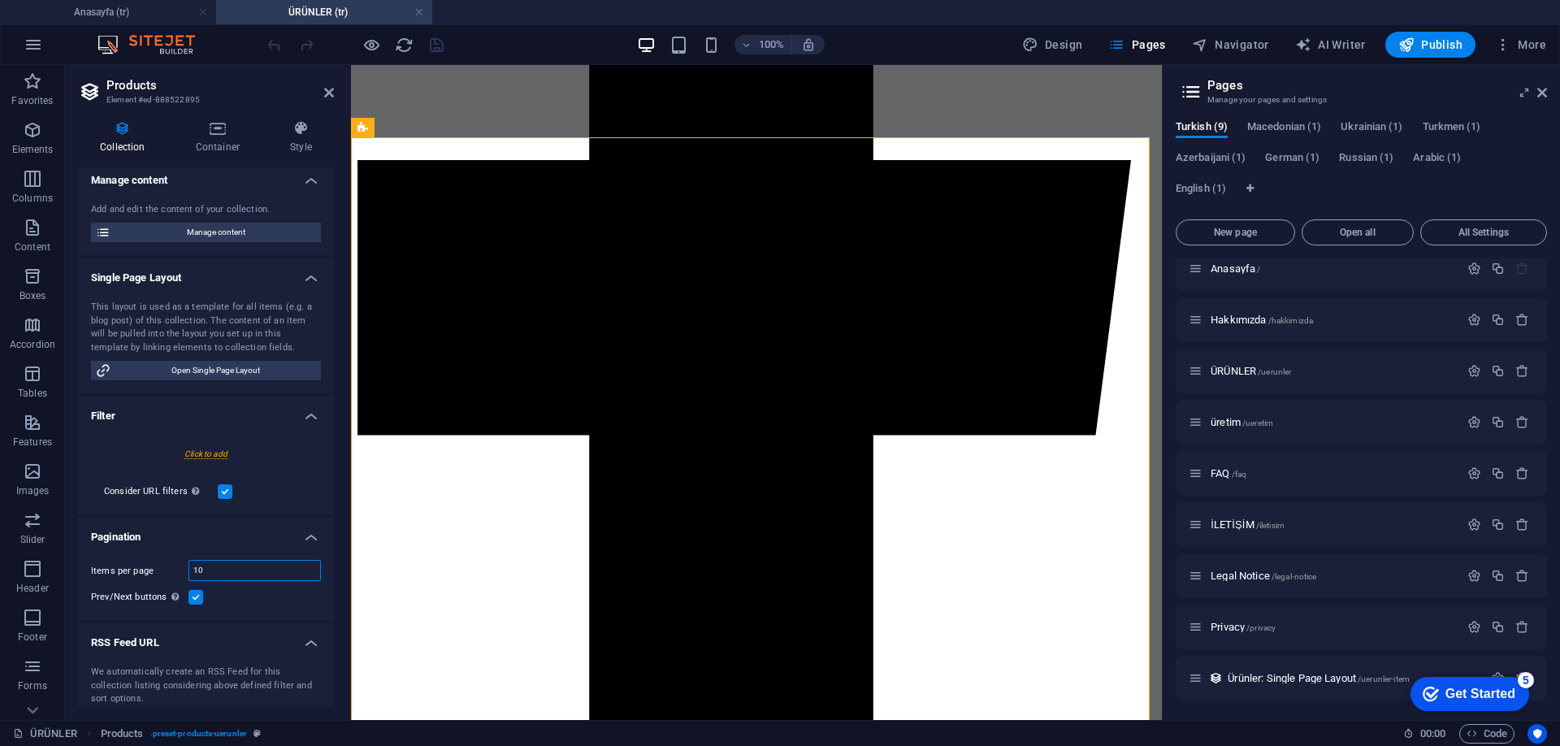
click at [235, 571] on input "10" at bounding box center [254, 571] width 131 height 20
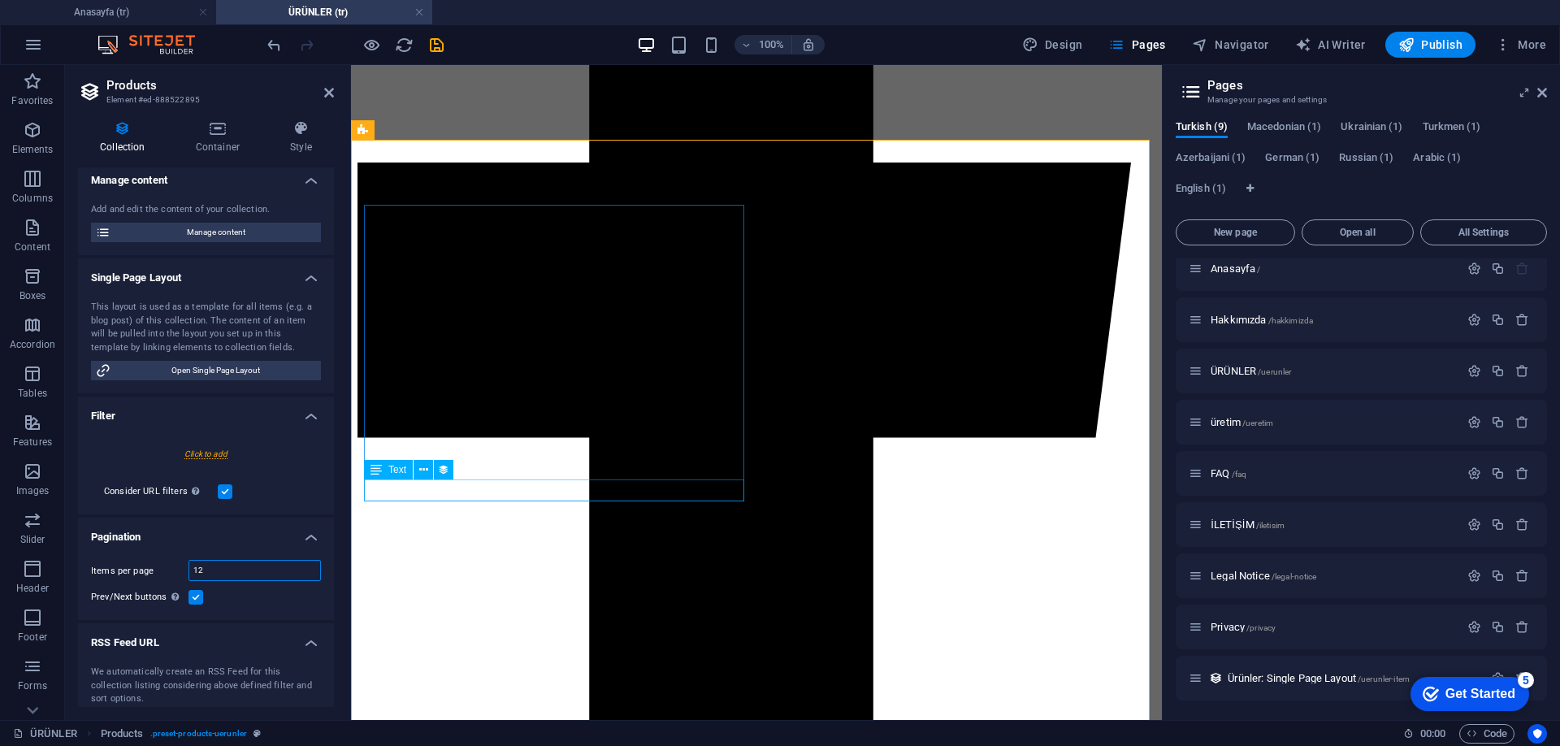
type input "12"
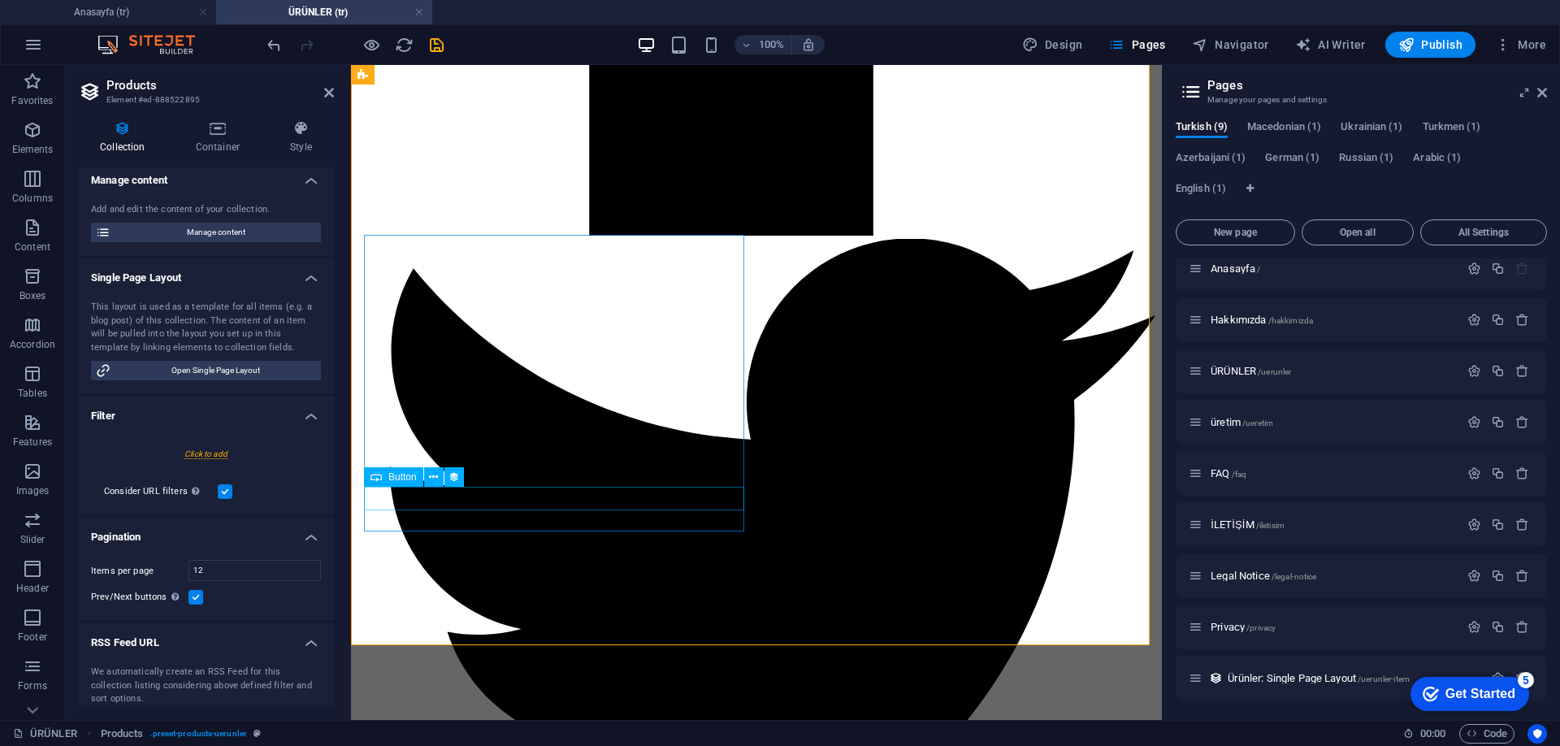
scroll to position [1728, 0]
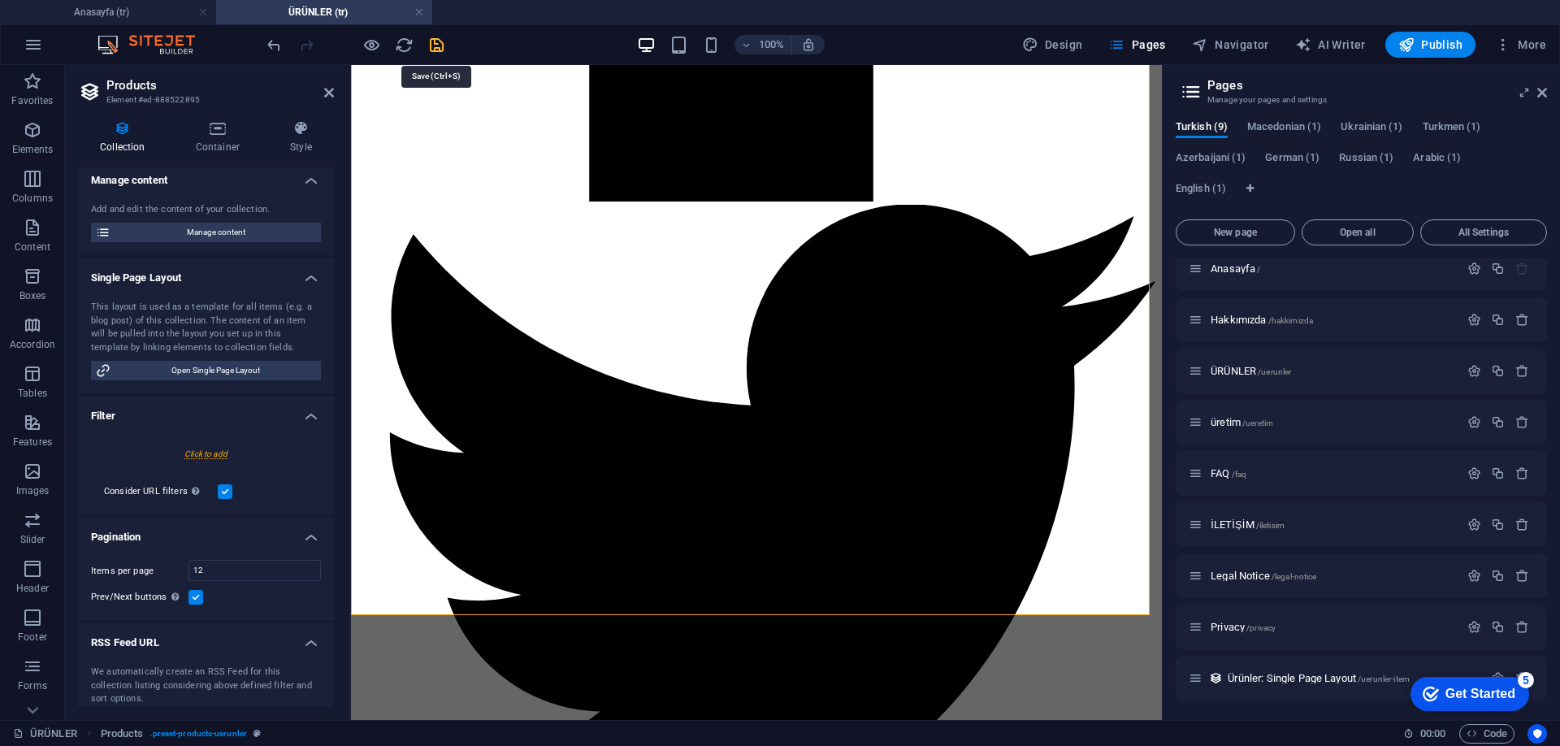
click at [440, 46] on icon "save" at bounding box center [436, 45] width 19 height 19
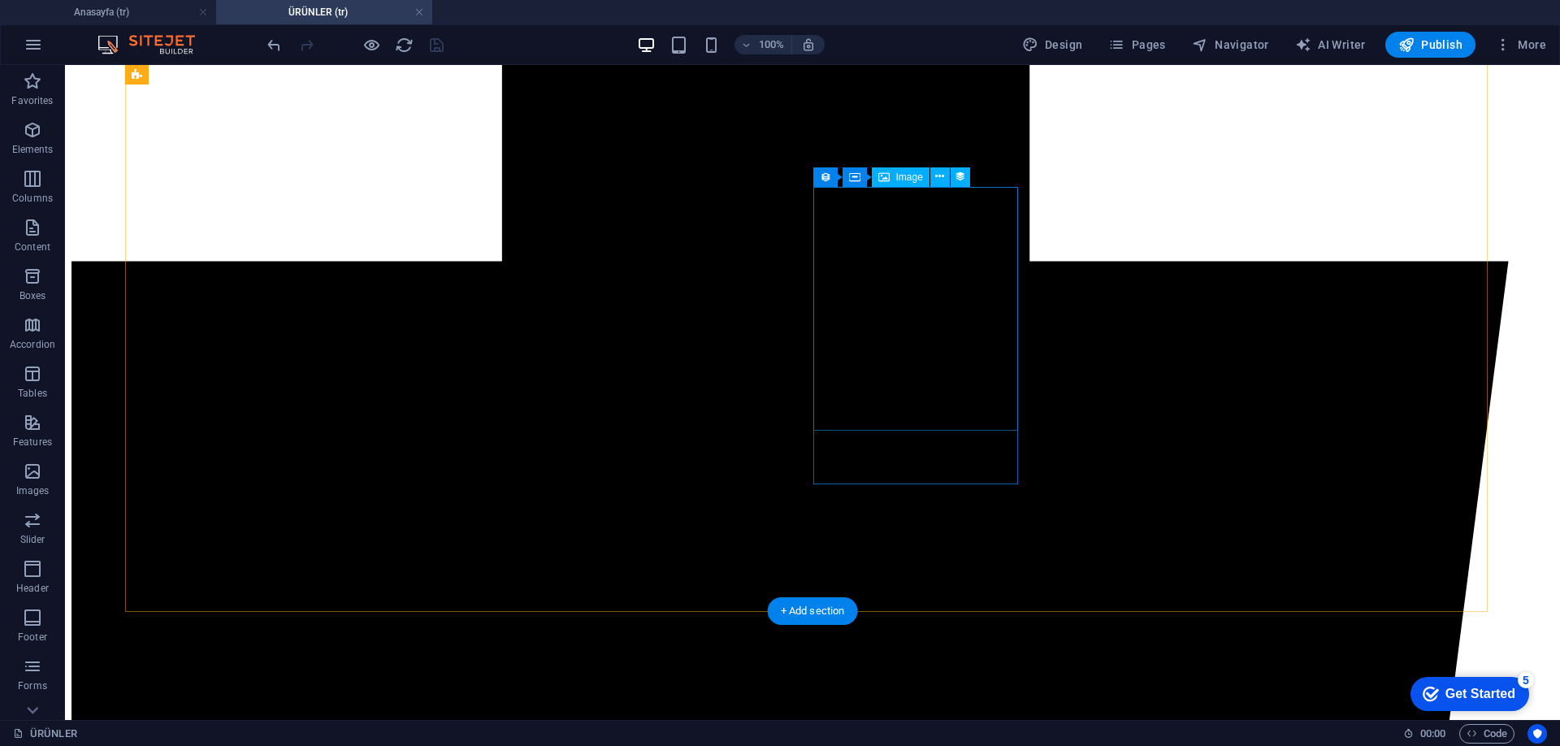
scroll to position [1216, 0]
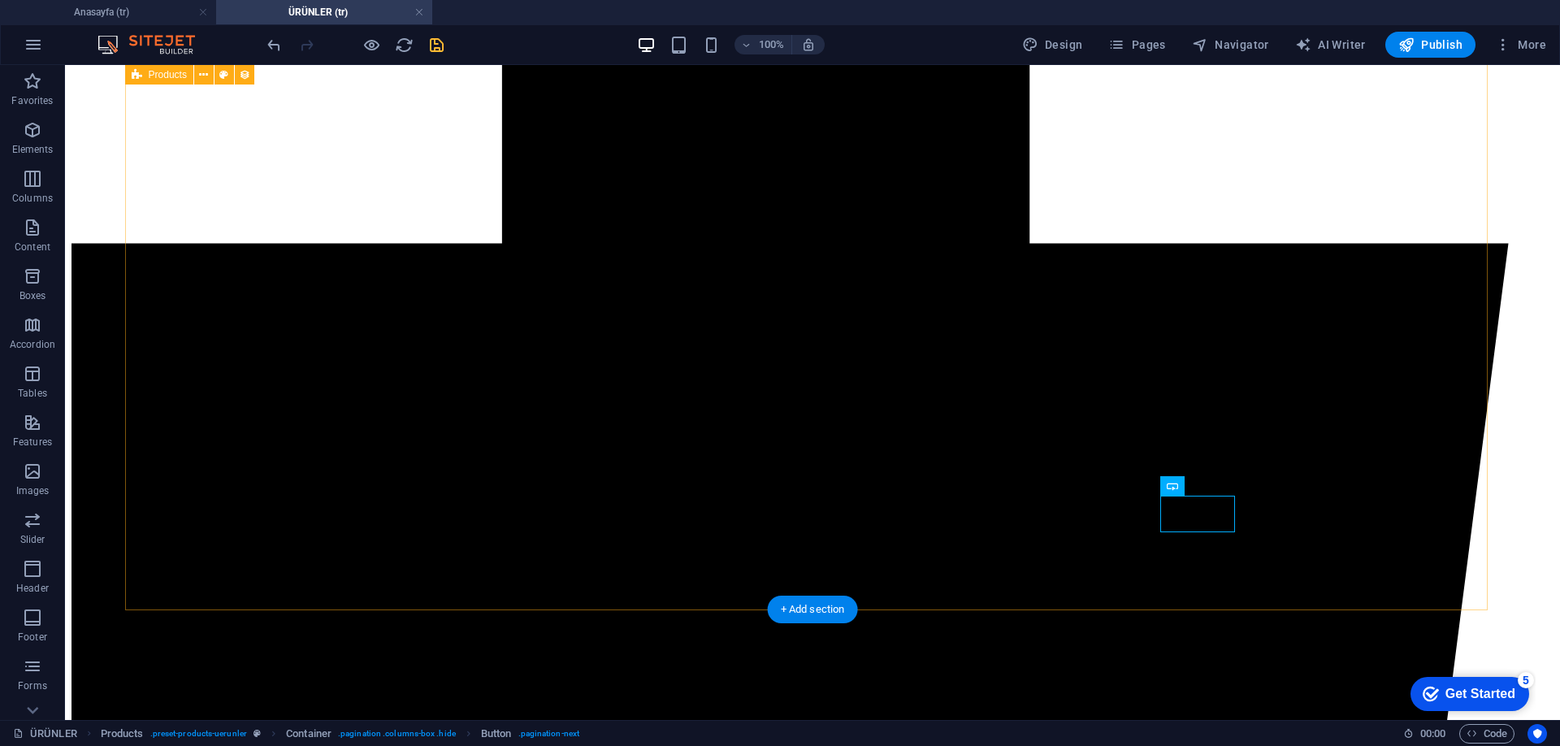
scroll to position [810, 0]
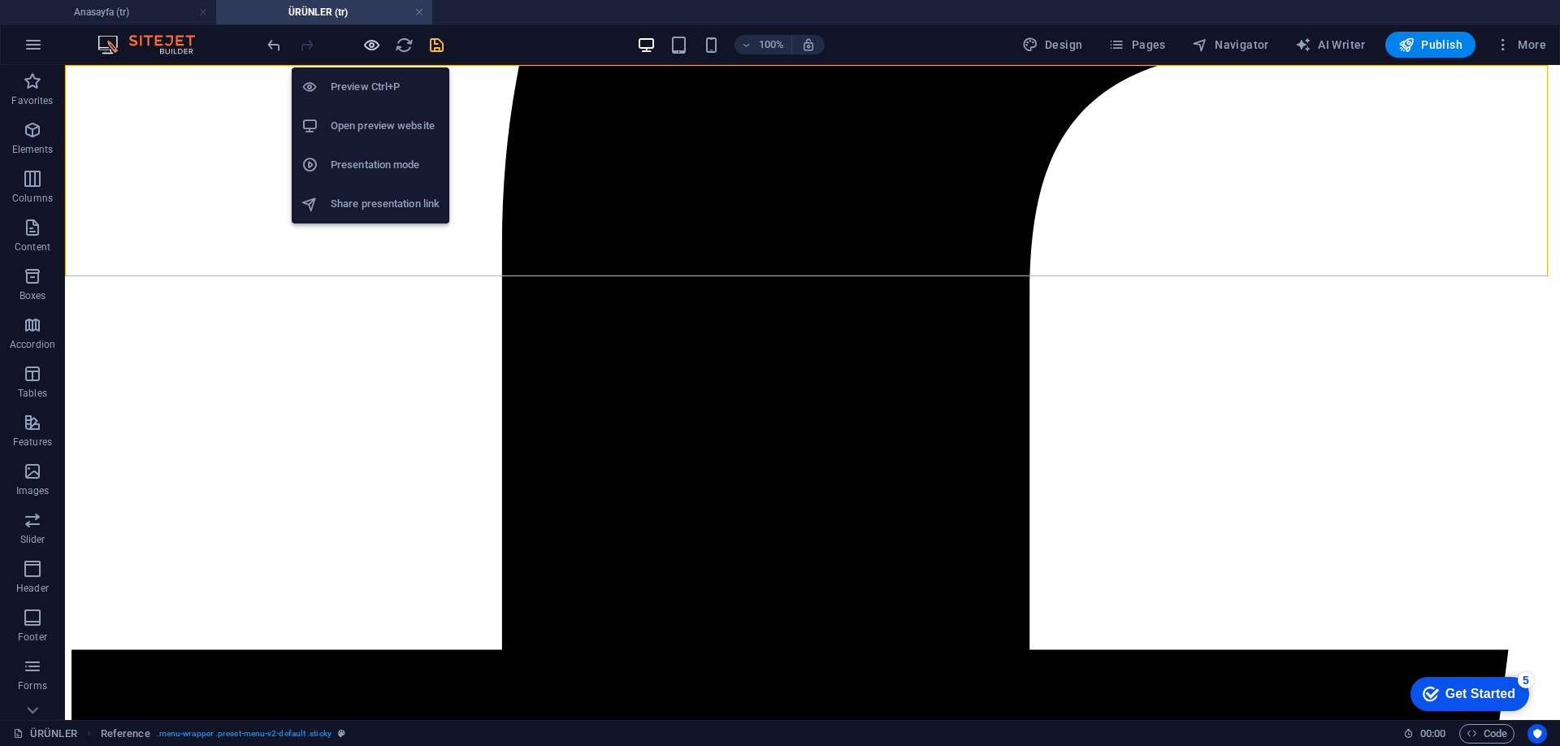
click at [371, 44] on icon "button" at bounding box center [371, 45] width 19 height 19
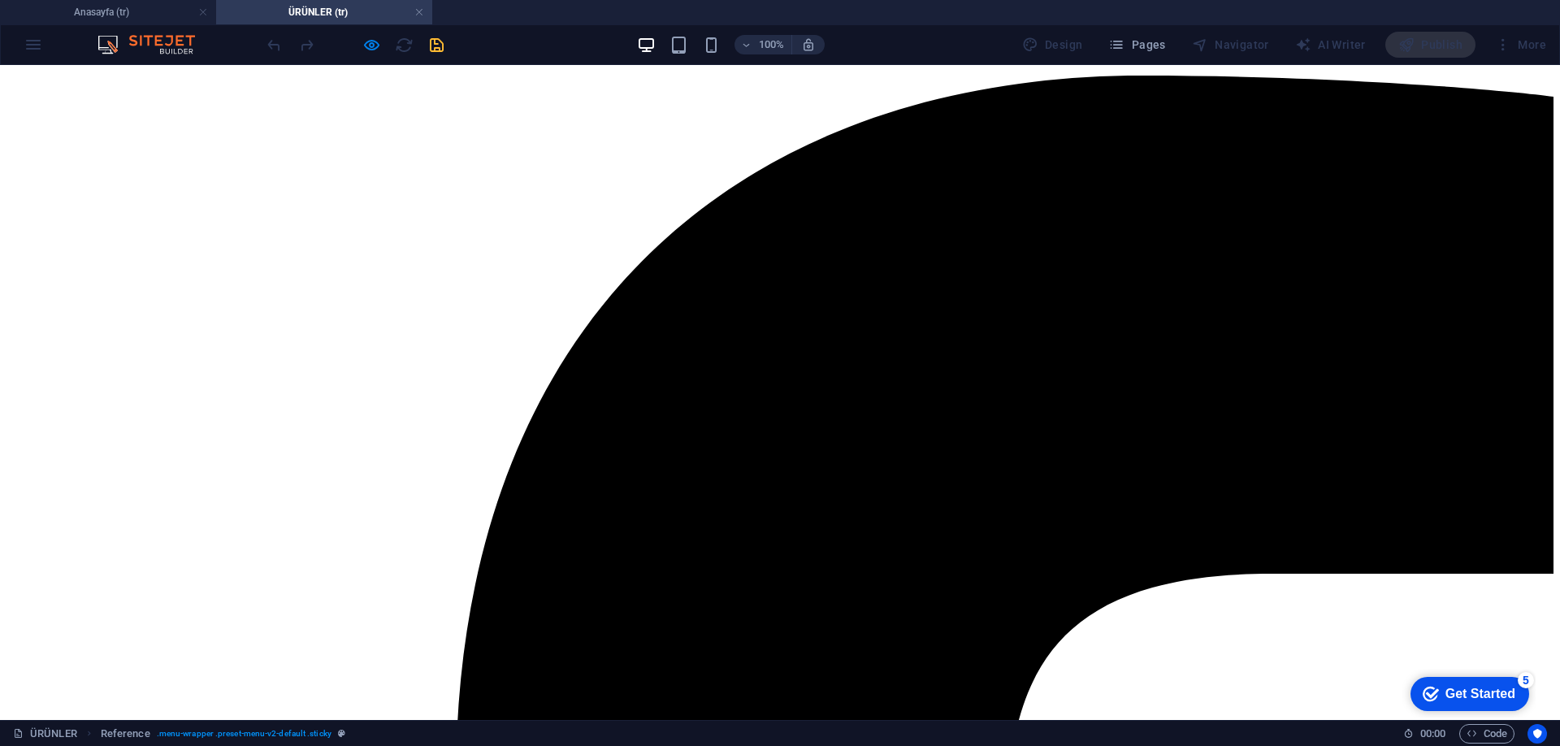
scroll to position [274, 0]
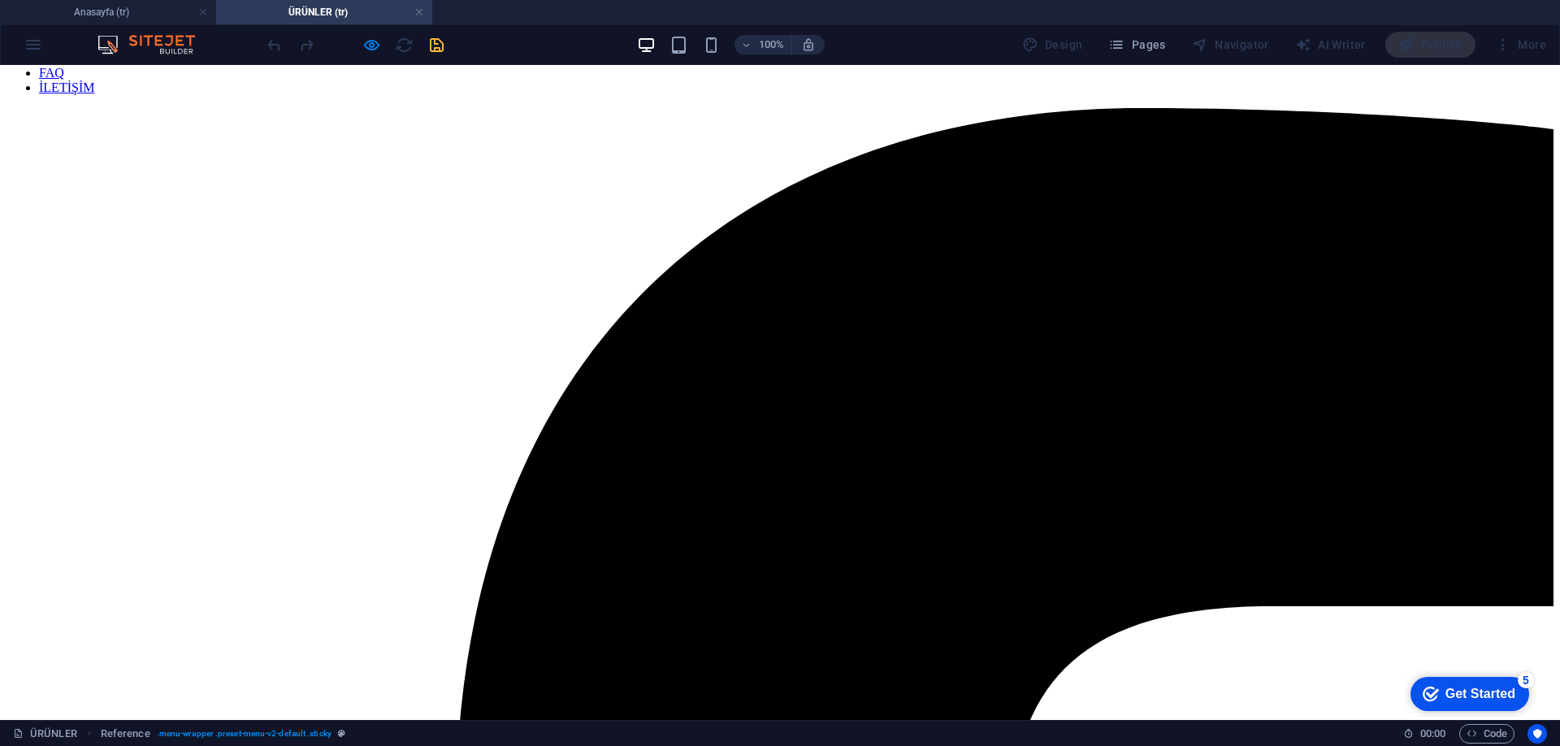
click at [101, 50] on link "ÜRÜNLER" at bounding box center [70, 44] width 62 height 14
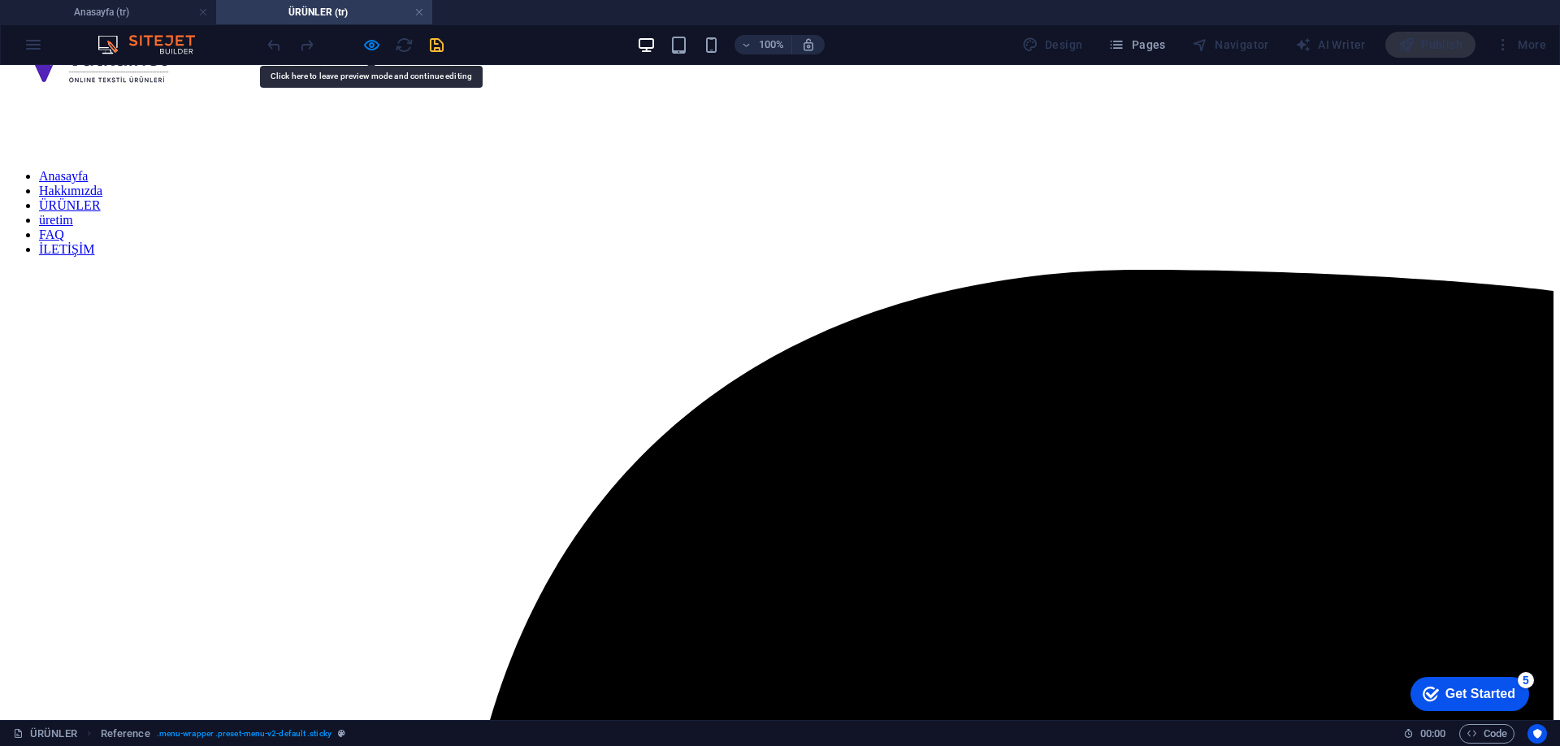
scroll to position [111, 0]
